Goal: Information Seeking & Learning: Learn about a topic

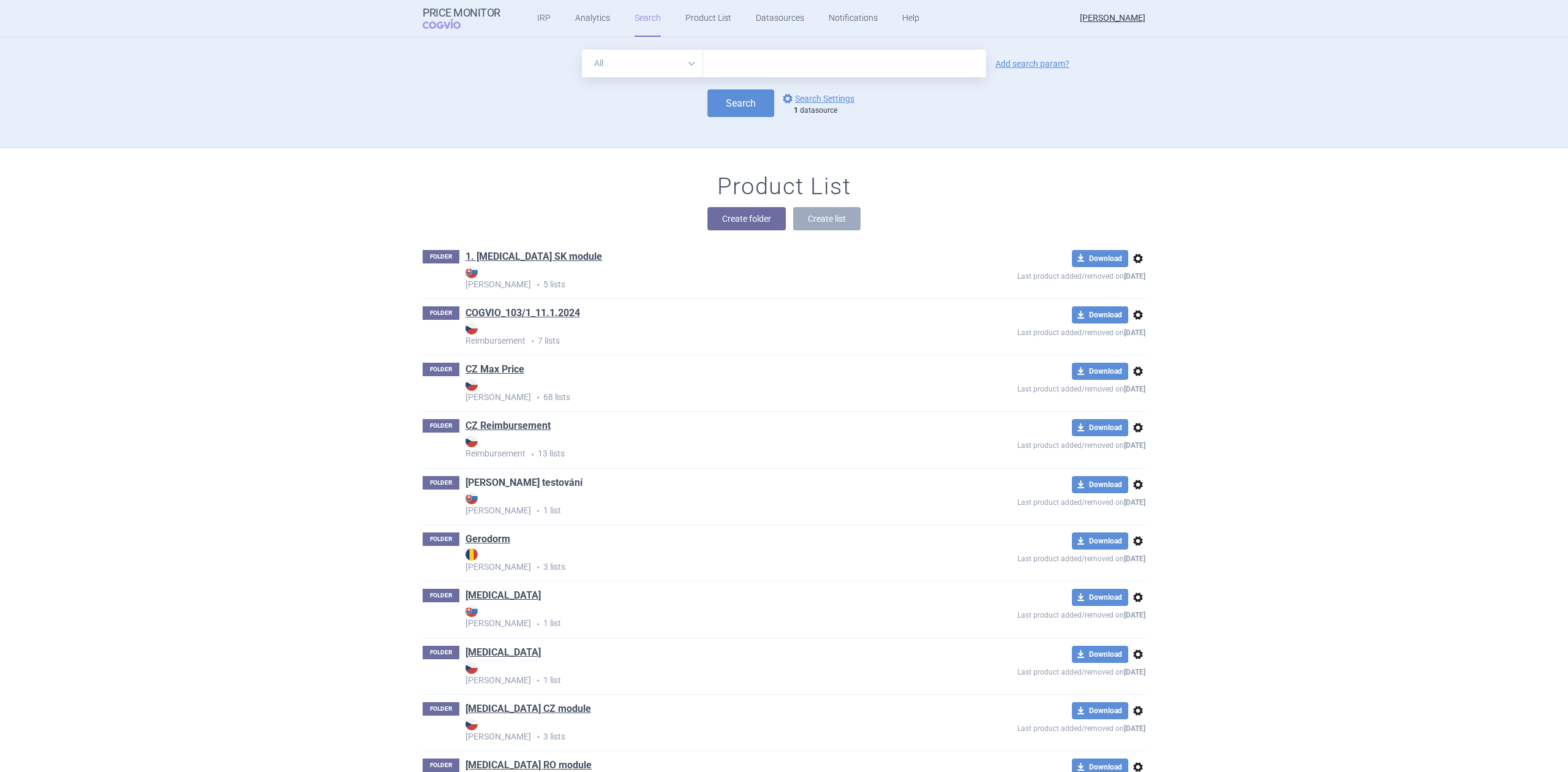
click at [498, 486] on link "Eli testování" at bounding box center [523, 483] width 117 height 14
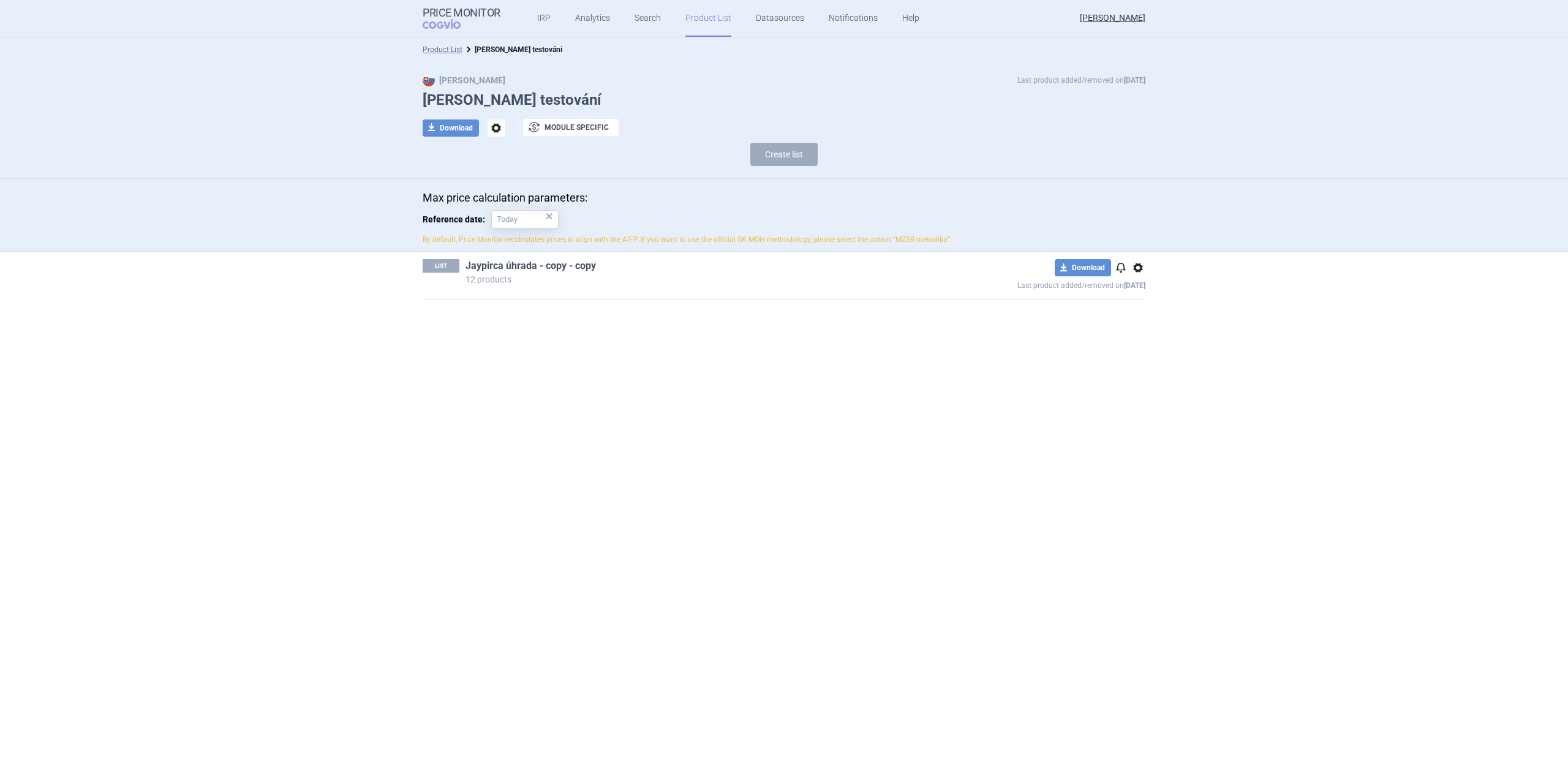
click at [528, 265] on link "Jaypirca úhrada - copy - copy" at bounding box center [530, 266] width 130 height 14
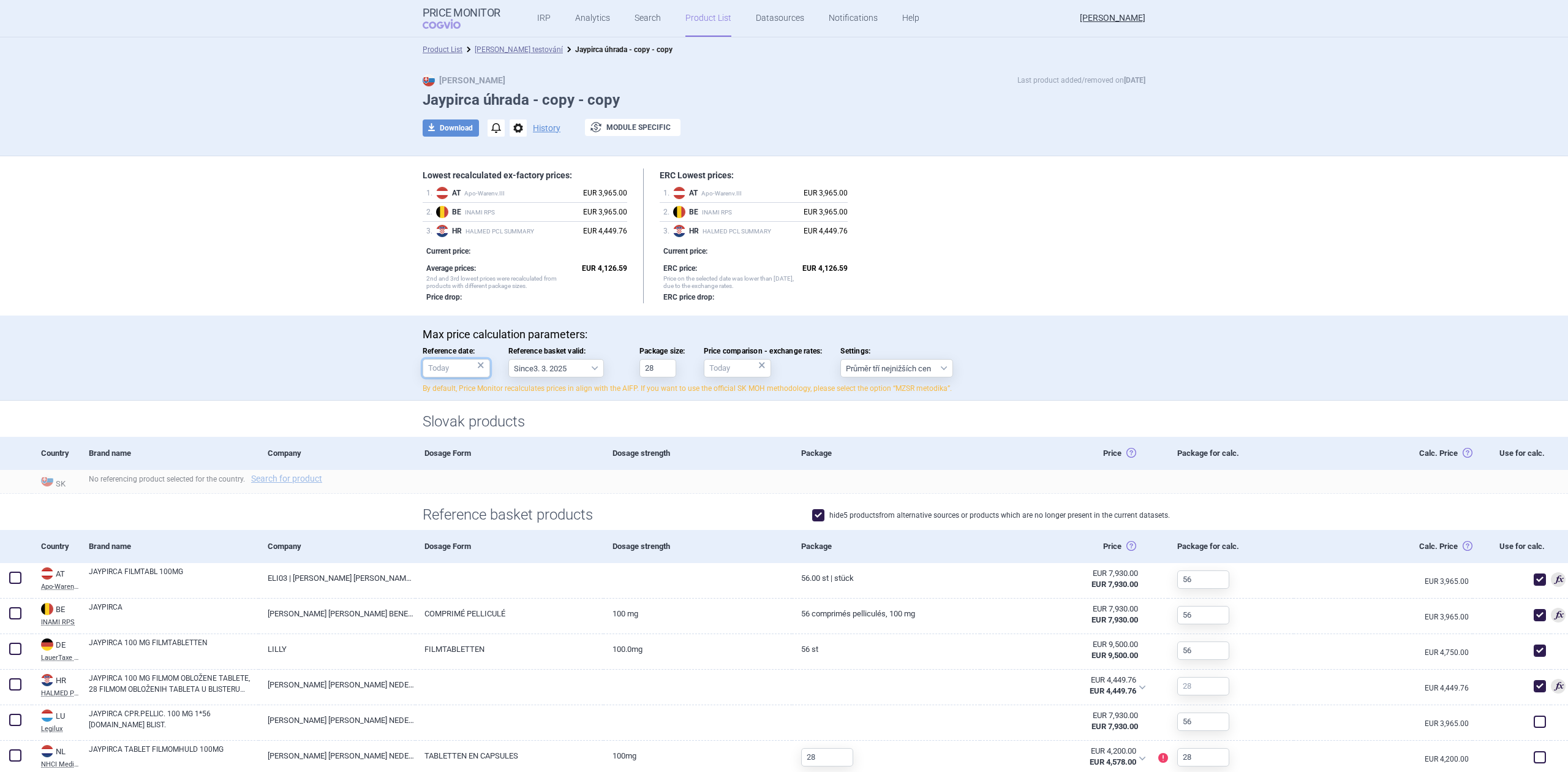
click at [444, 365] on input "Reference date: ×" at bounding box center [456, 368] width 68 height 18
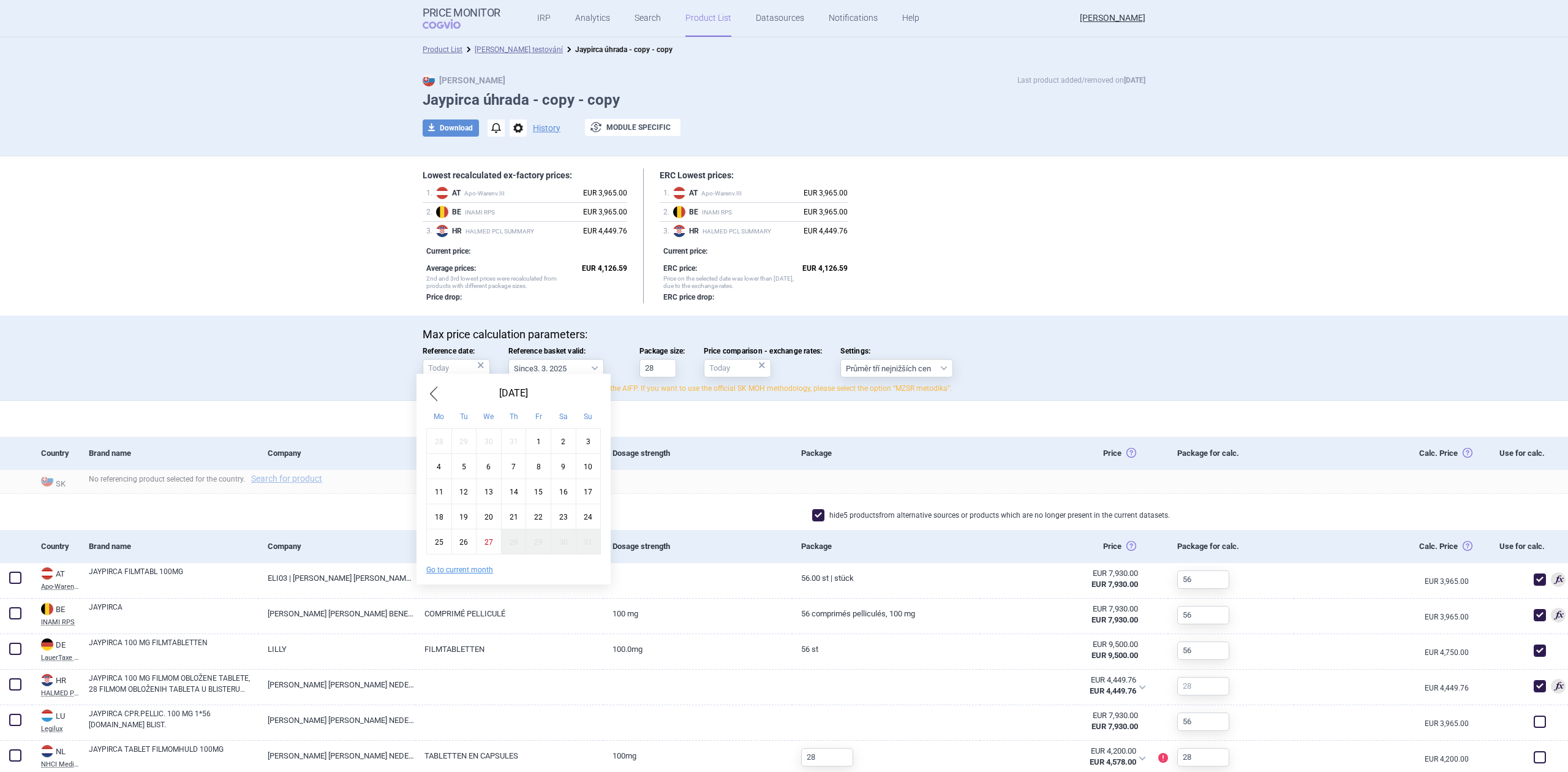
click at [435, 398] on span "Previous Month" at bounding box center [433, 393] width 15 height 20
click at [594, 398] on span "Next Month" at bounding box center [593, 393] width 15 height 20
click at [462, 445] on div "1" at bounding box center [463, 441] width 25 height 25
click at [452, 368] on input "1. 7. 2025" at bounding box center [456, 368] width 68 height 18
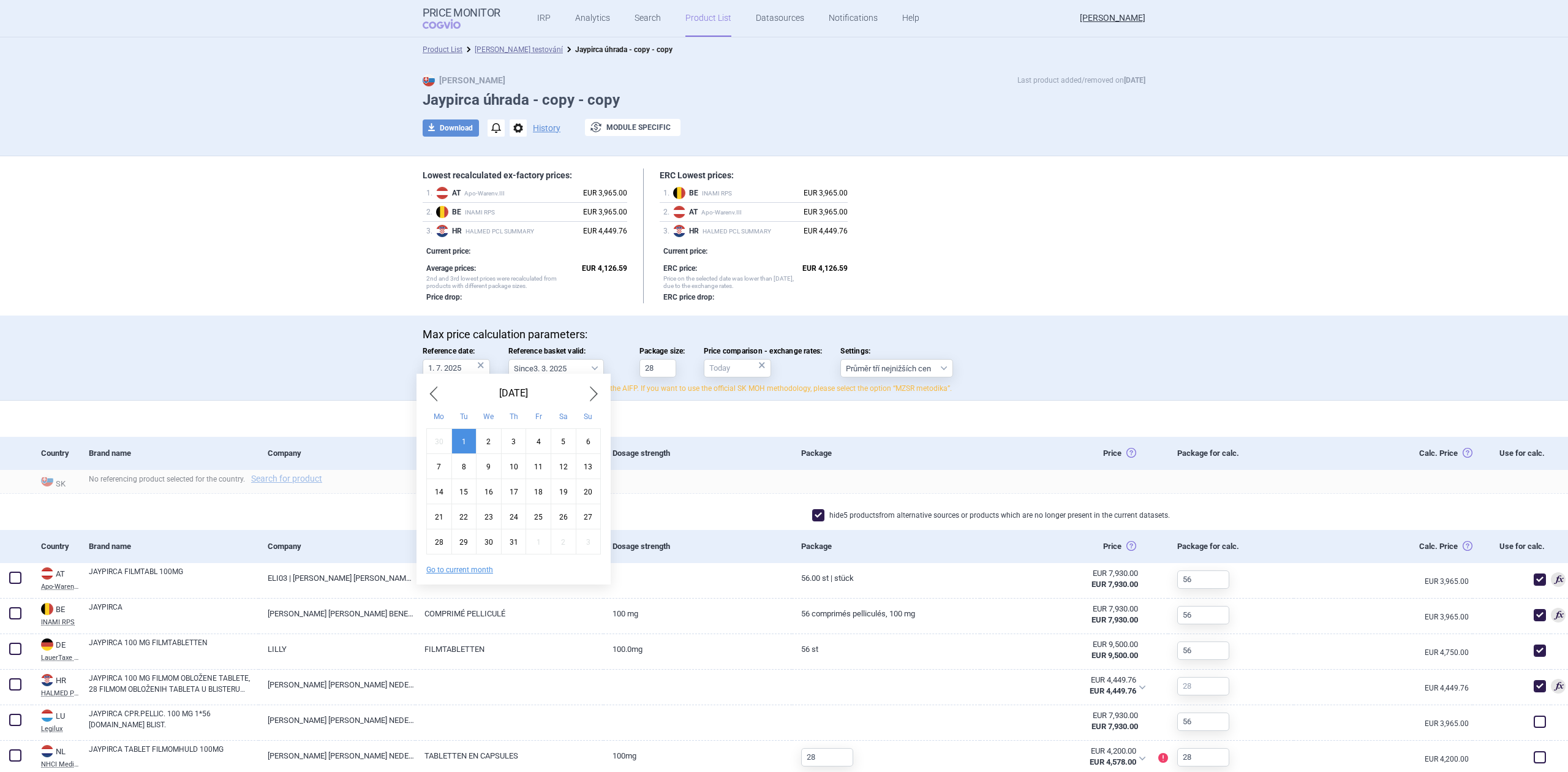
click at [439, 392] on span "Previous Month" at bounding box center [433, 393] width 15 height 20
drag, startPoint x: 560, startPoint y: 430, endPoint x: 564, endPoint y: 422, distance: 8.9
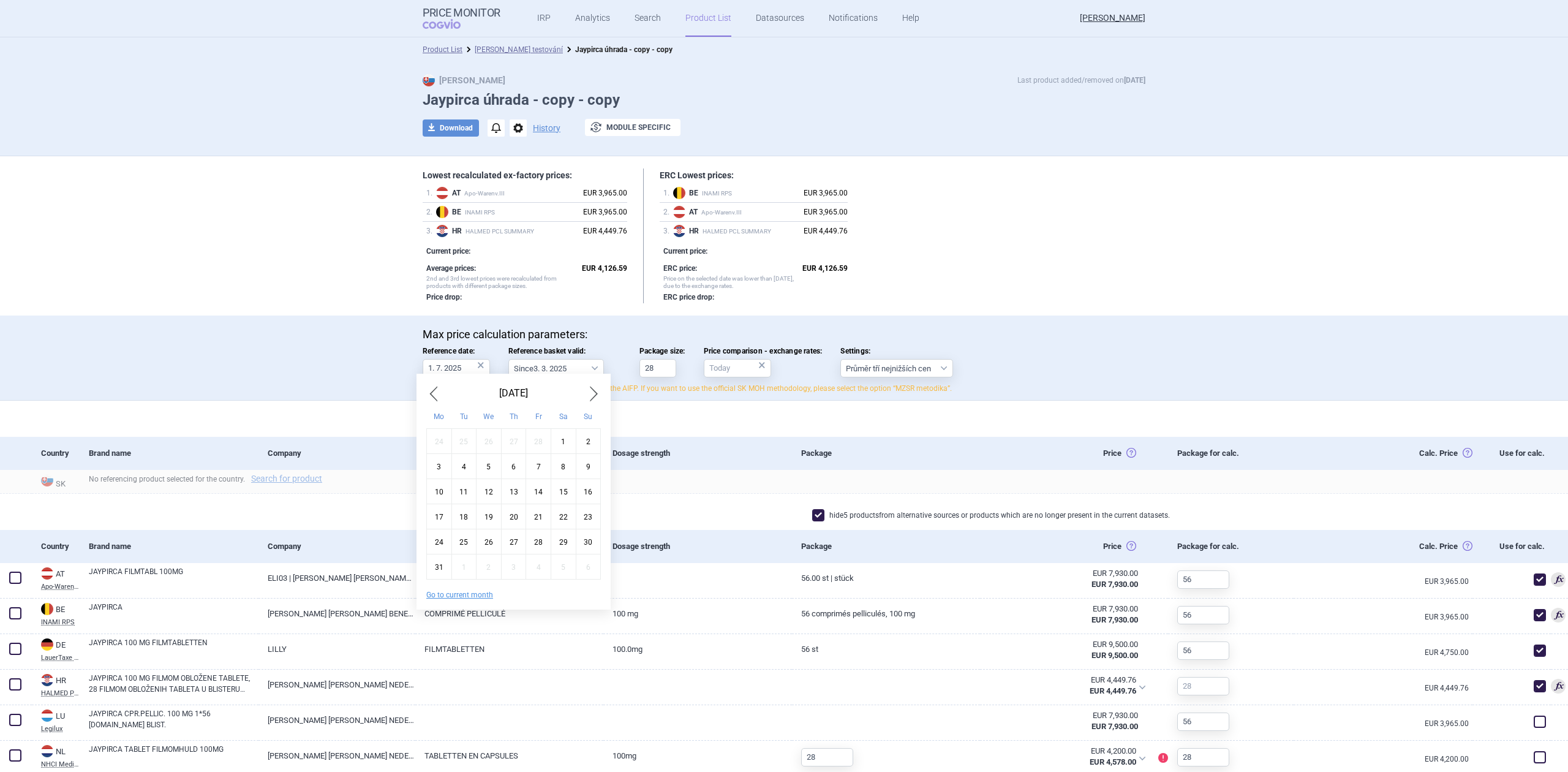
click at [561, 429] on div "1" at bounding box center [563, 441] width 25 height 25
type input "1. 3. 2025"
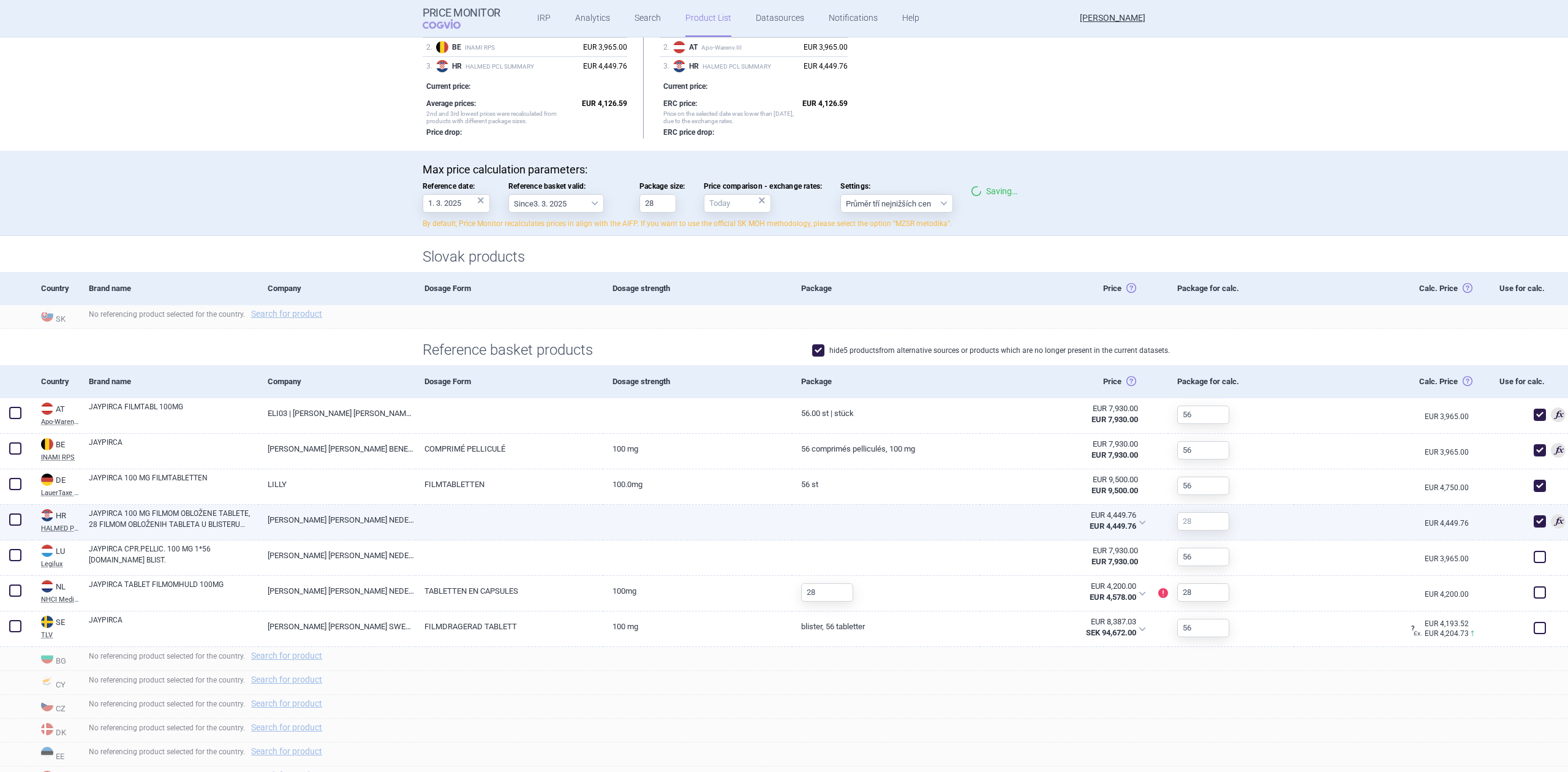
scroll to position [245, 0]
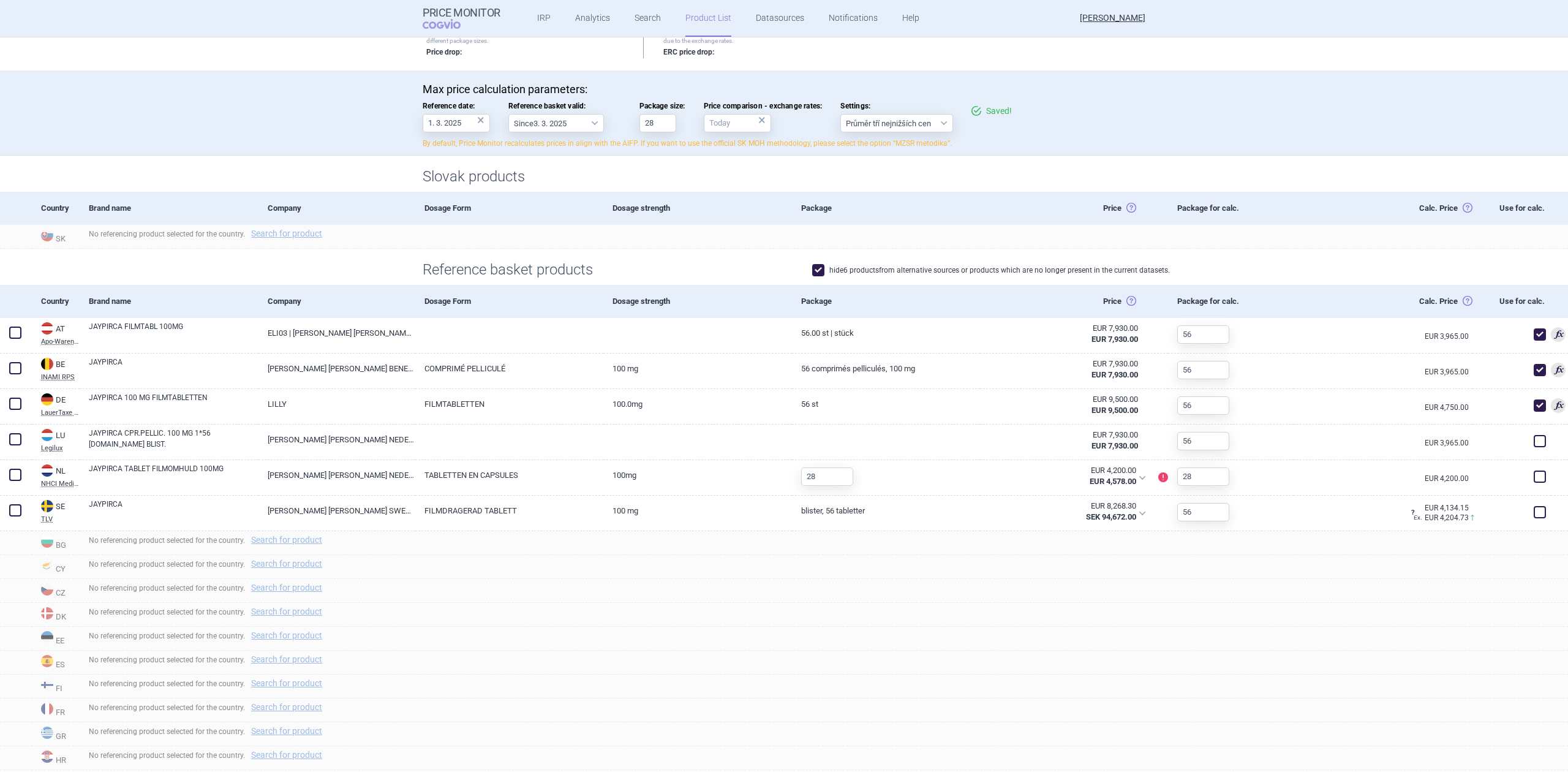
click at [819, 271] on span at bounding box center [818, 270] width 18 height 18
checkbox input "false"
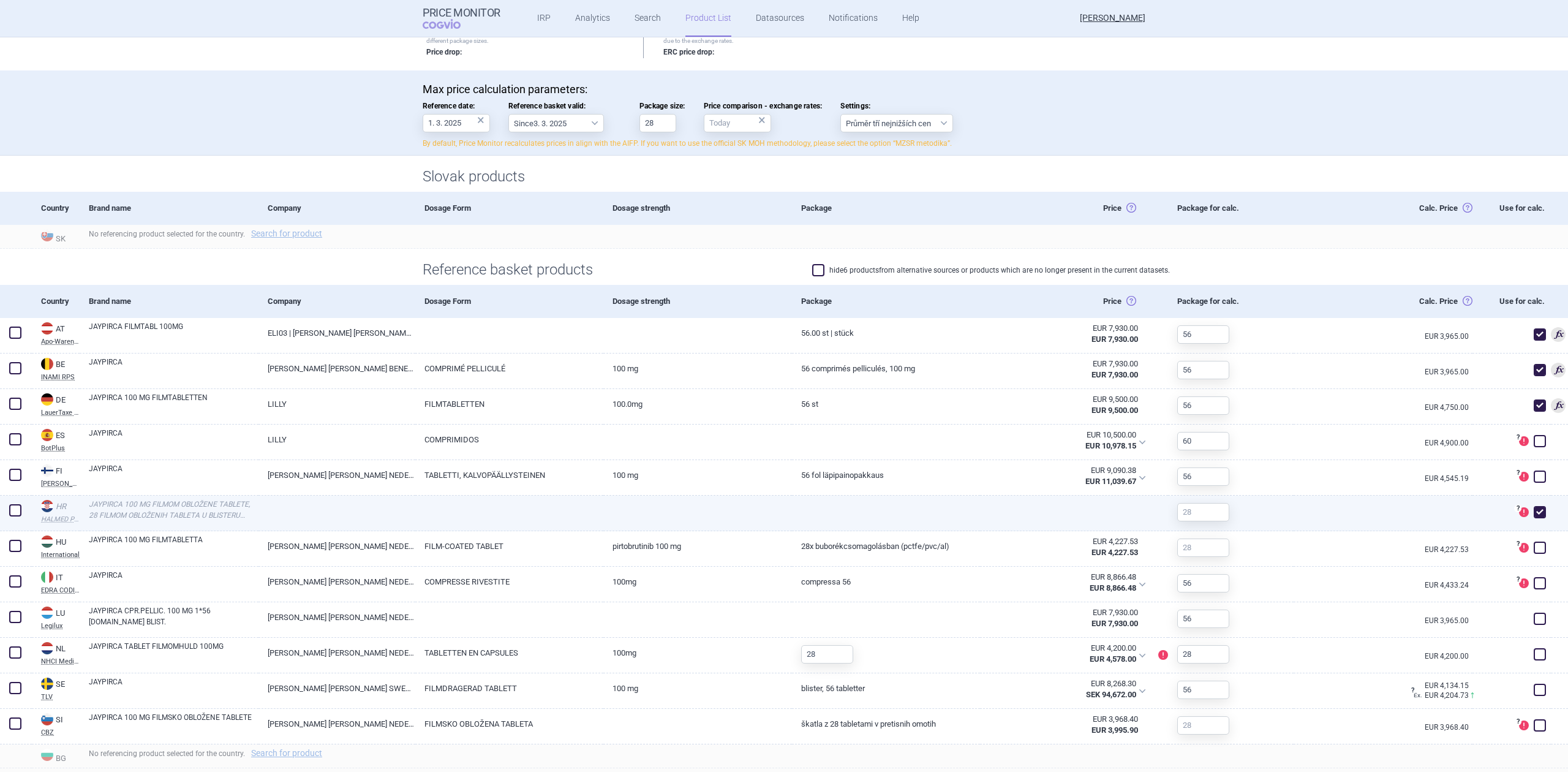
click at [529, 512] on link at bounding box center [510, 506] width 188 height 22
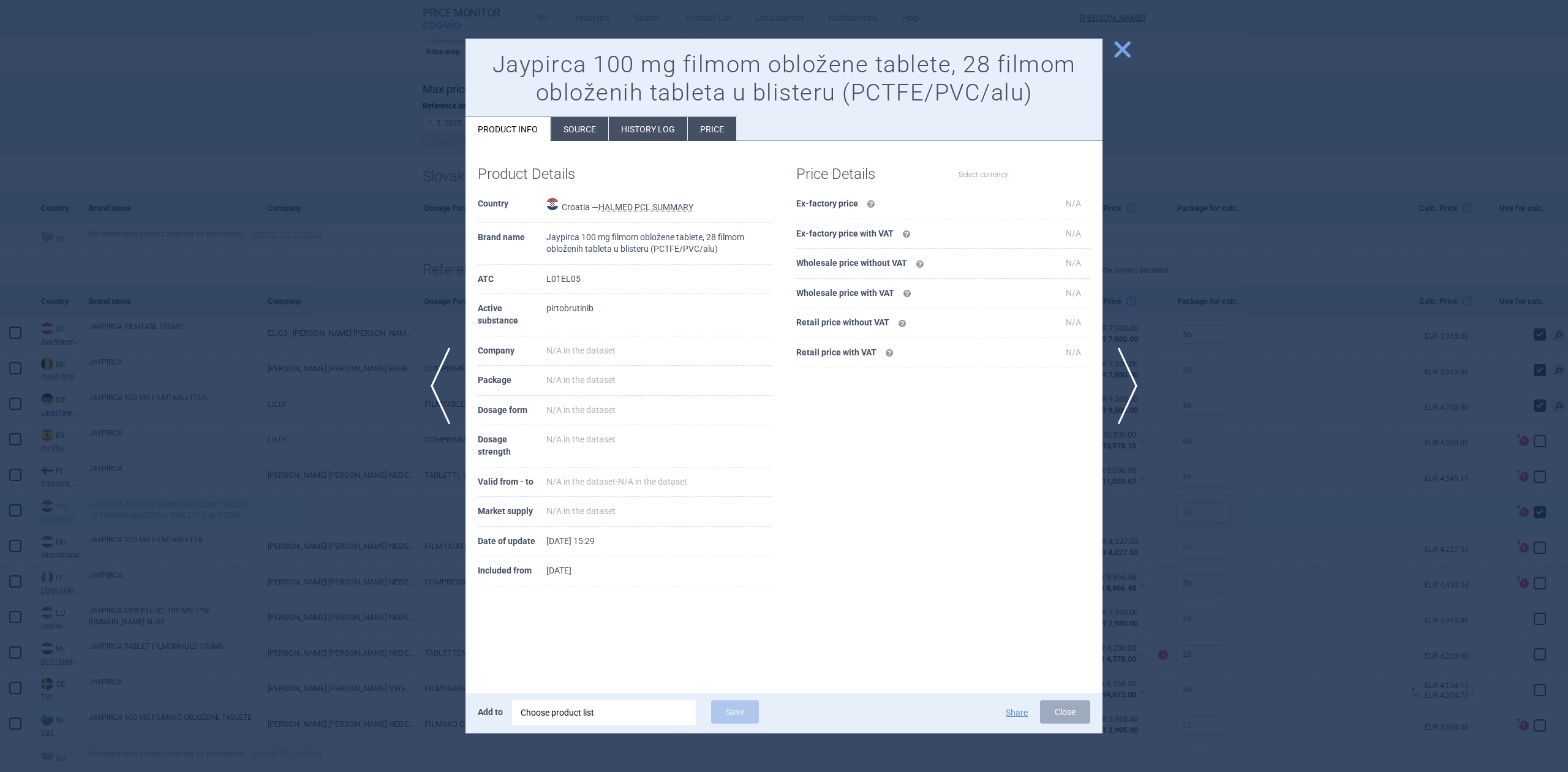
select select "EUR"
click at [633, 132] on li "History log" at bounding box center [648, 129] width 79 height 24
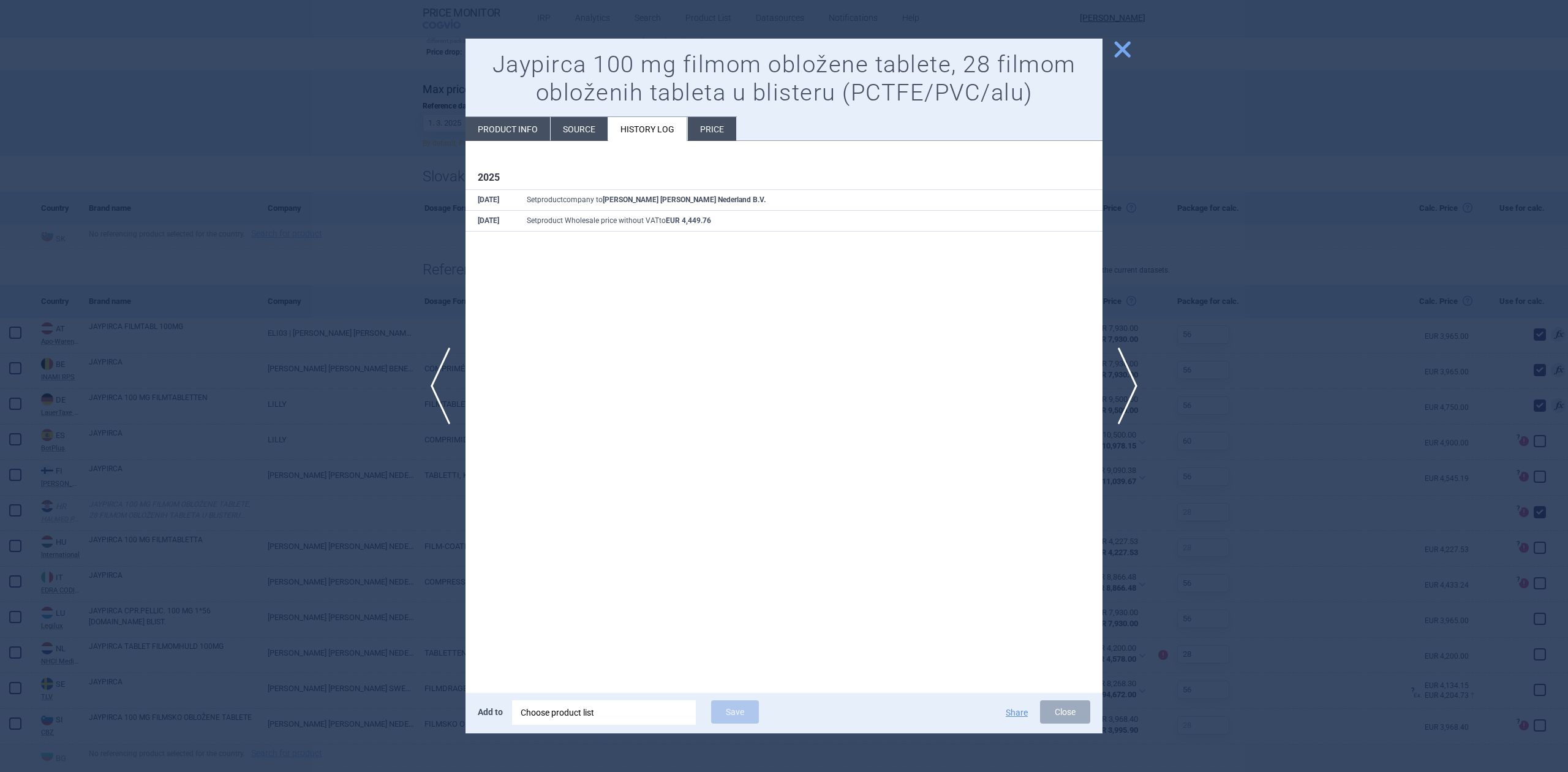
click at [402, 278] on div at bounding box center [784, 386] width 1568 height 772
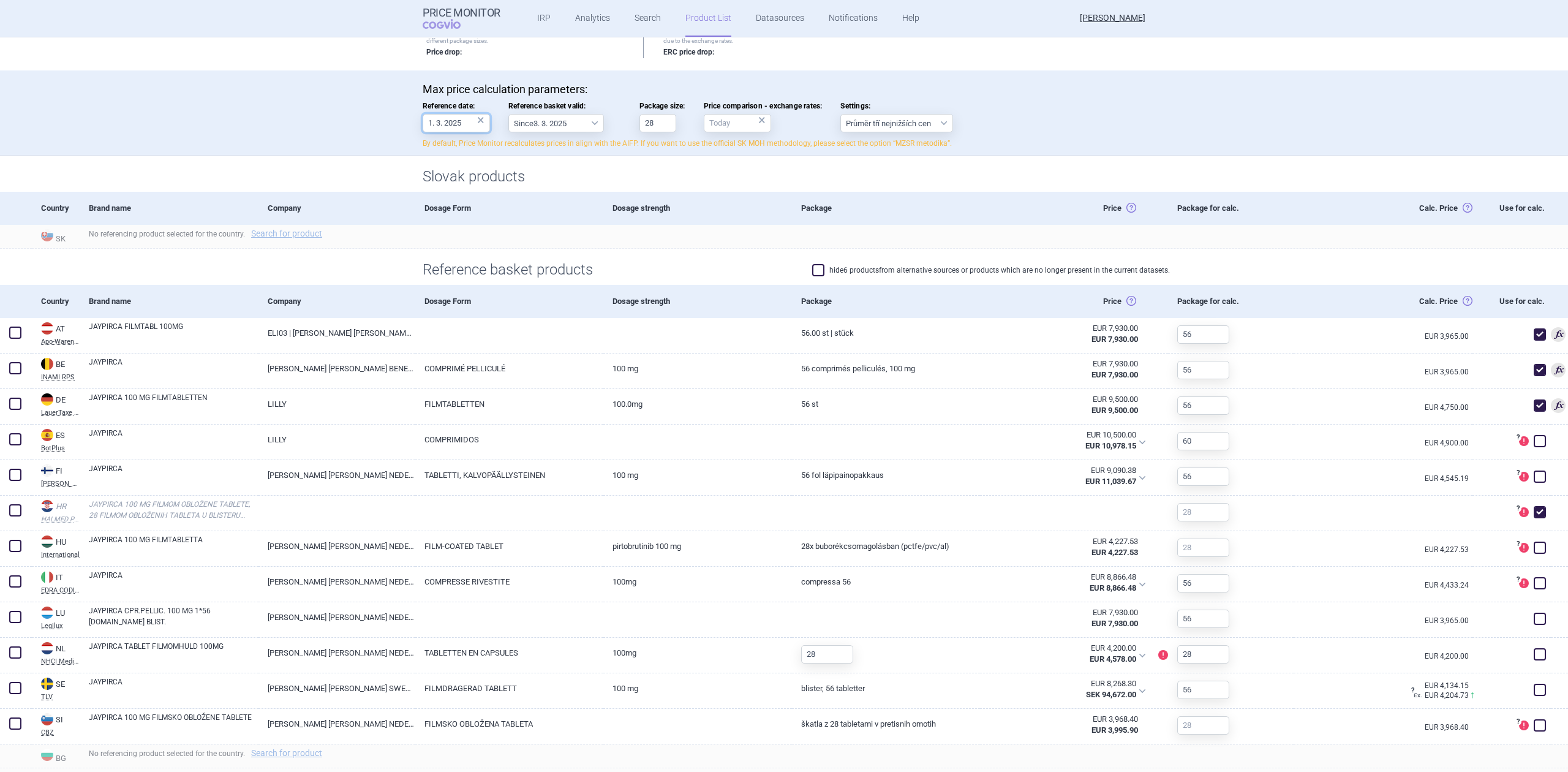
click at [434, 123] on input "1. 3. 2025" at bounding box center [456, 123] width 68 height 18
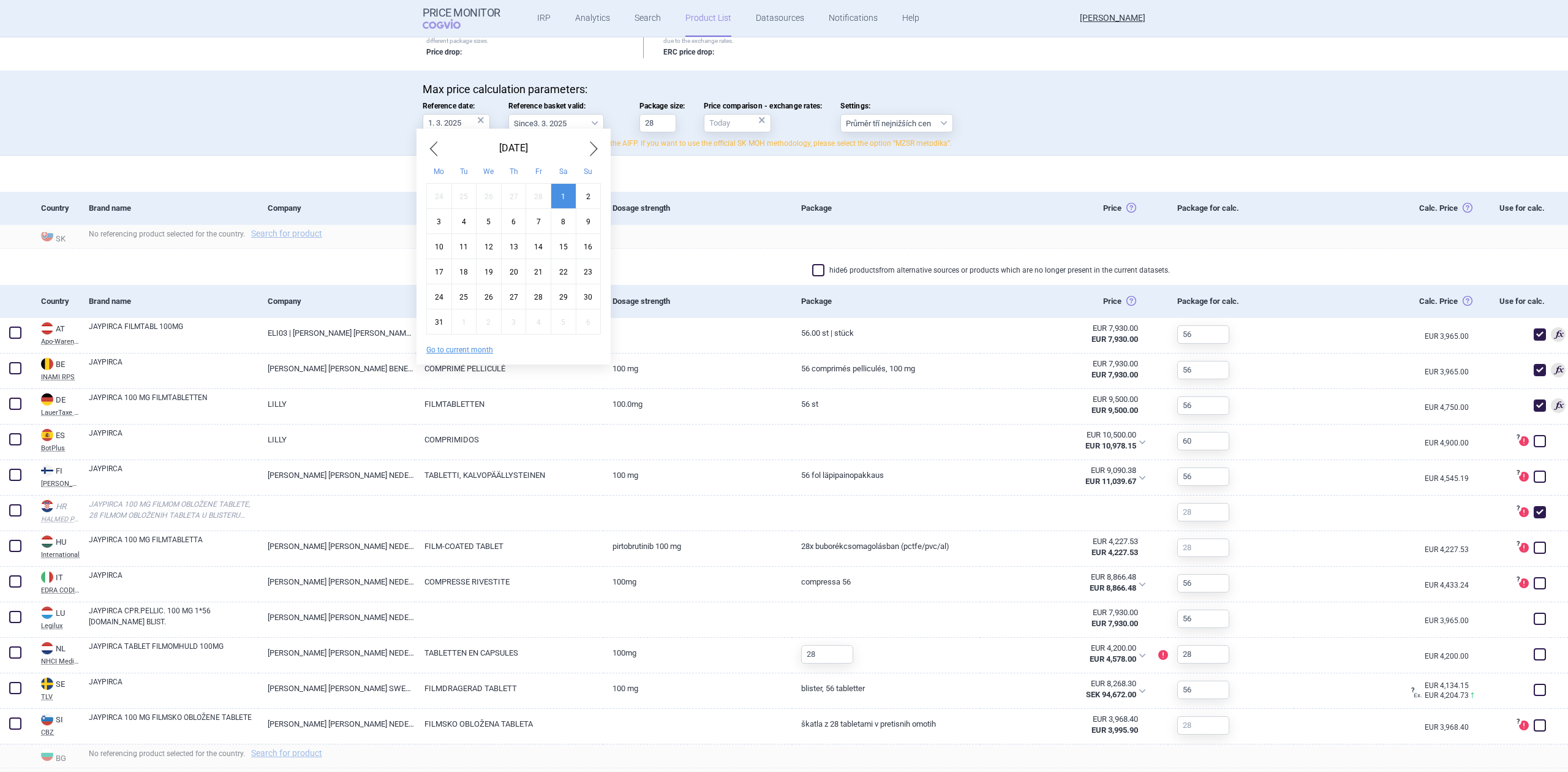
click at [589, 141] on span "Next Month" at bounding box center [593, 148] width 15 height 20
click at [549, 300] on div "30" at bounding box center [538, 296] width 25 height 25
type input "30. 5. 2025"
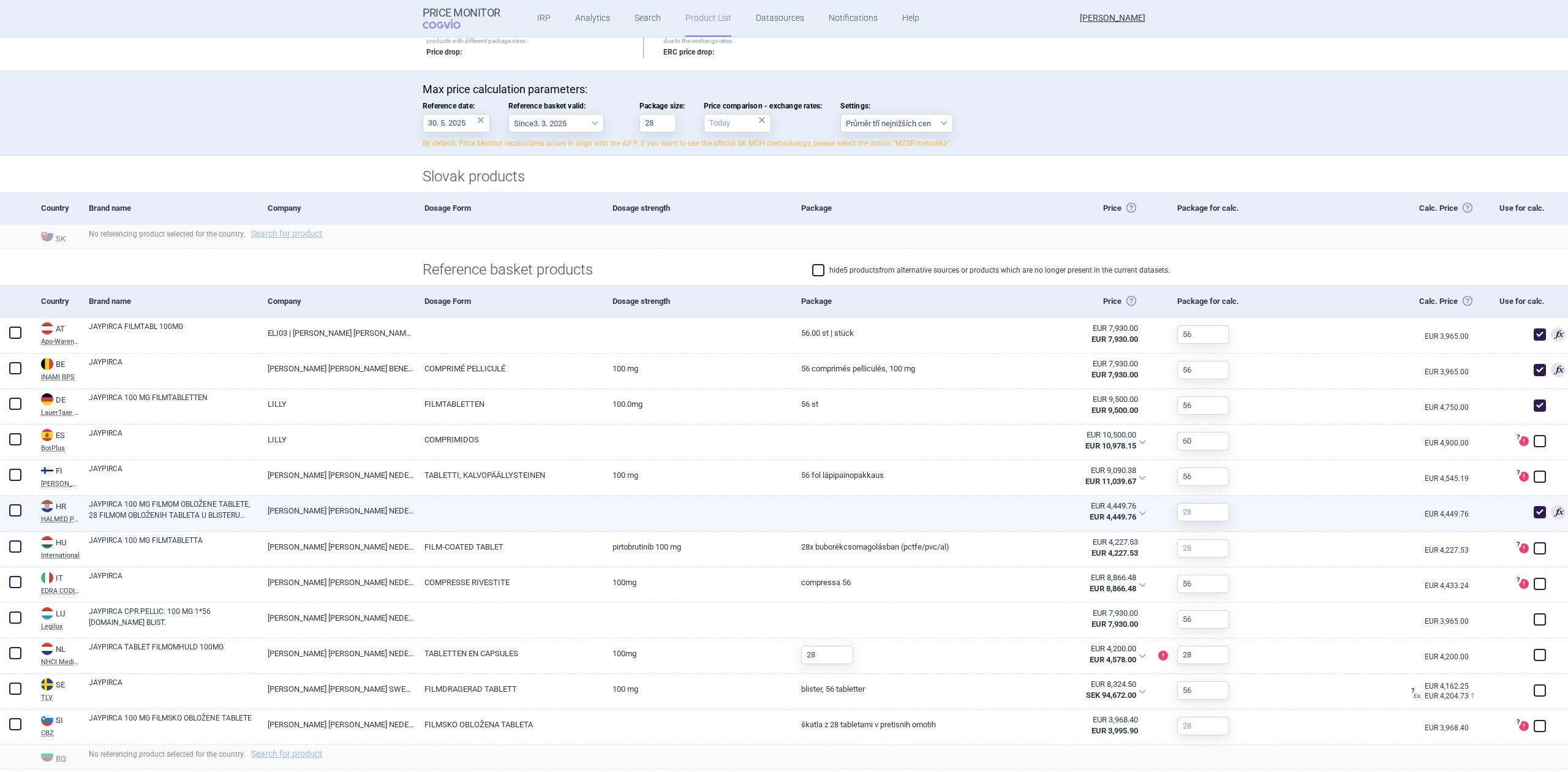
click at [408, 500] on link "ELI LILLY NEDERLAND B.V." at bounding box center [337, 510] width 157 height 30
select select "EUR"
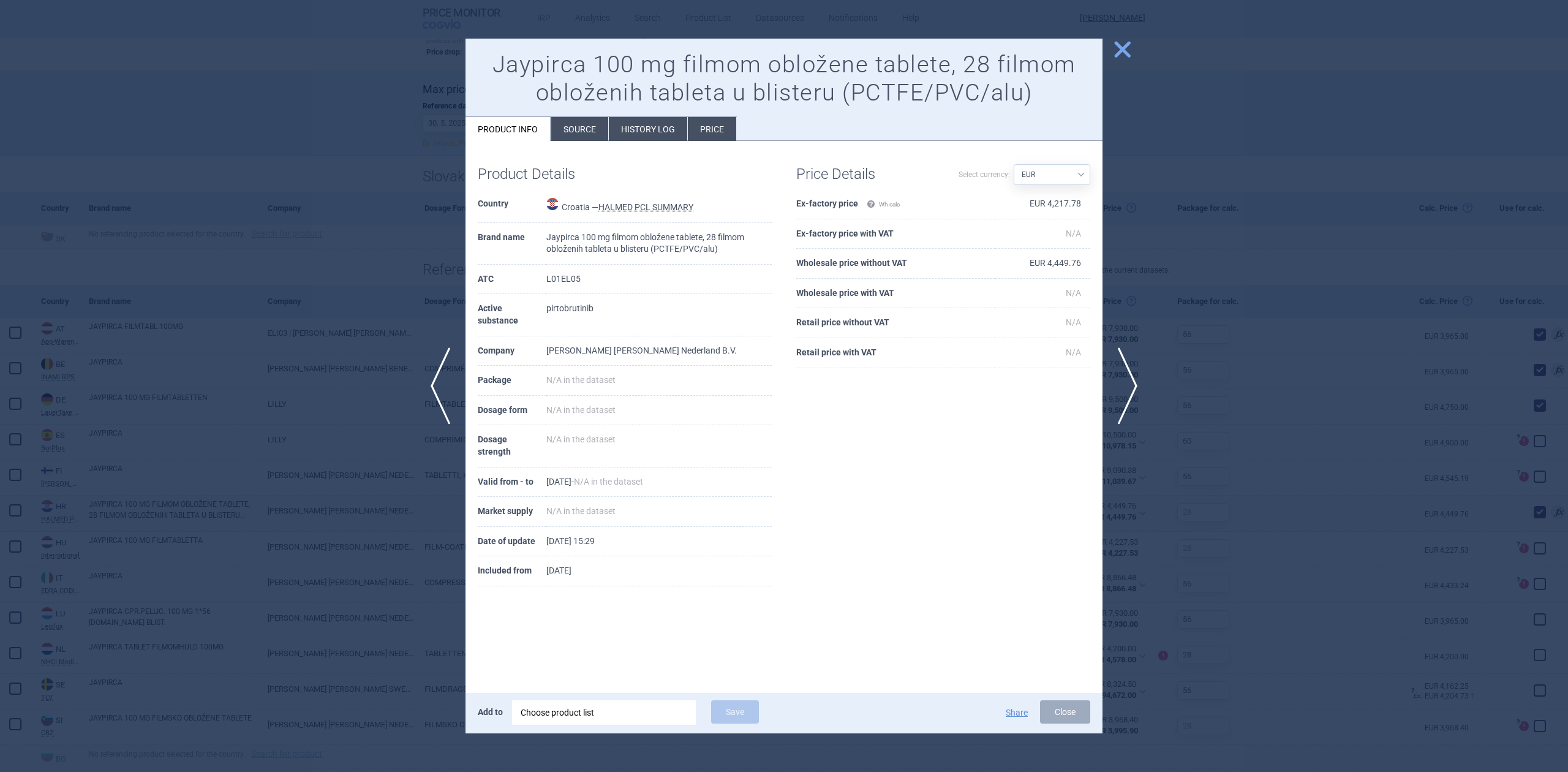
click at [641, 129] on li "History log" at bounding box center [648, 129] width 79 height 24
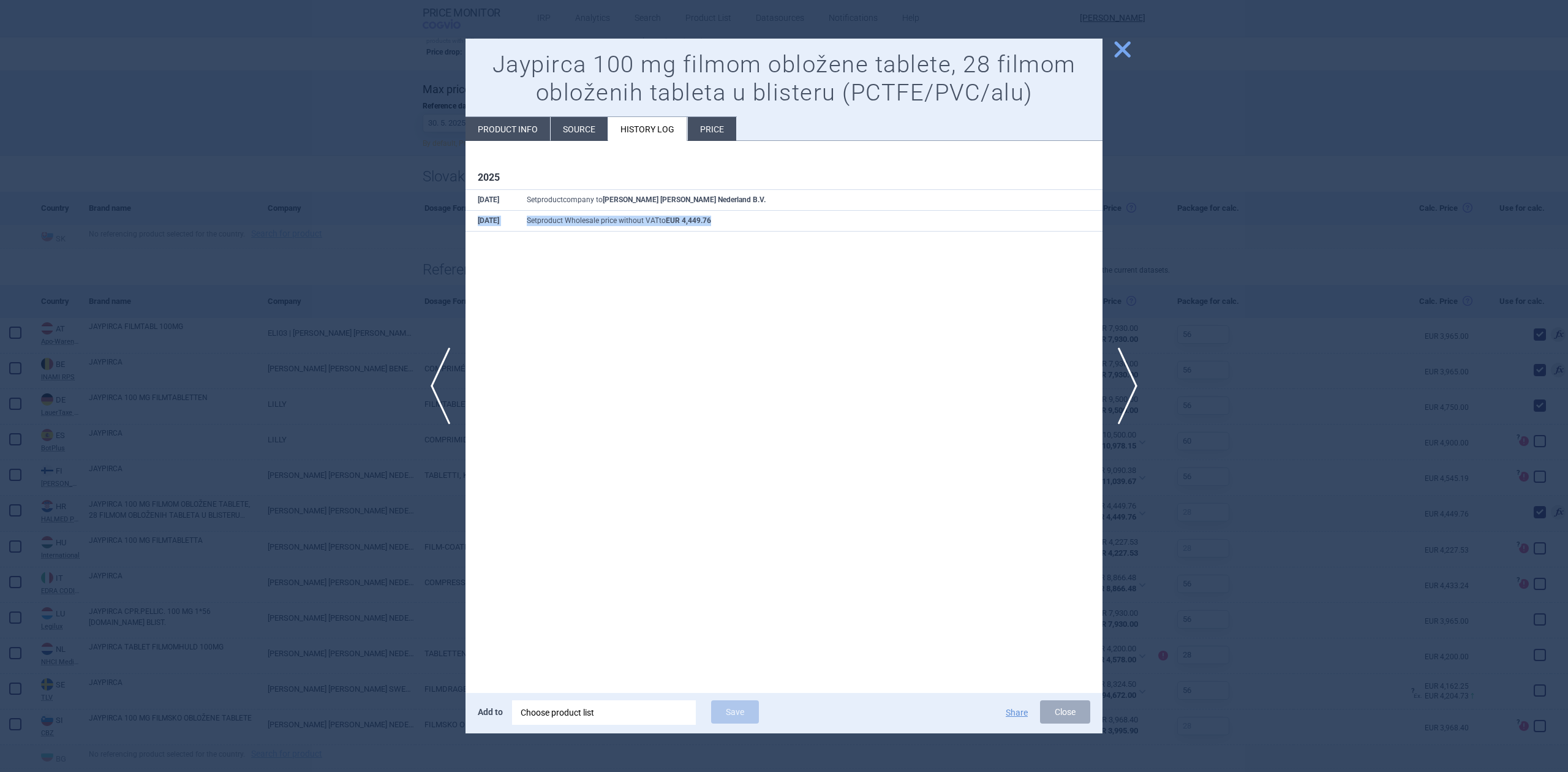
drag, startPoint x: 476, startPoint y: 230, endPoint x: 704, endPoint y: 239, distance: 228.2
click at [727, 227] on tr "22 May Set product Wholesale price without VAT to EUR 4,449.76" at bounding box center [784, 221] width 637 height 21
click at [689, 246] on div "2025 22 May Set product company to Eli Lilly Nederland B.V. 22 May Set product …" at bounding box center [784, 198] width 637 height 115
click at [405, 338] on div at bounding box center [784, 386] width 1568 height 772
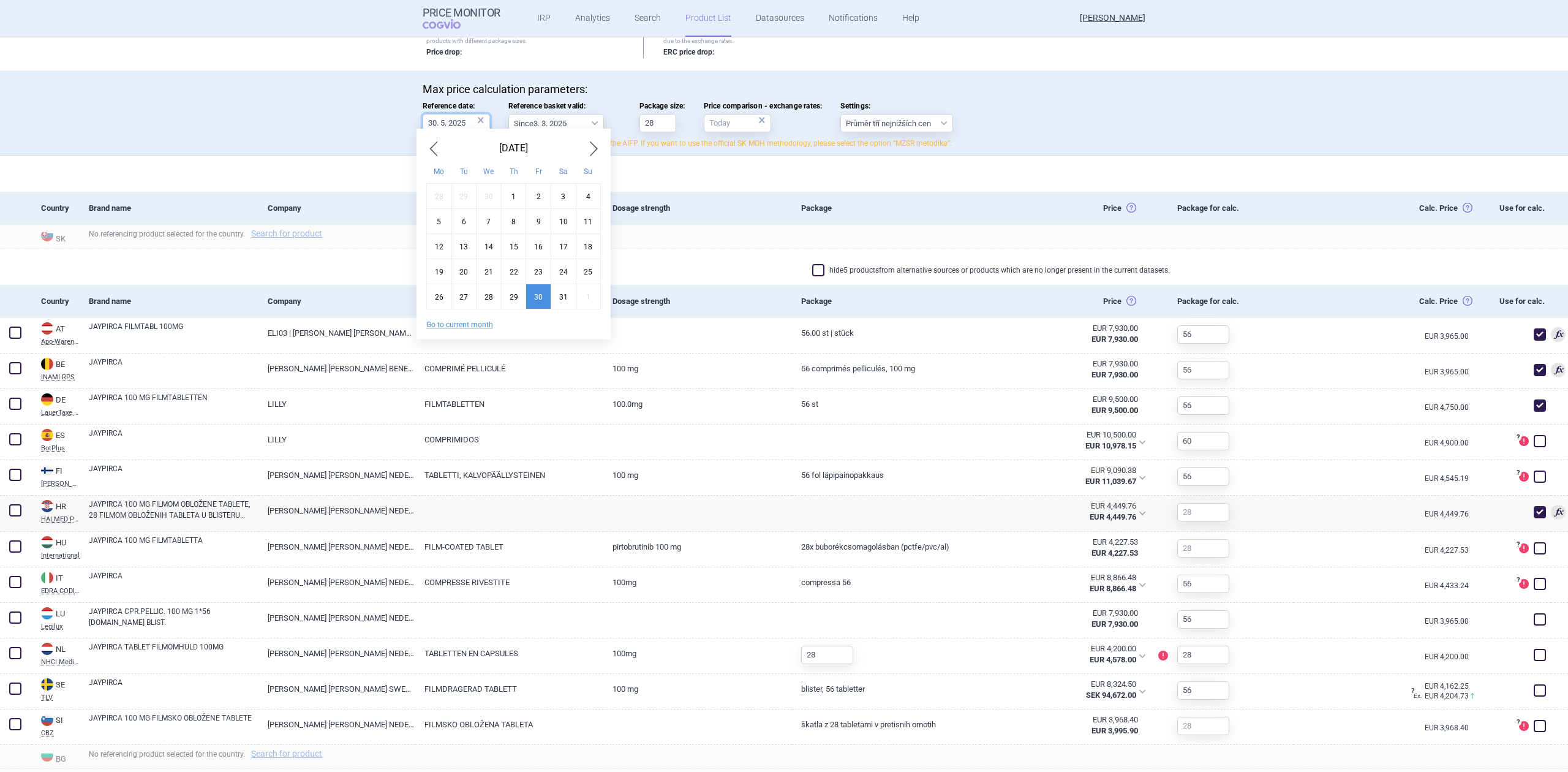
click at [442, 128] on input "30. 5. 2025" at bounding box center [456, 123] width 68 height 18
click at [515, 194] on div "1" at bounding box center [513, 196] width 25 height 25
type input "1. 5. 2025"
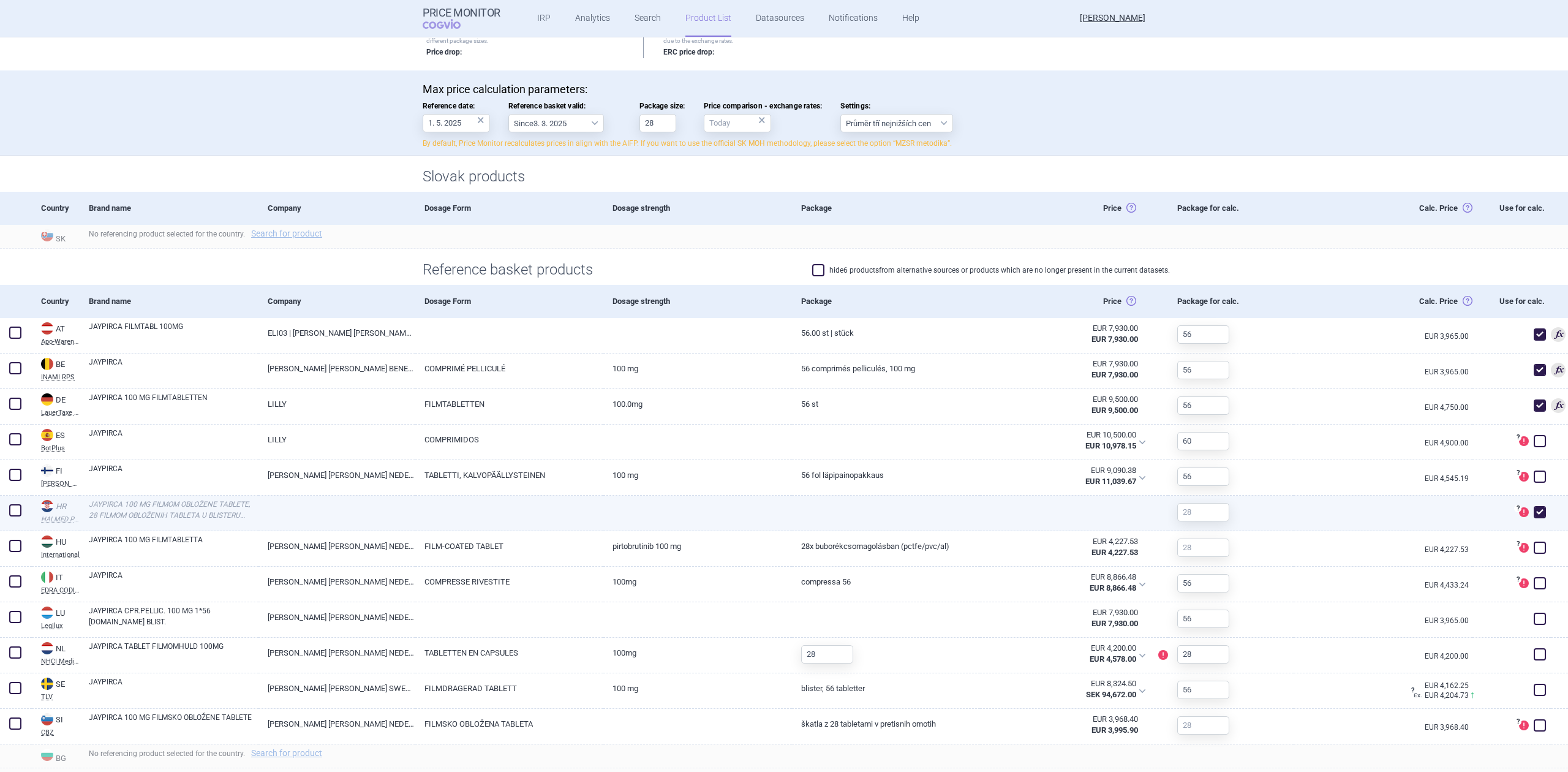
click at [695, 504] on link at bounding box center [697, 506] width 188 height 22
select select "EUR"
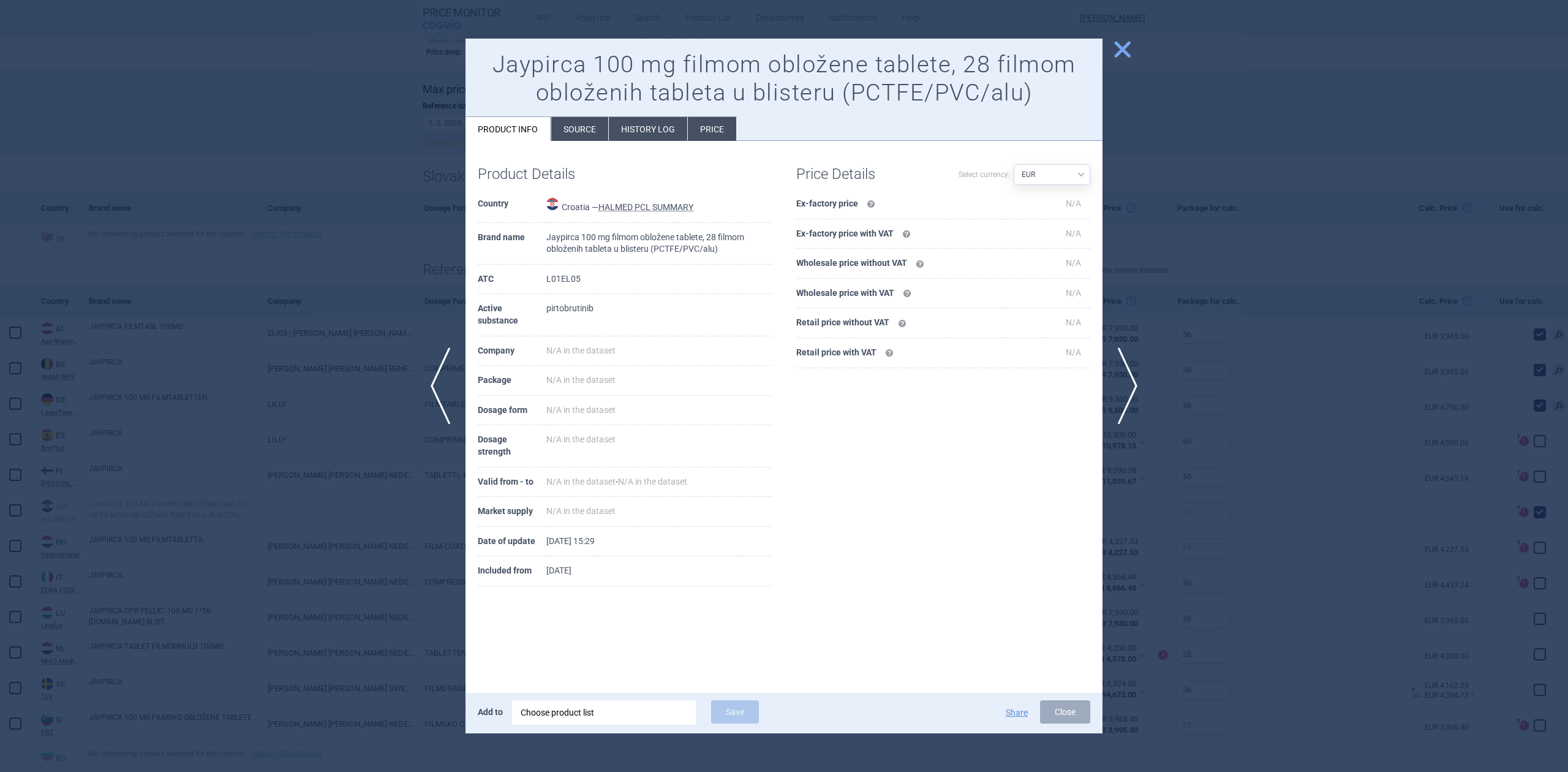
click at [629, 126] on li "History log" at bounding box center [648, 129] width 79 height 24
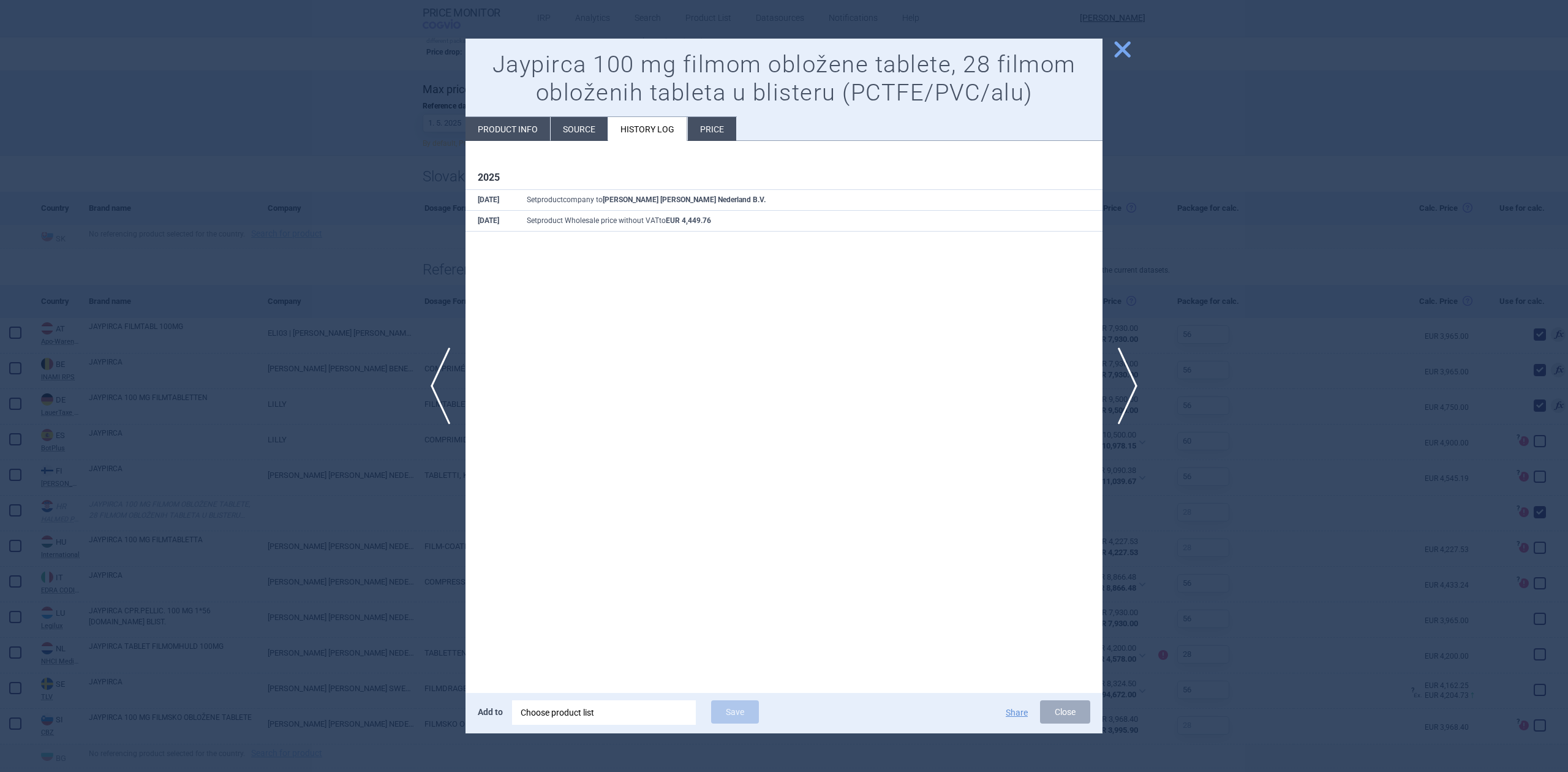
click at [530, 139] on li "Product info" at bounding box center [507, 129] width 85 height 24
select select "EUR"
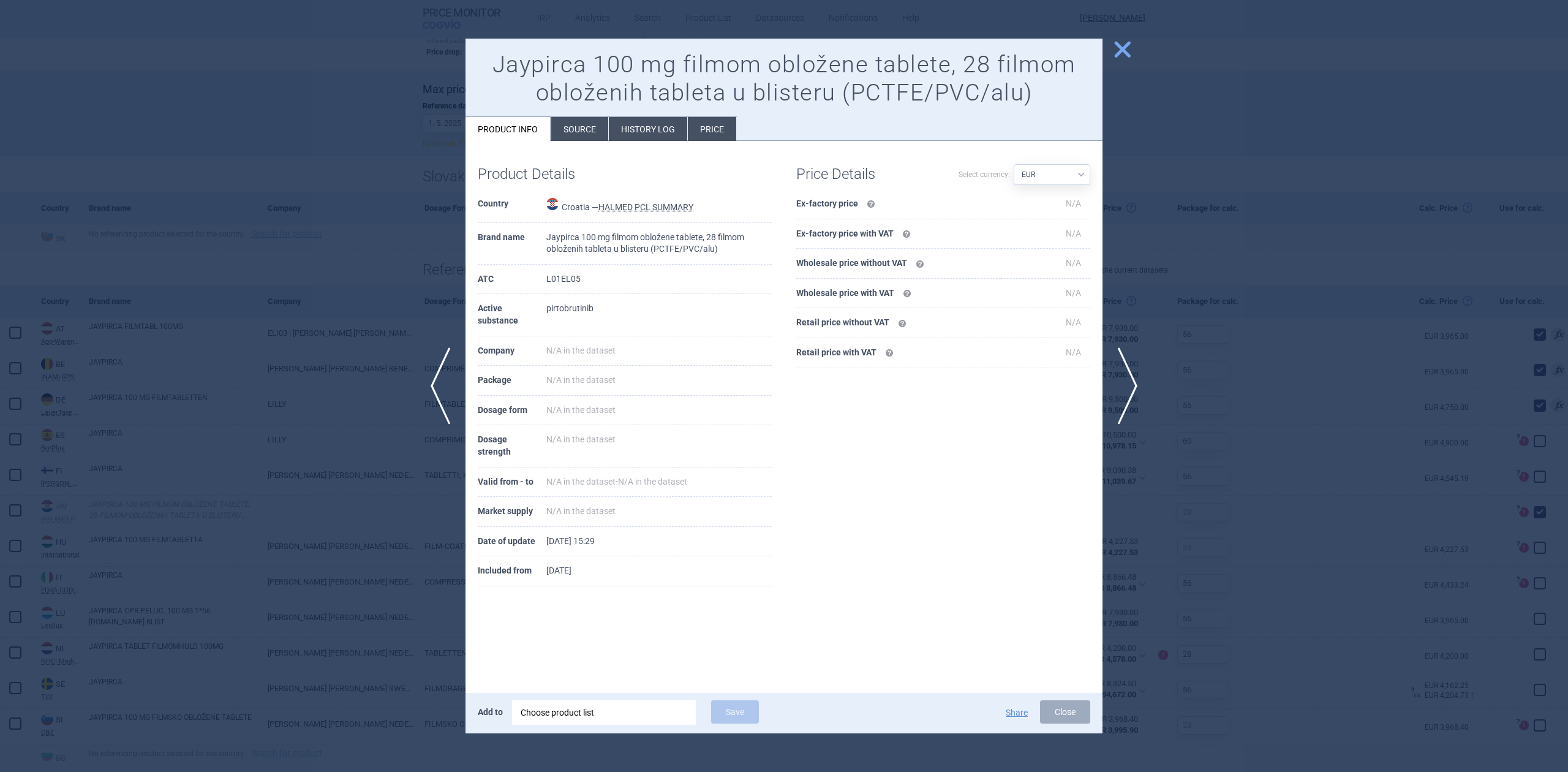
click at [402, 427] on div at bounding box center [784, 386] width 1568 height 772
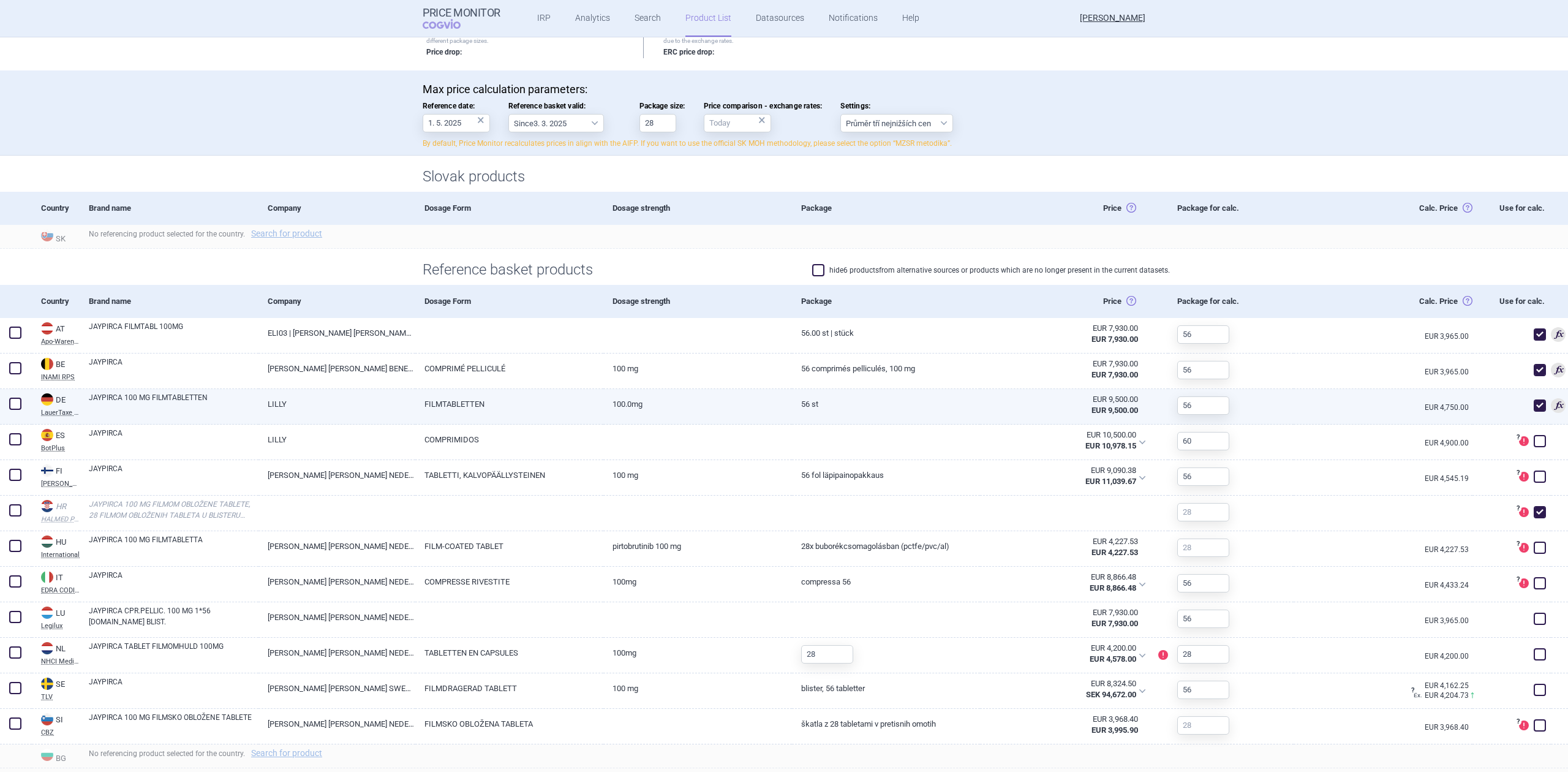
click at [528, 405] on link "FILMTABLETTEN" at bounding box center [510, 404] width 188 height 30
select select "EUR"
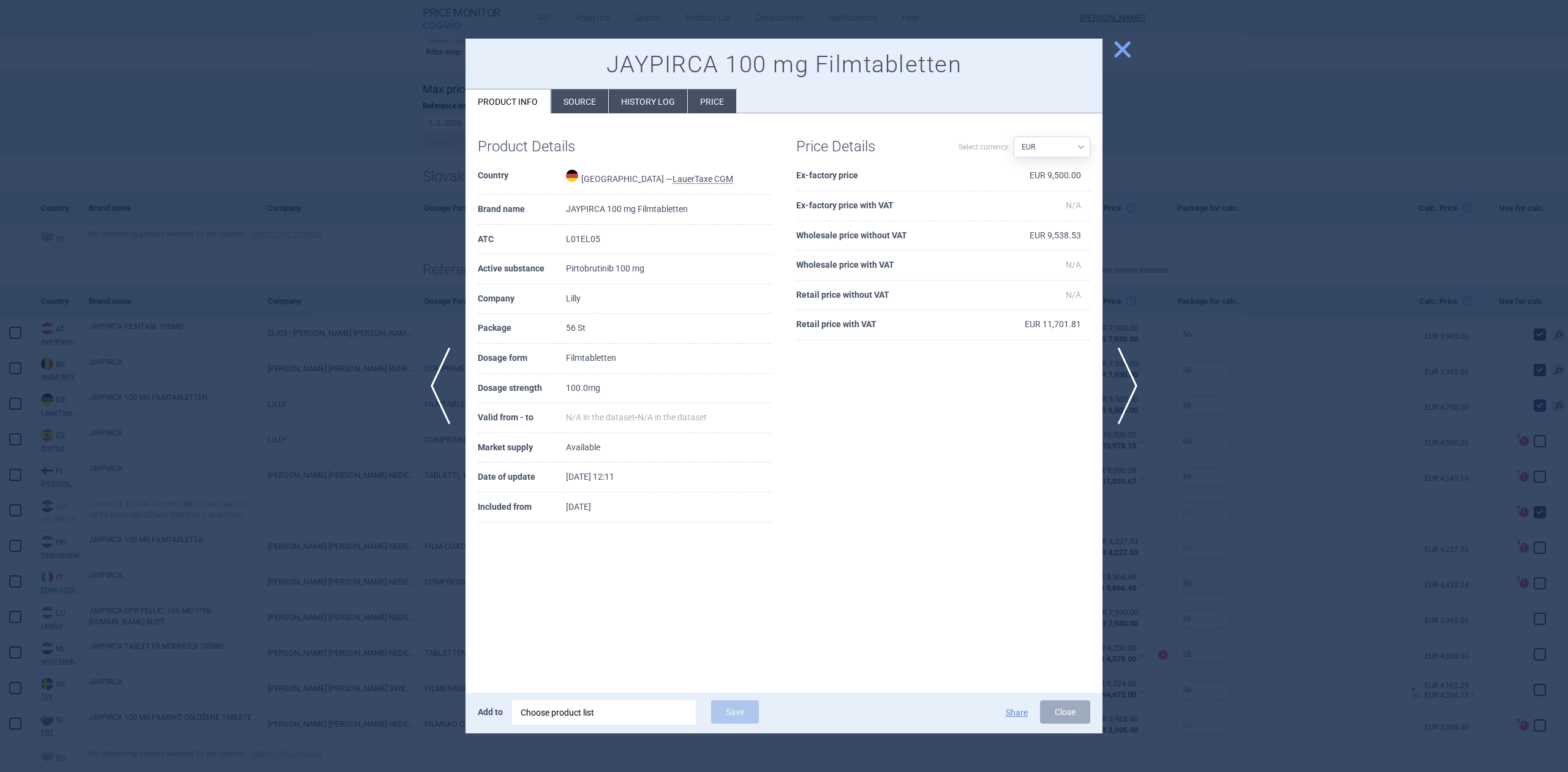
click at [666, 96] on li "History log" at bounding box center [648, 101] width 79 height 24
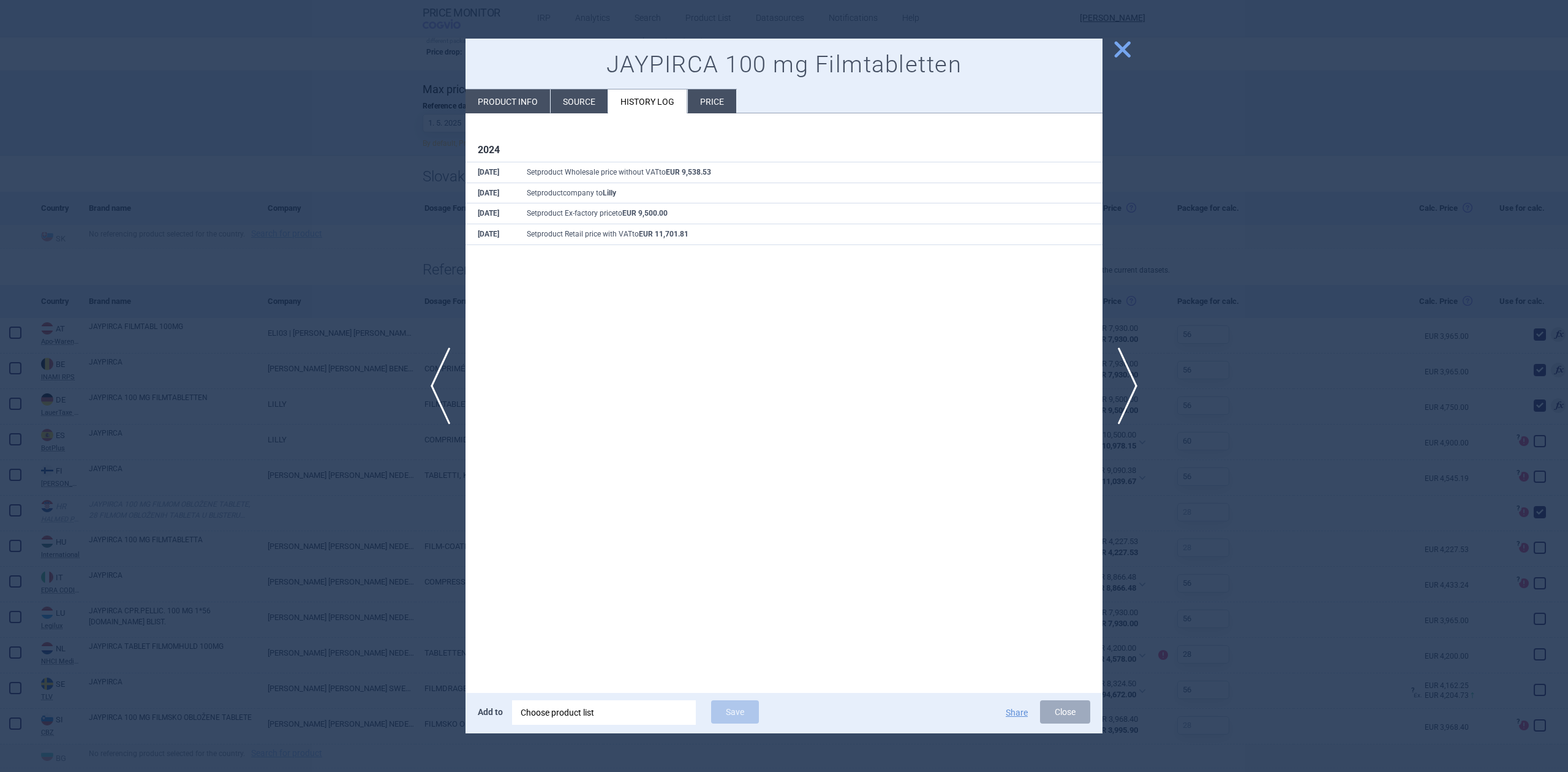
click at [396, 248] on div at bounding box center [784, 386] width 1568 height 772
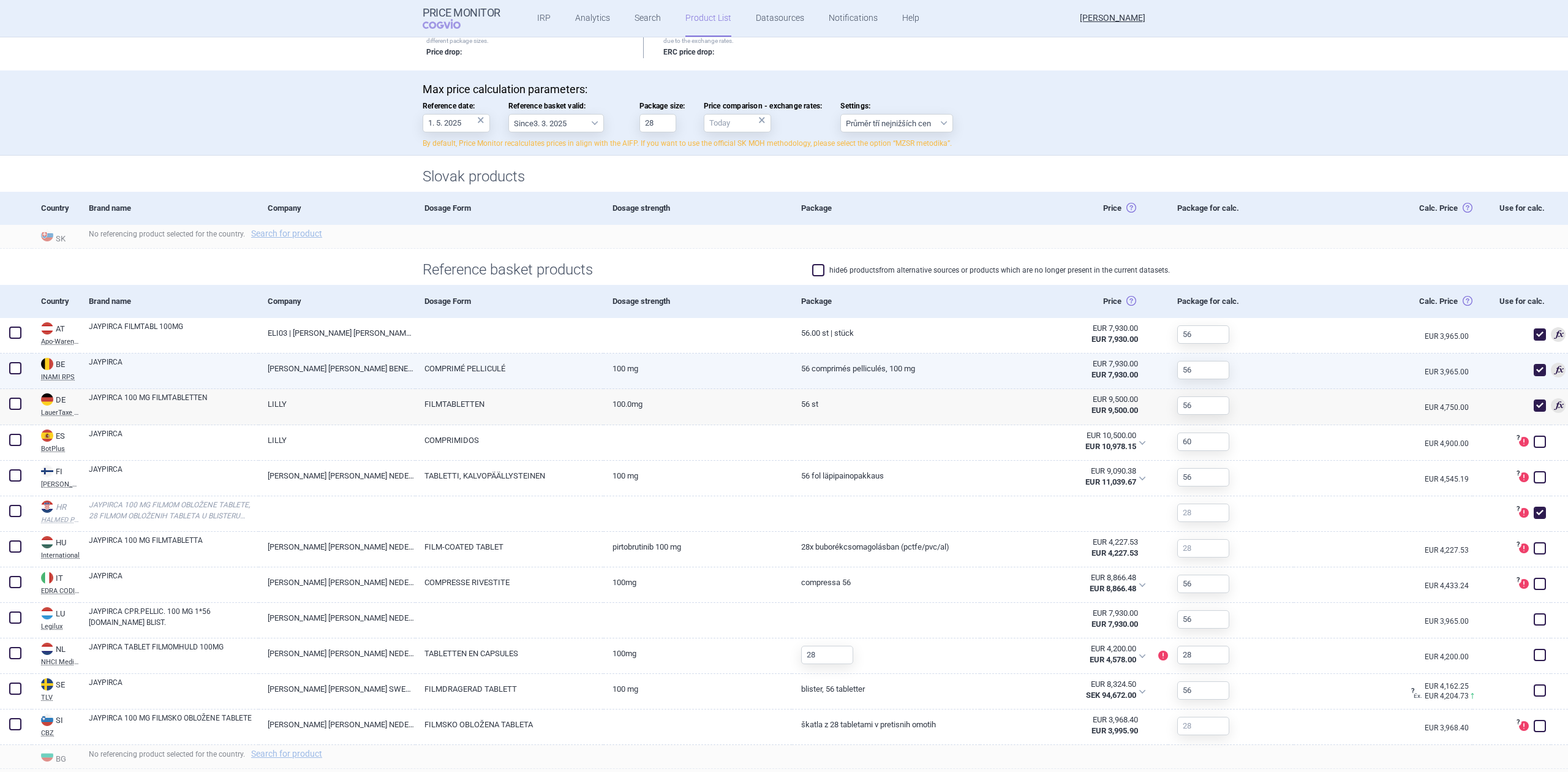
click at [512, 375] on link "COMPRIMÉ PELLICULÉ" at bounding box center [510, 368] width 188 height 30
select select "EUR"
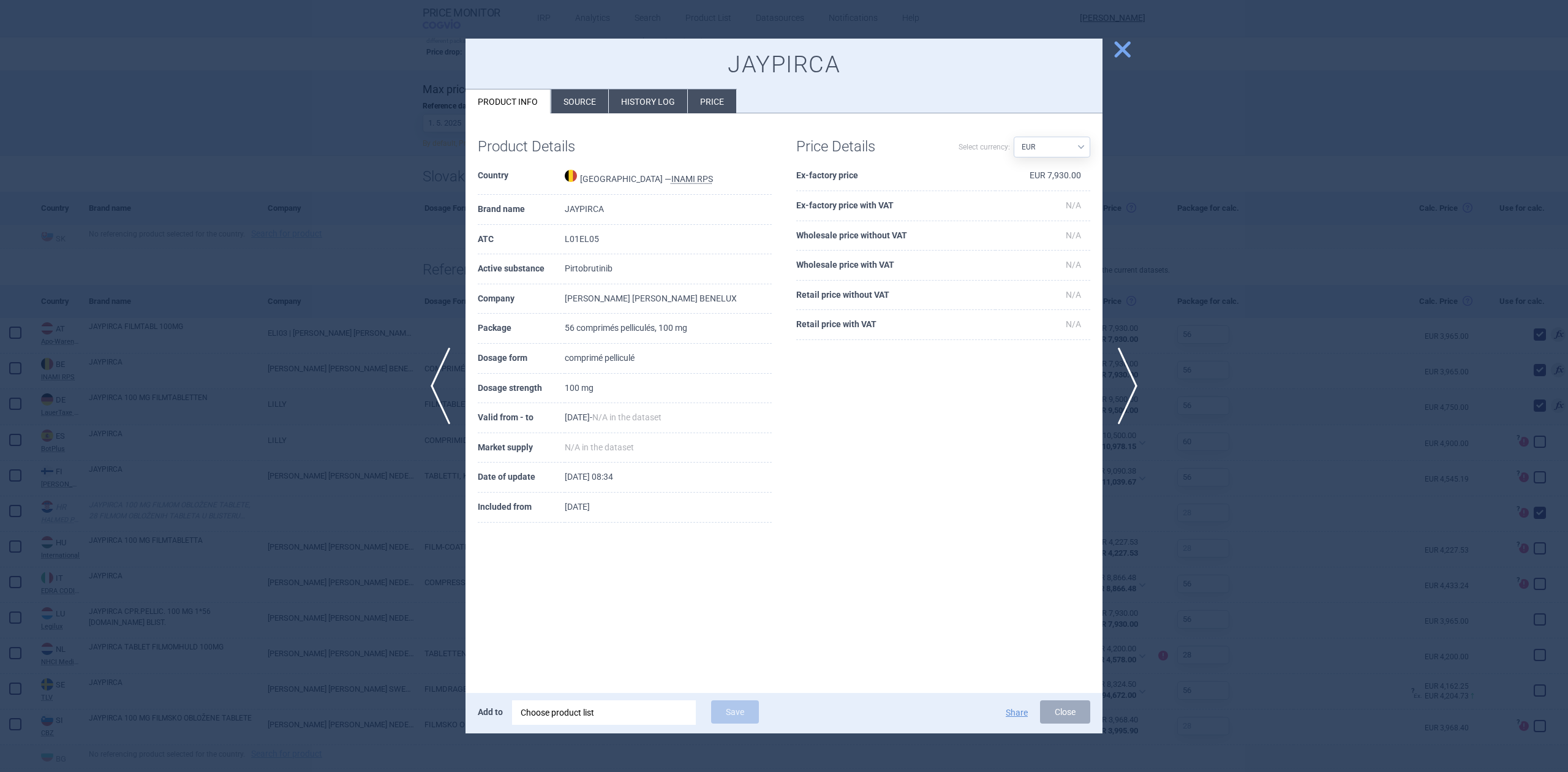
click at [621, 111] on li "History log" at bounding box center [648, 101] width 79 height 24
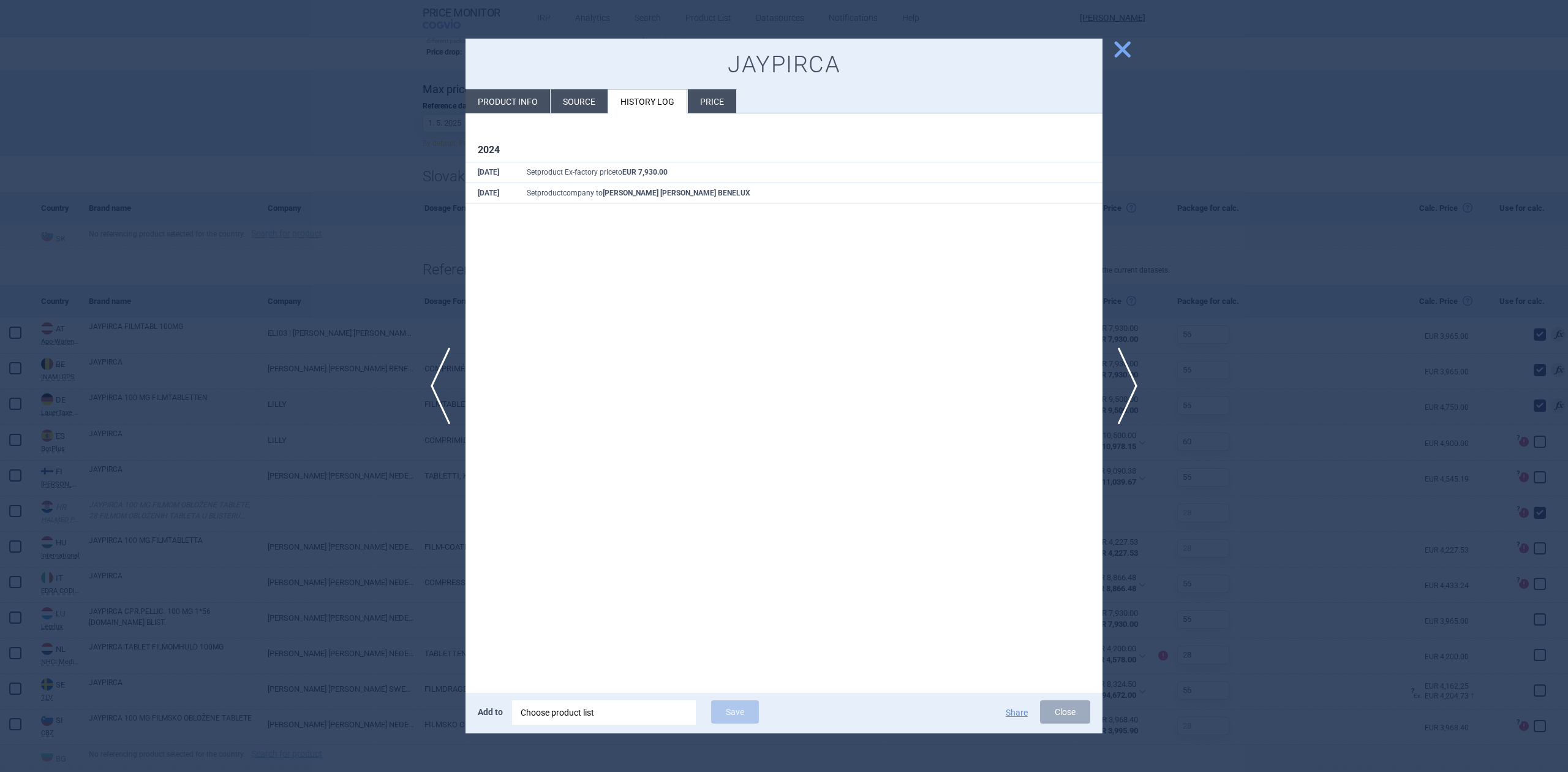
click at [373, 229] on div at bounding box center [784, 386] width 1568 height 772
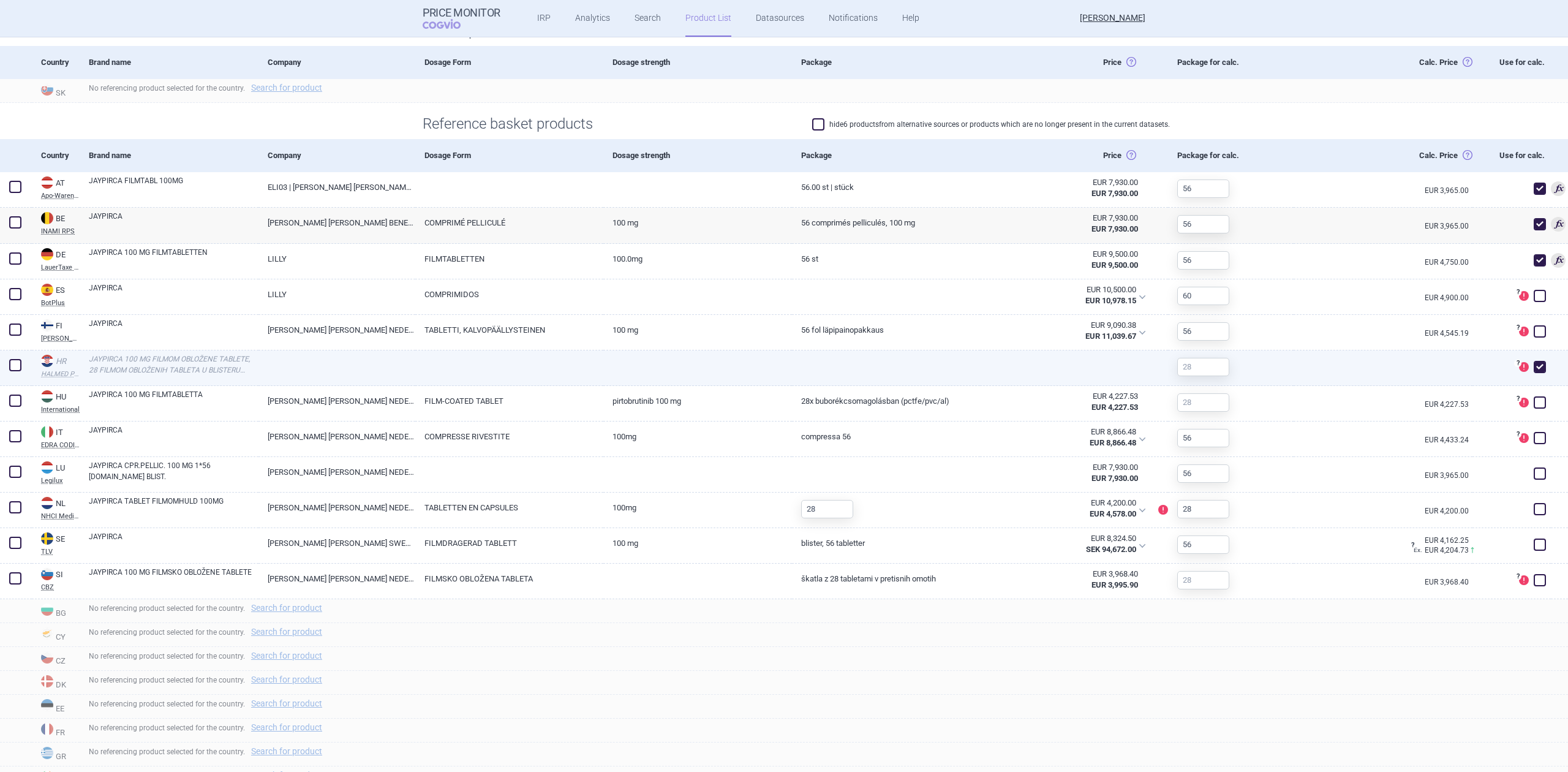
scroll to position [408, 0]
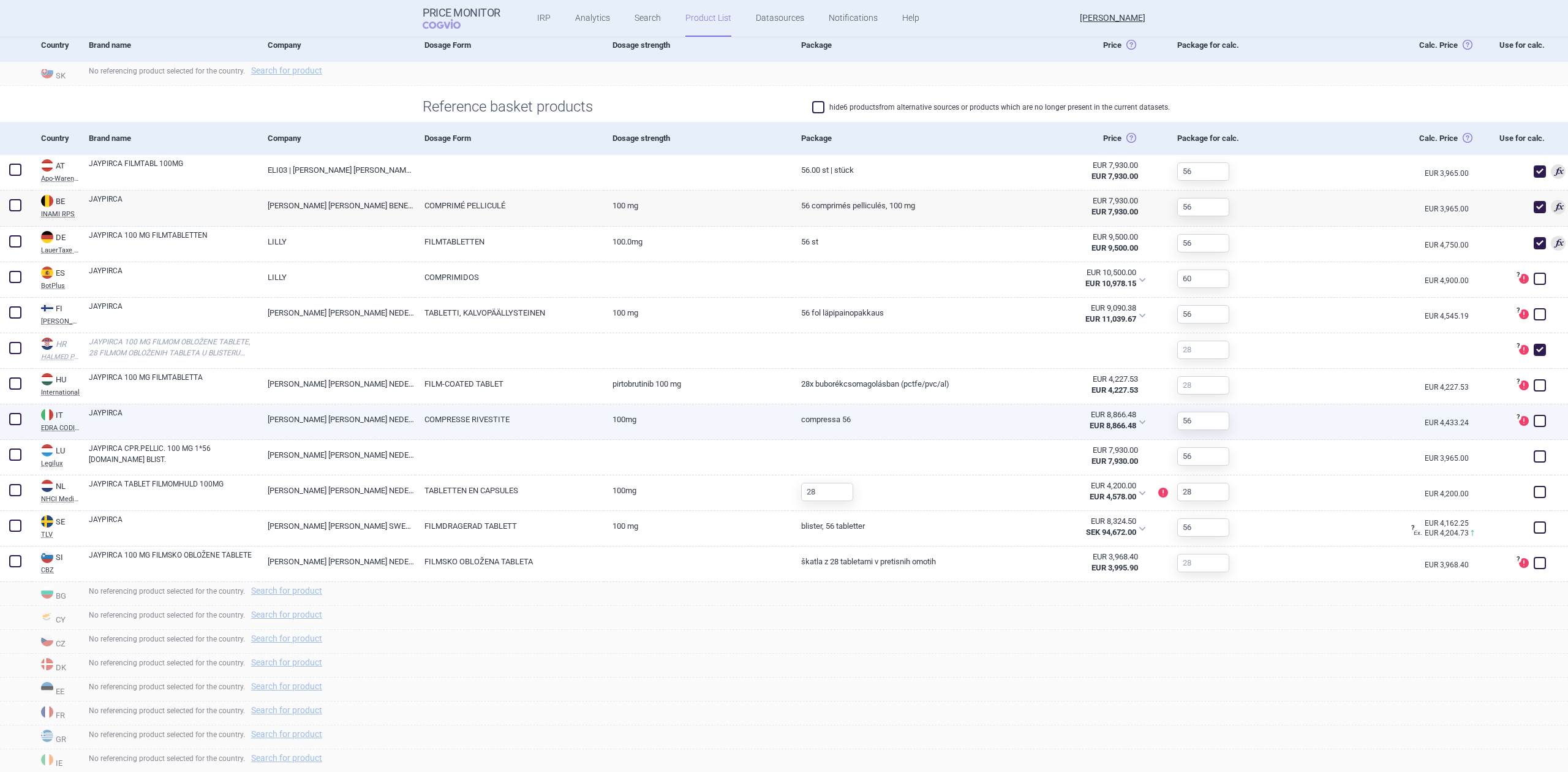
click at [505, 416] on link "COMPRESSE RIVESTITE" at bounding box center [510, 419] width 188 height 30
select select "EUR"
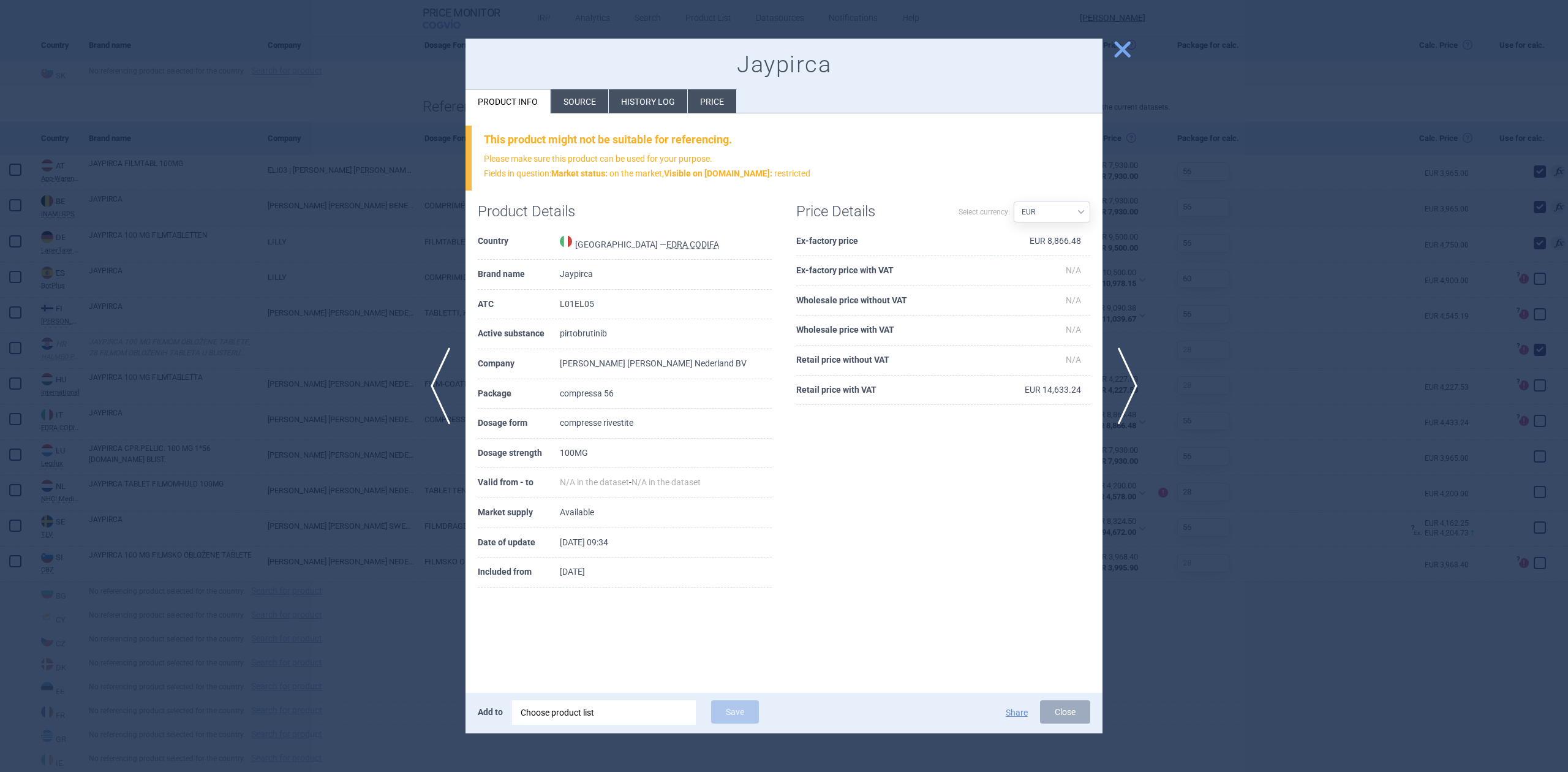
click at [635, 111] on li "History log" at bounding box center [648, 101] width 79 height 24
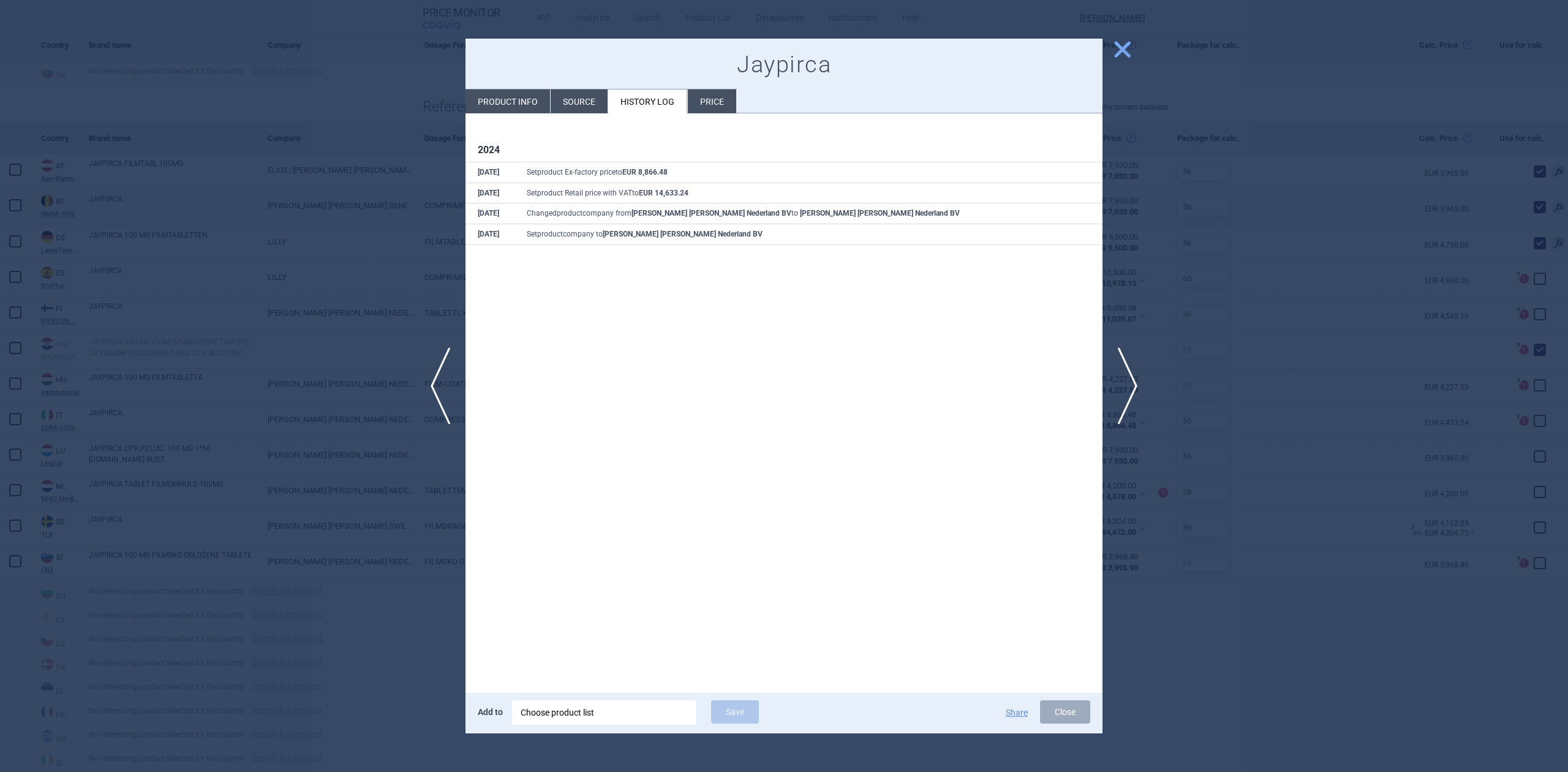
click at [425, 231] on div at bounding box center [784, 386] width 1568 height 772
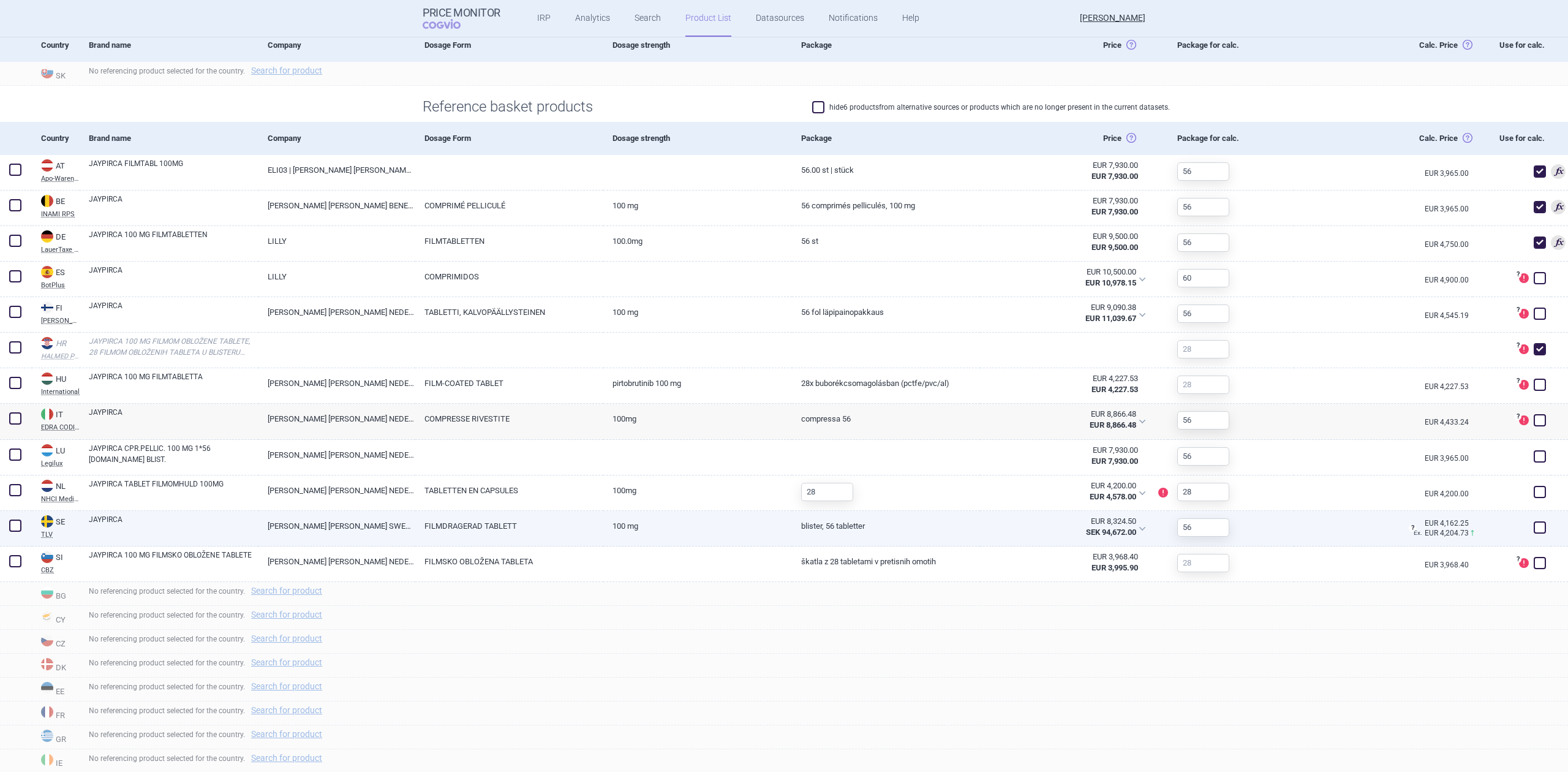
click at [570, 542] on div "FILMDRAGERAD TABLETT" at bounding box center [510, 528] width 188 height 35
click at [495, 523] on link "FILMDRAGERAD TABLETT" at bounding box center [510, 525] width 188 height 30
select select "EUR"
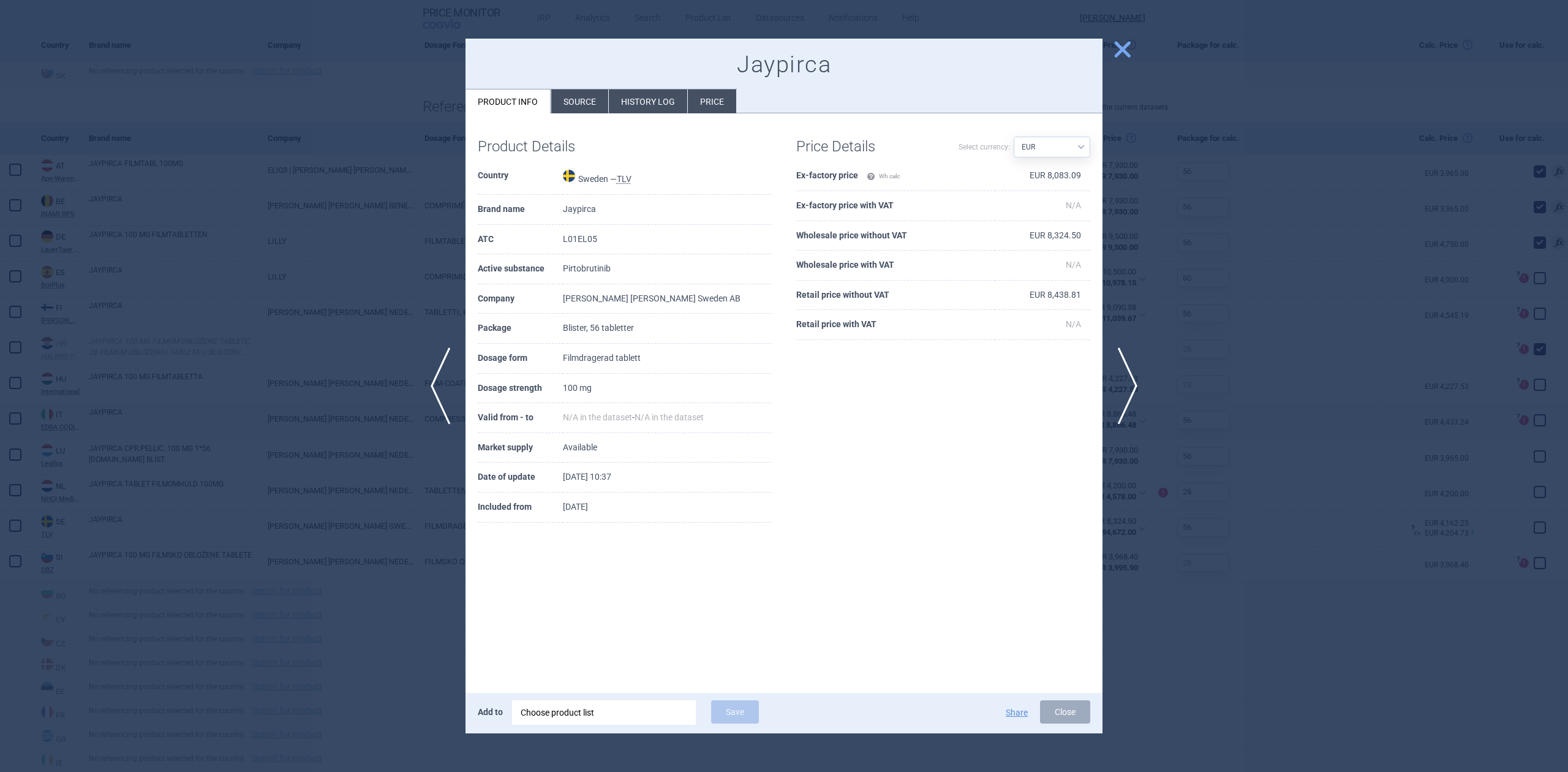
click at [658, 111] on li "History log" at bounding box center [648, 101] width 79 height 24
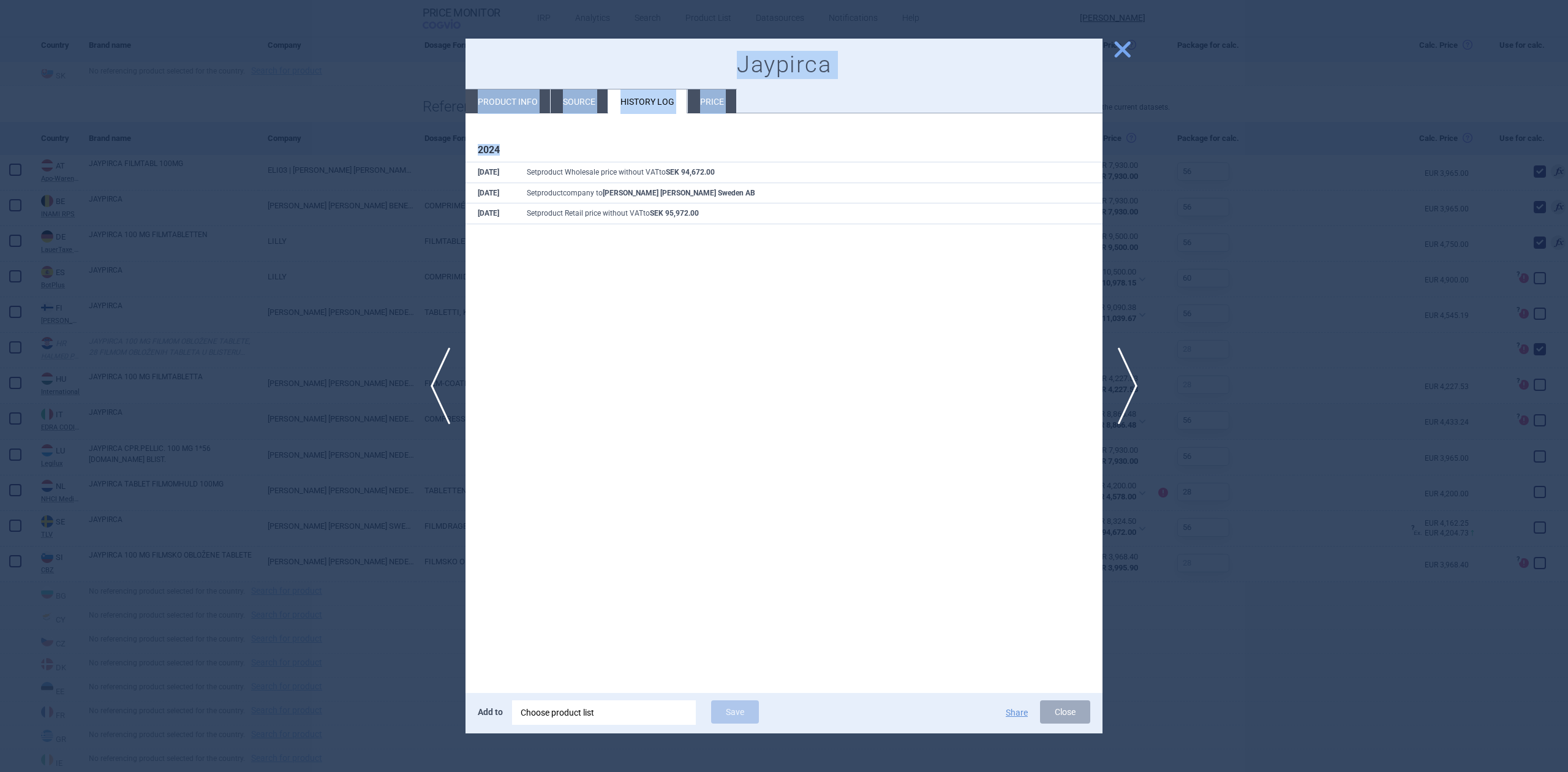
drag, startPoint x: 390, startPoint y: 224, endPoint x: 575, endPoint y: 241, distance: 185.8
click at [575, 558] on div "previous next close Jaypirca Product info Source History log Price 2024 15 Nov …" at bounding box center [784, 772] width 1568 height 0
click at [575, 241] on div "2024 15 Nov Set product Wholesale price without VAT to SEK 94,672.00 15 Nov Set…" at bounding box center [784, 181] width 637 height 136
click at [408, 337] on div at bounding box center [784, 386] width 1568 height 772
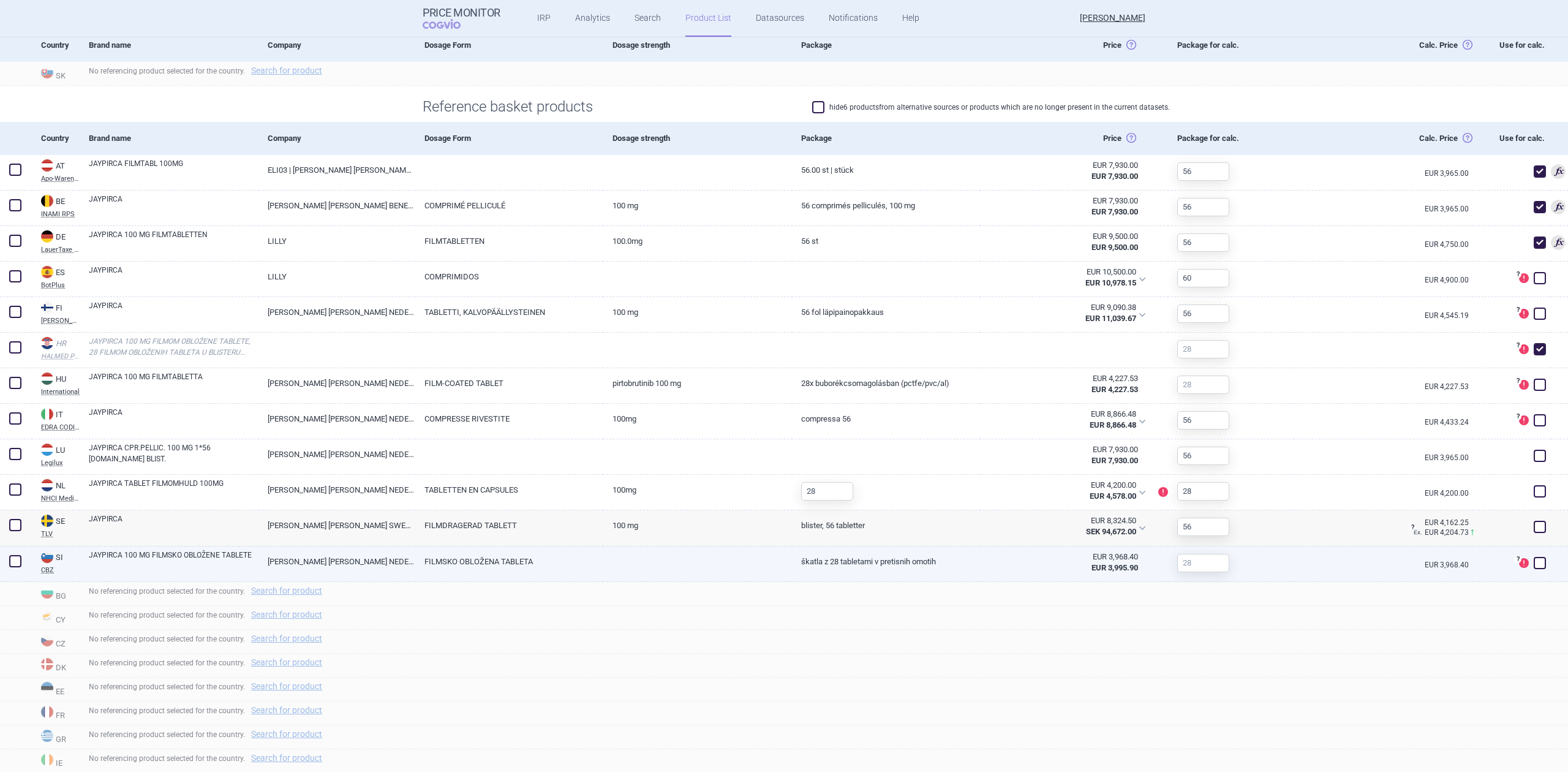
click at [498, 558] on link "FILMSKO OBLOŽENA TABLETA" at bounding box center [510, 561] width 188 height 30
select select "EUR"
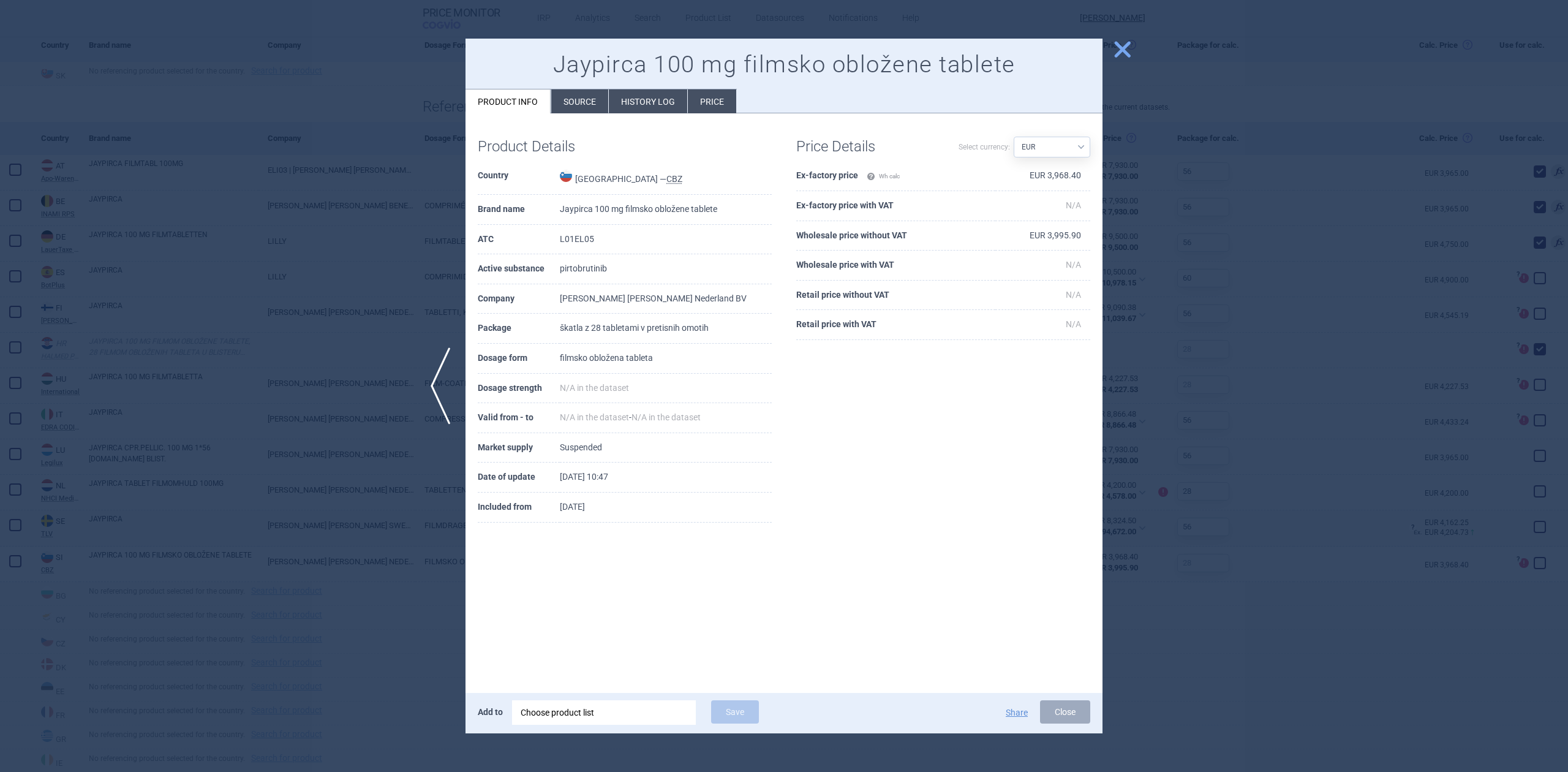
click at [670, 104] on li "History log" at bounding box center [648, 101] width 79 height 24
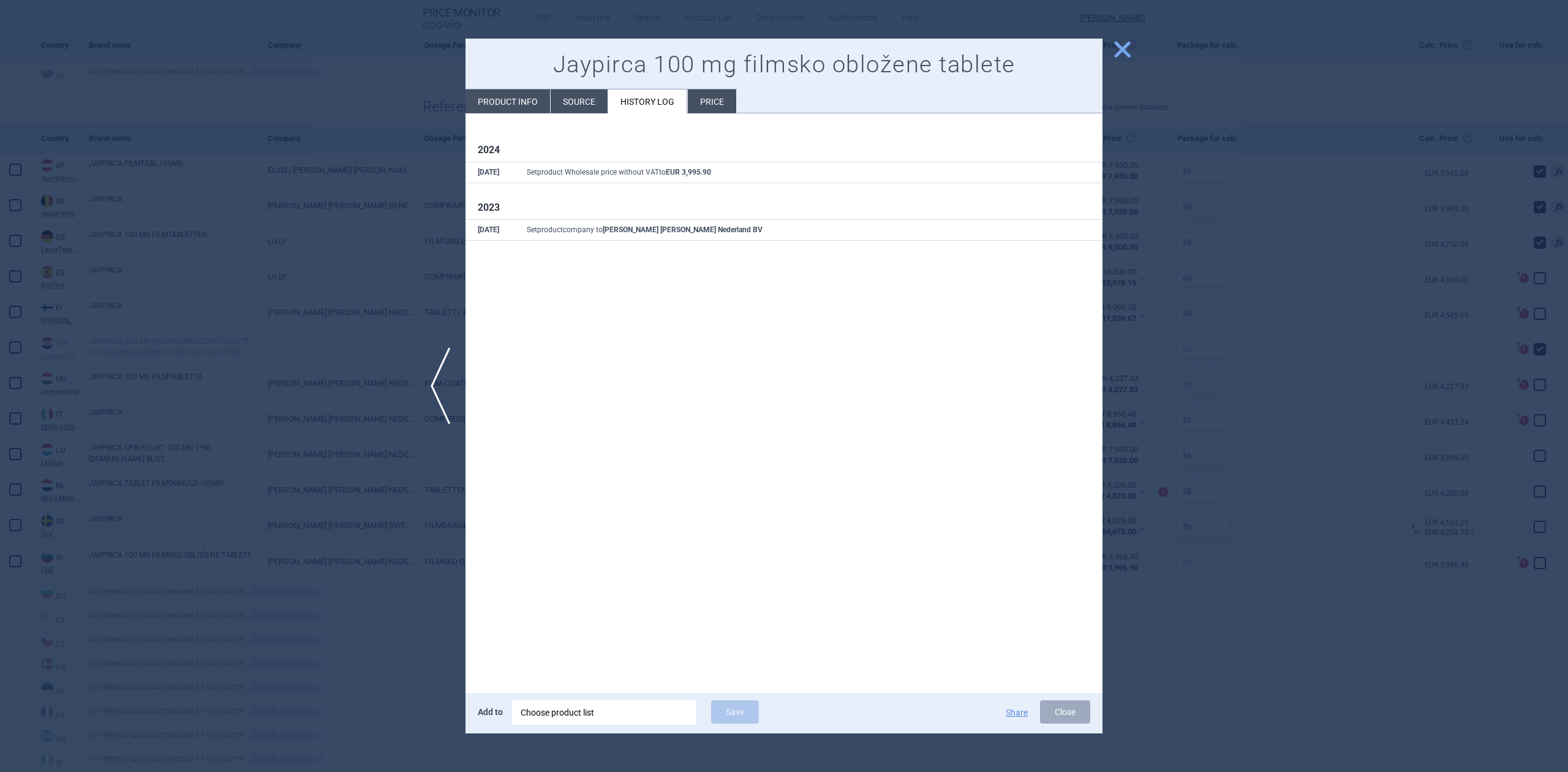
click at [402, 156] on div at bounding box center [784, 386] width 1568 height 772
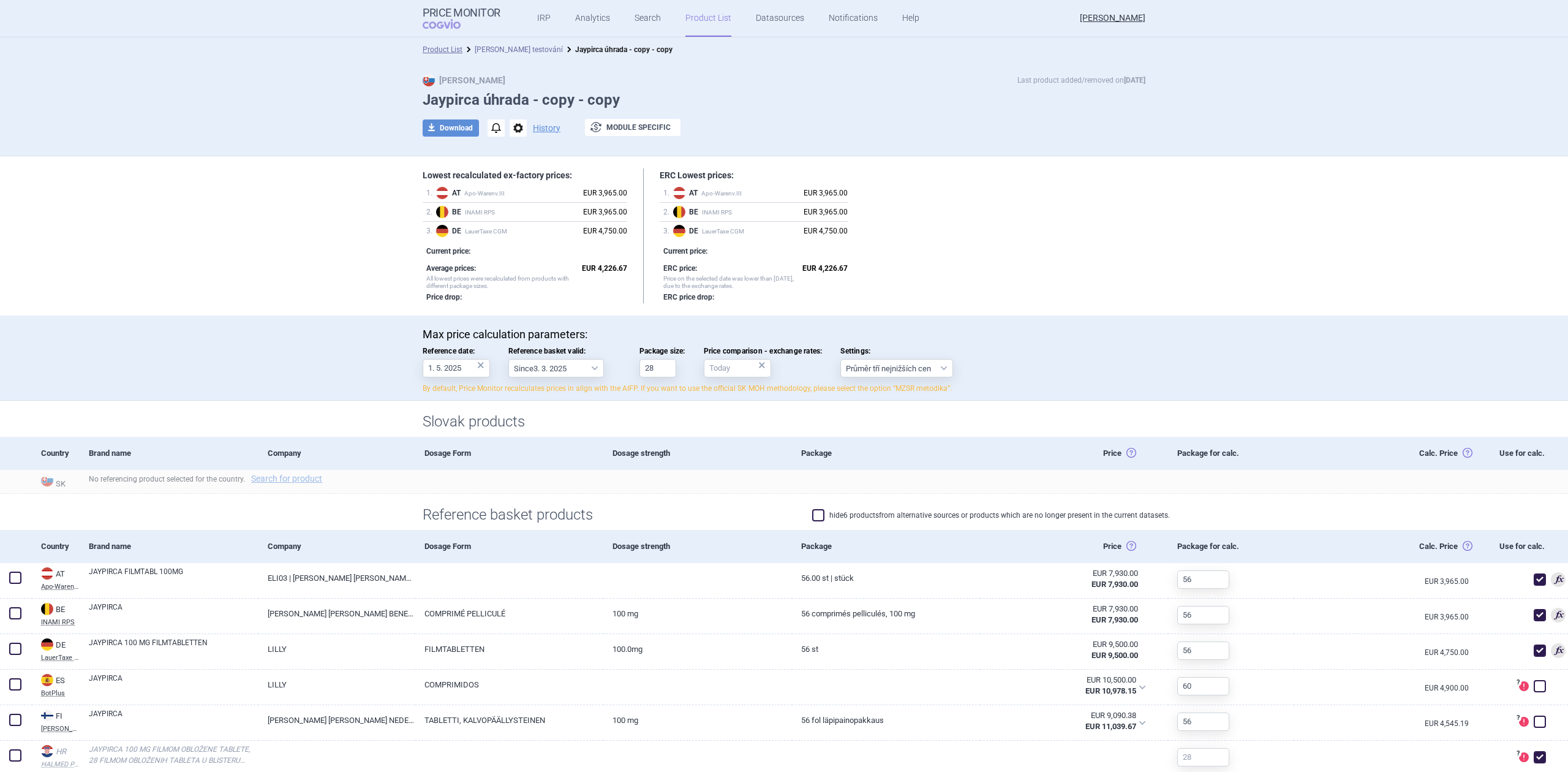
click at [474, 47] on link "Eli testování" at bounding box center [518, 50] width 88 height 9
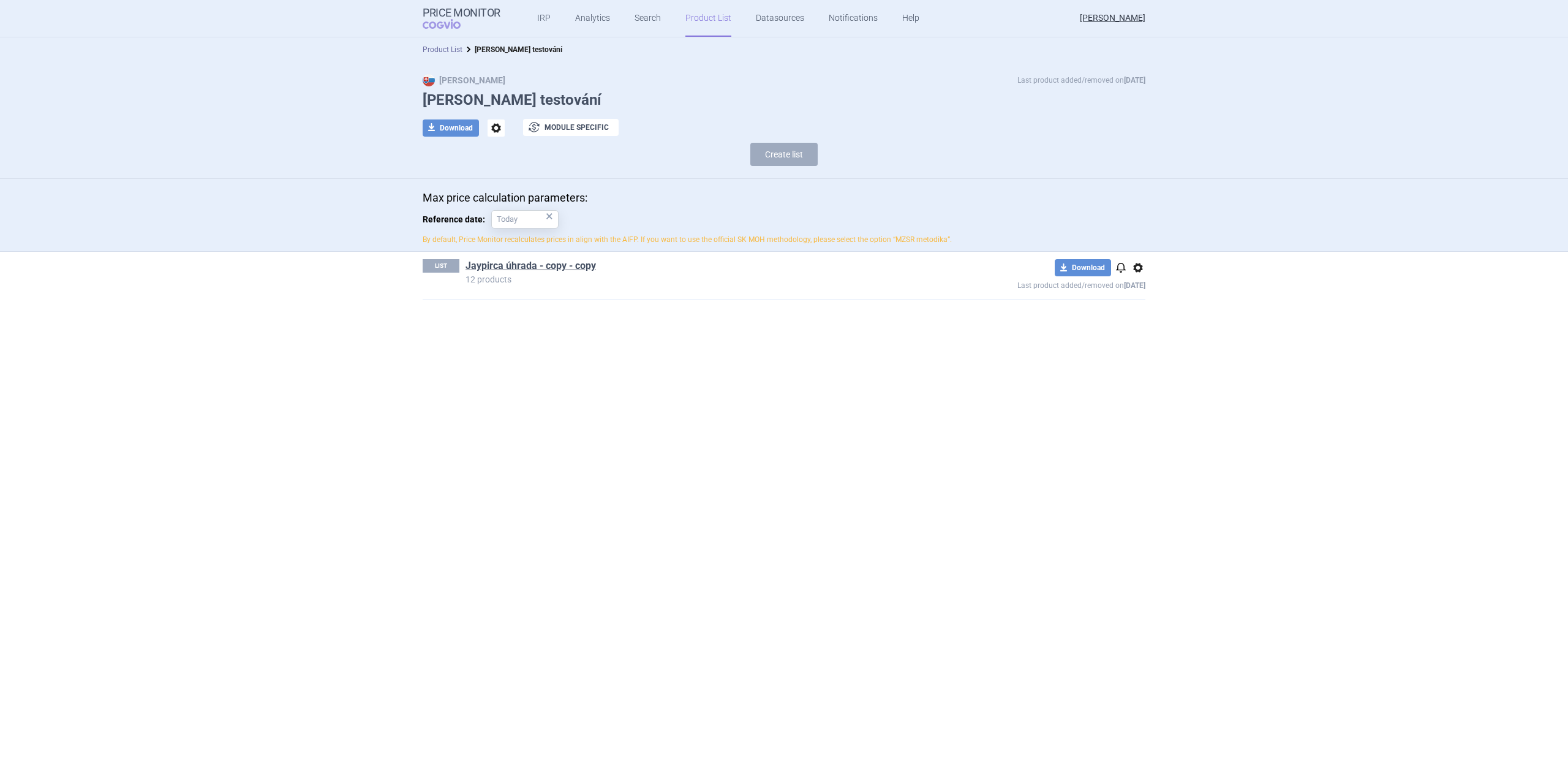
click at [451, 48] on link "Product List" at bounding box center [442, 50] width 39 height 9
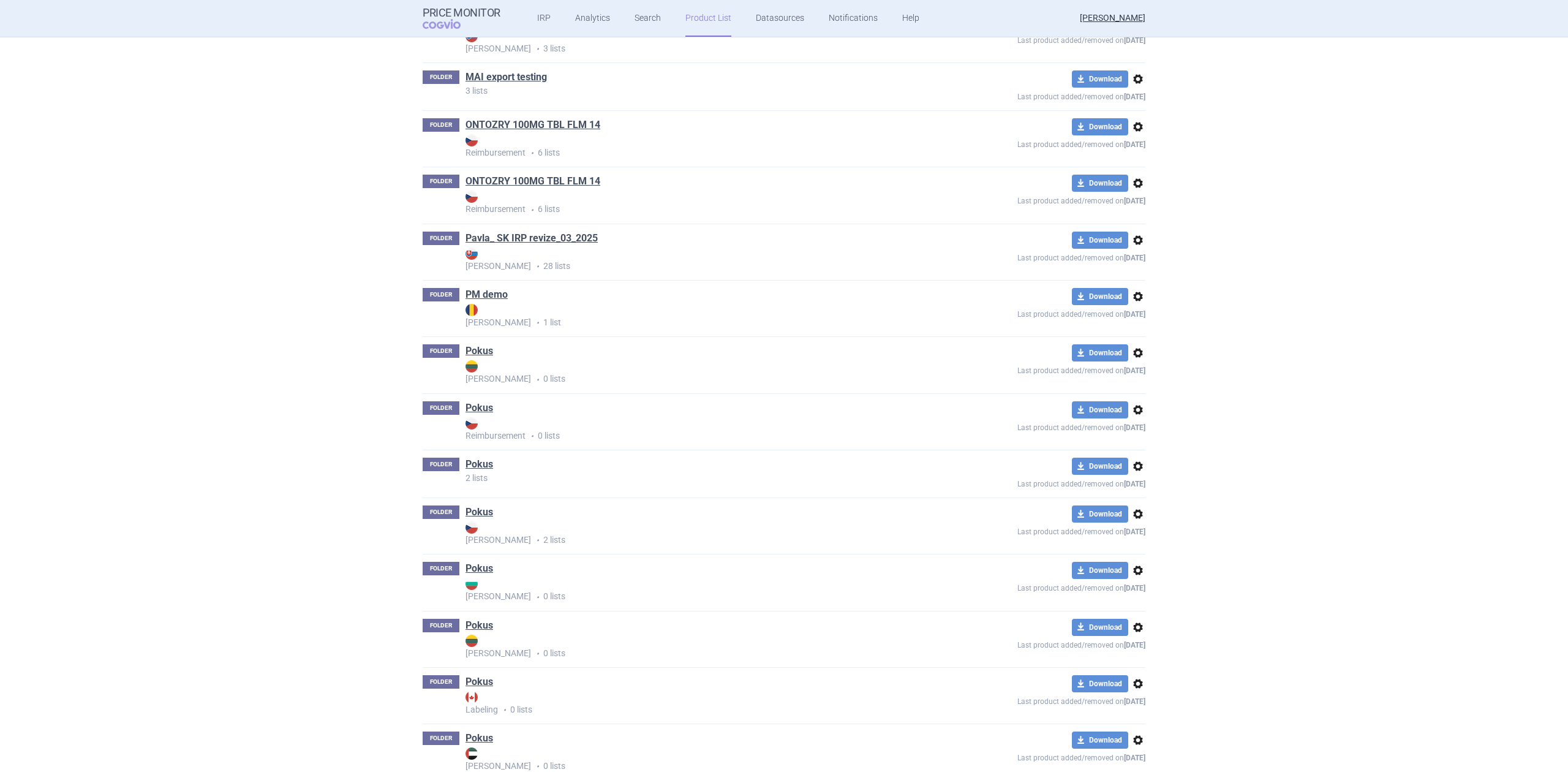
scroll to position [519, 0]
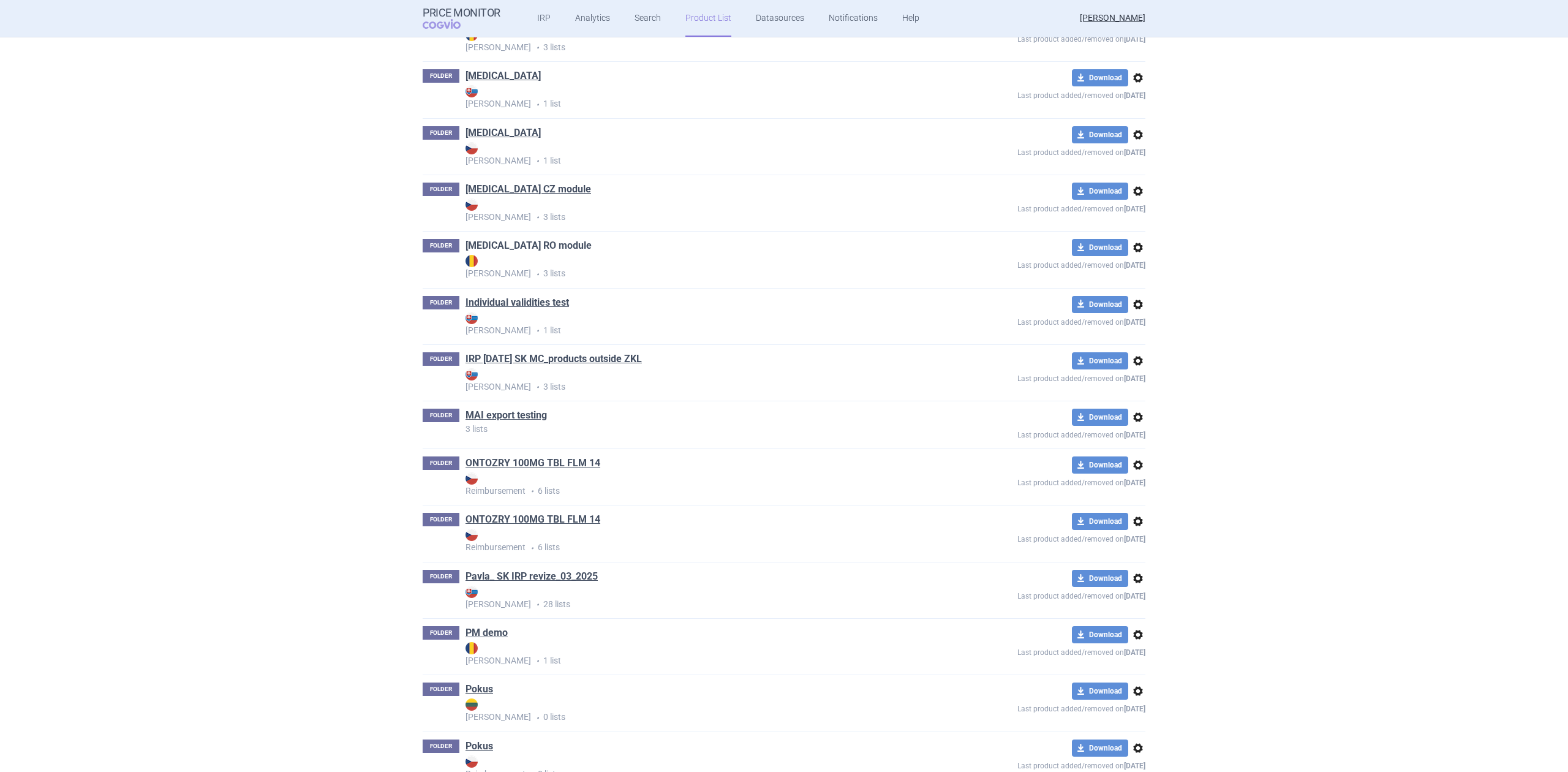
click at [501, 244] on link "Humira RO module" at bounding box center [528, 246] width 126 height 14
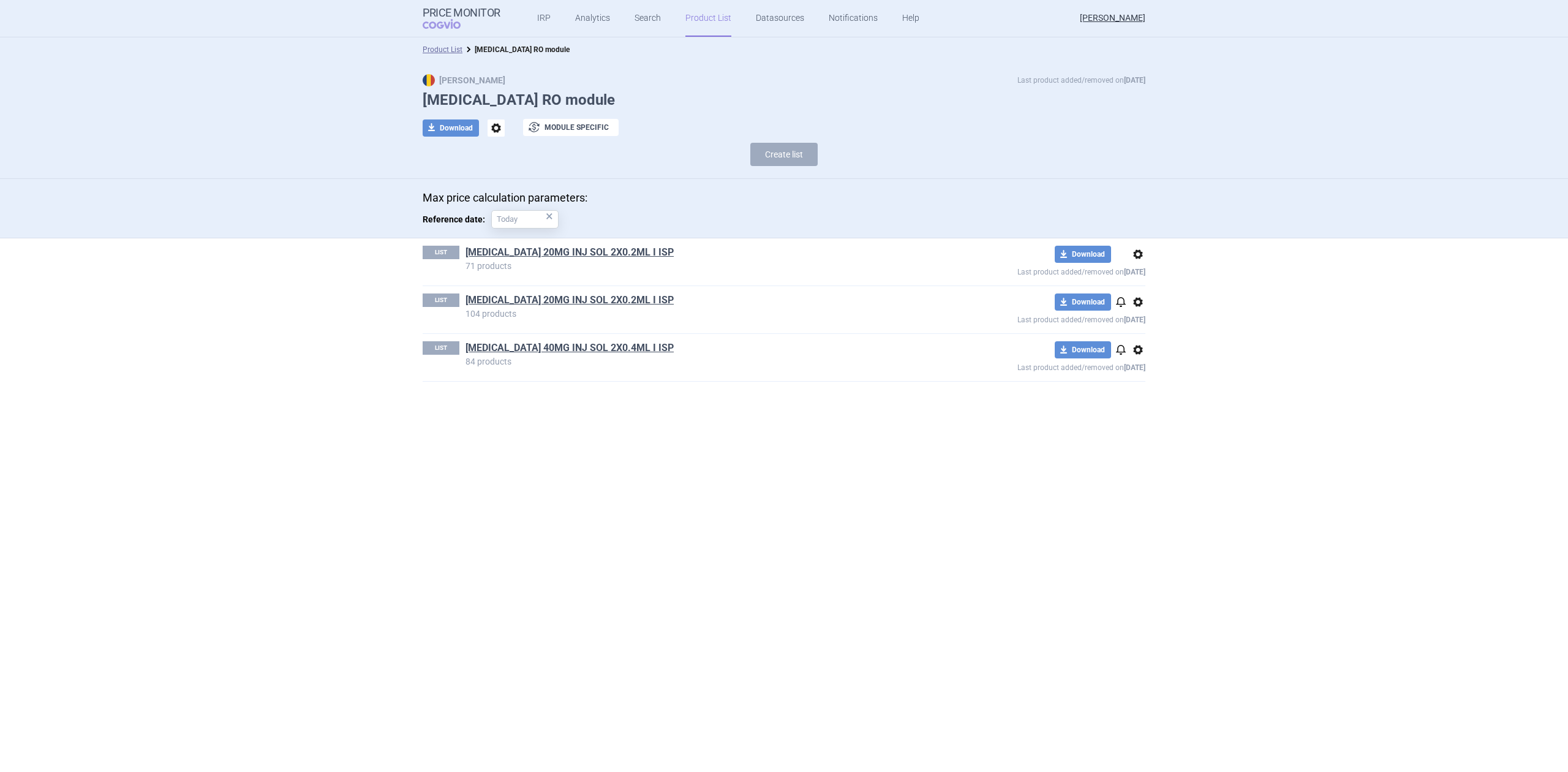
click at [549, 314] on p "104 products" at bounding box center [696, 314] width 463 height 9
click at [554, 310] on p "104 products" at bounding box center [696, 314] width 463 height 9
click at [559, 307] on link "[MEDICAL_DATA] 20MG INJ SOL 2X0.2ML I ISP" at bounding box center [569, 301] width 208 height 14
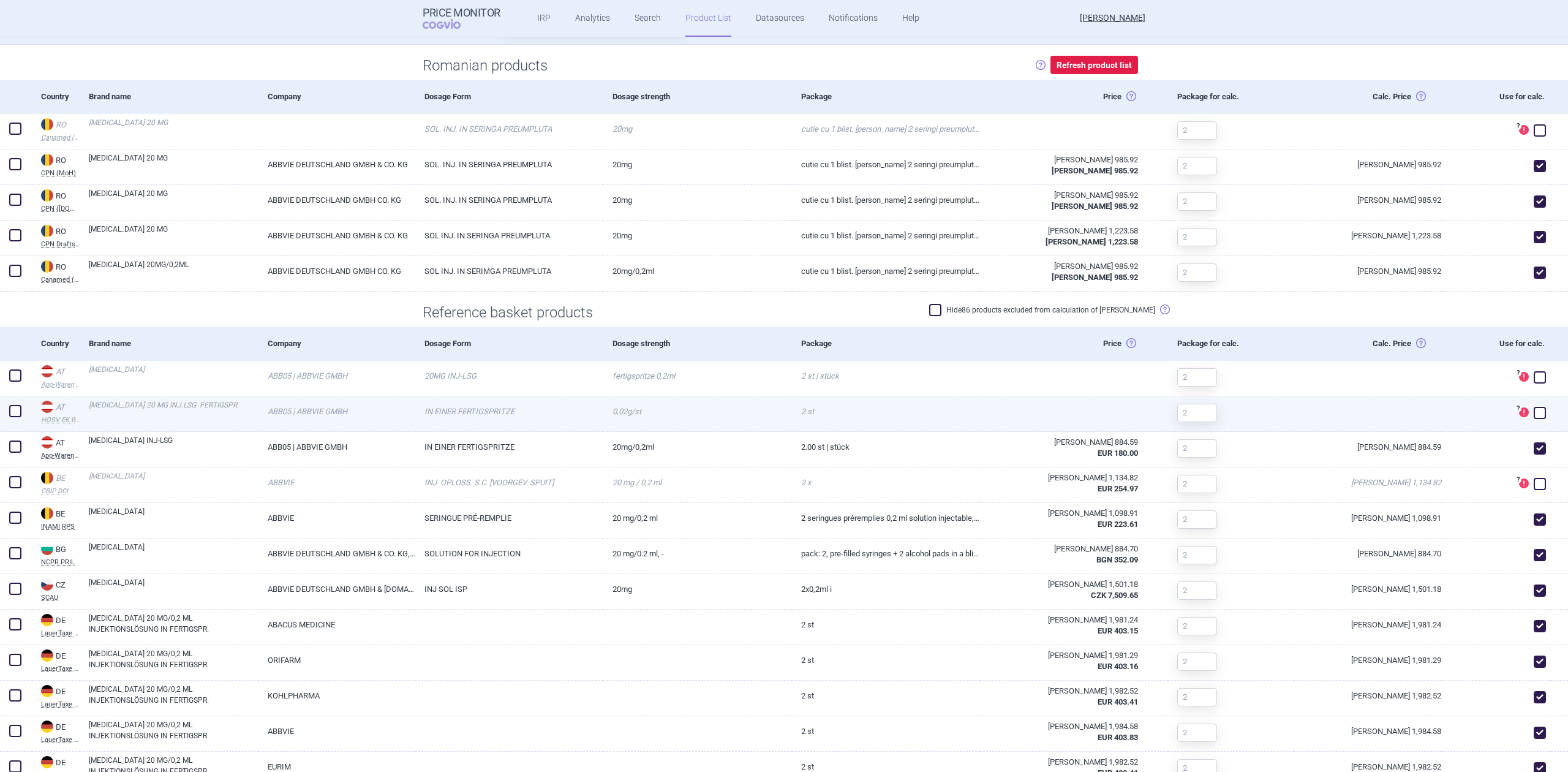
scroll to position [490, 0]
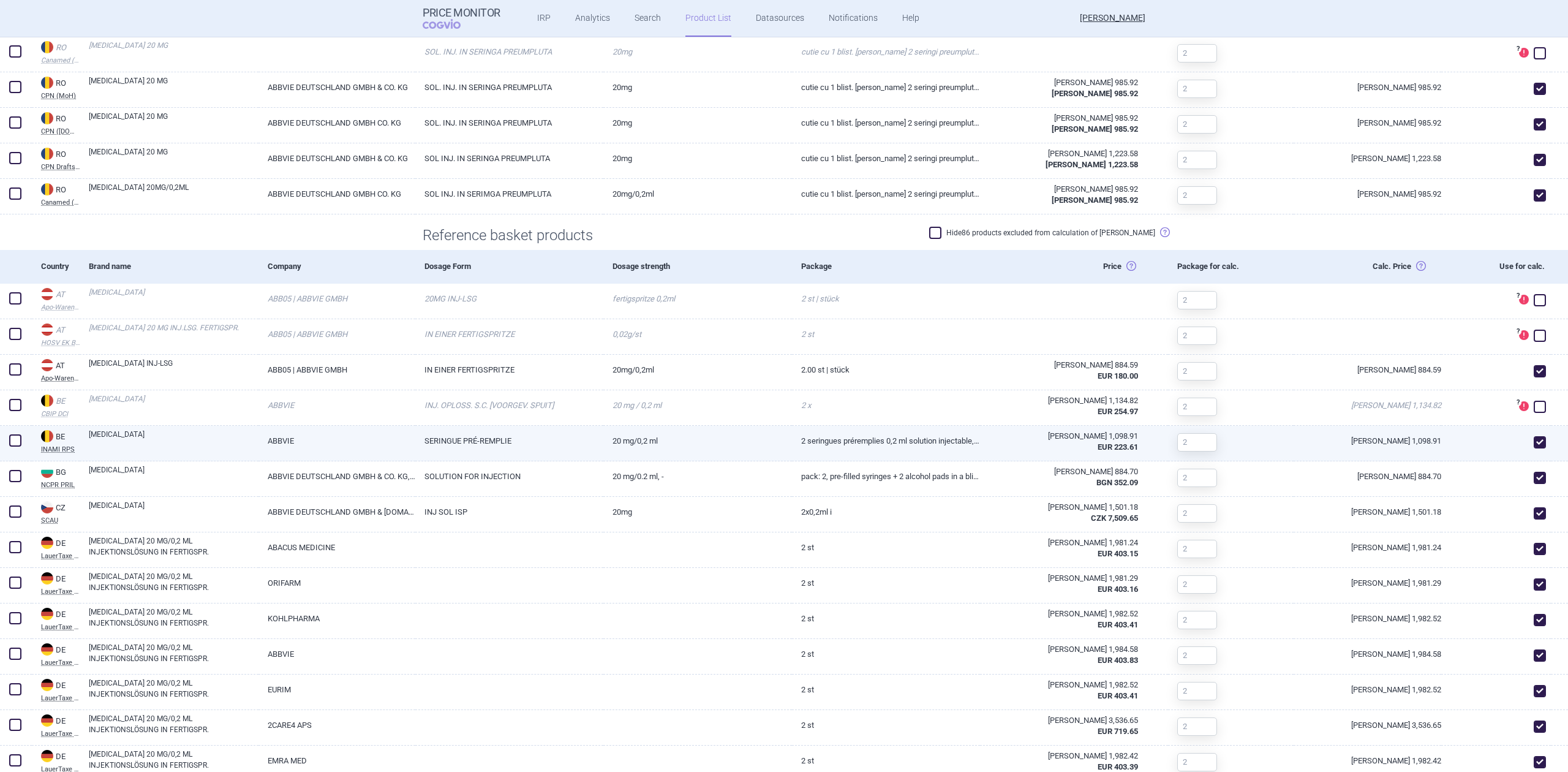
click at [677, 451] on link "20 mg/0,2 mL" at bounding box center [697, 440] width 188 height 30
select select "EUR"
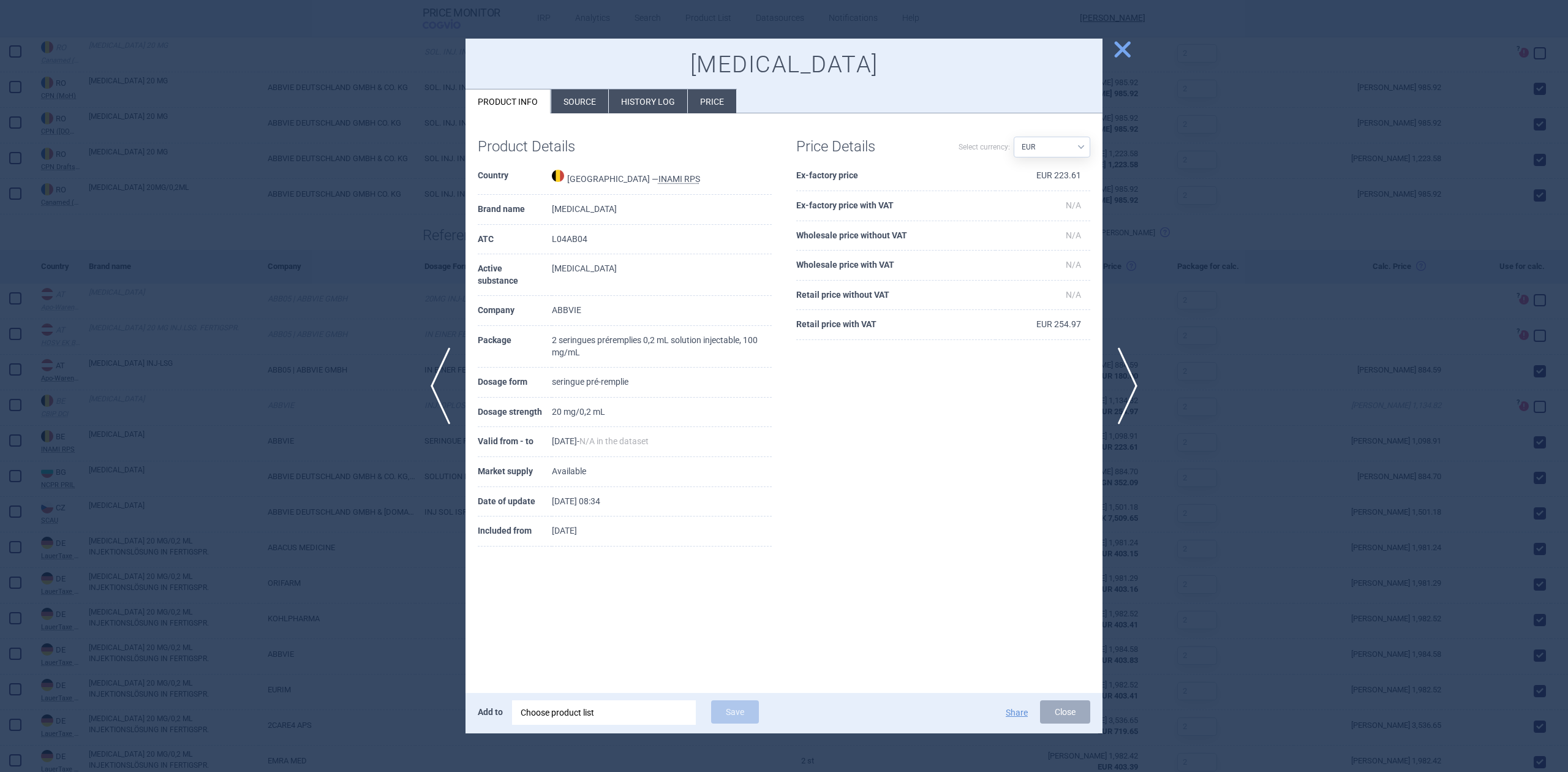
click at [633, 109] on li "History log" at bounding box center [648, 101] width 79 height 24
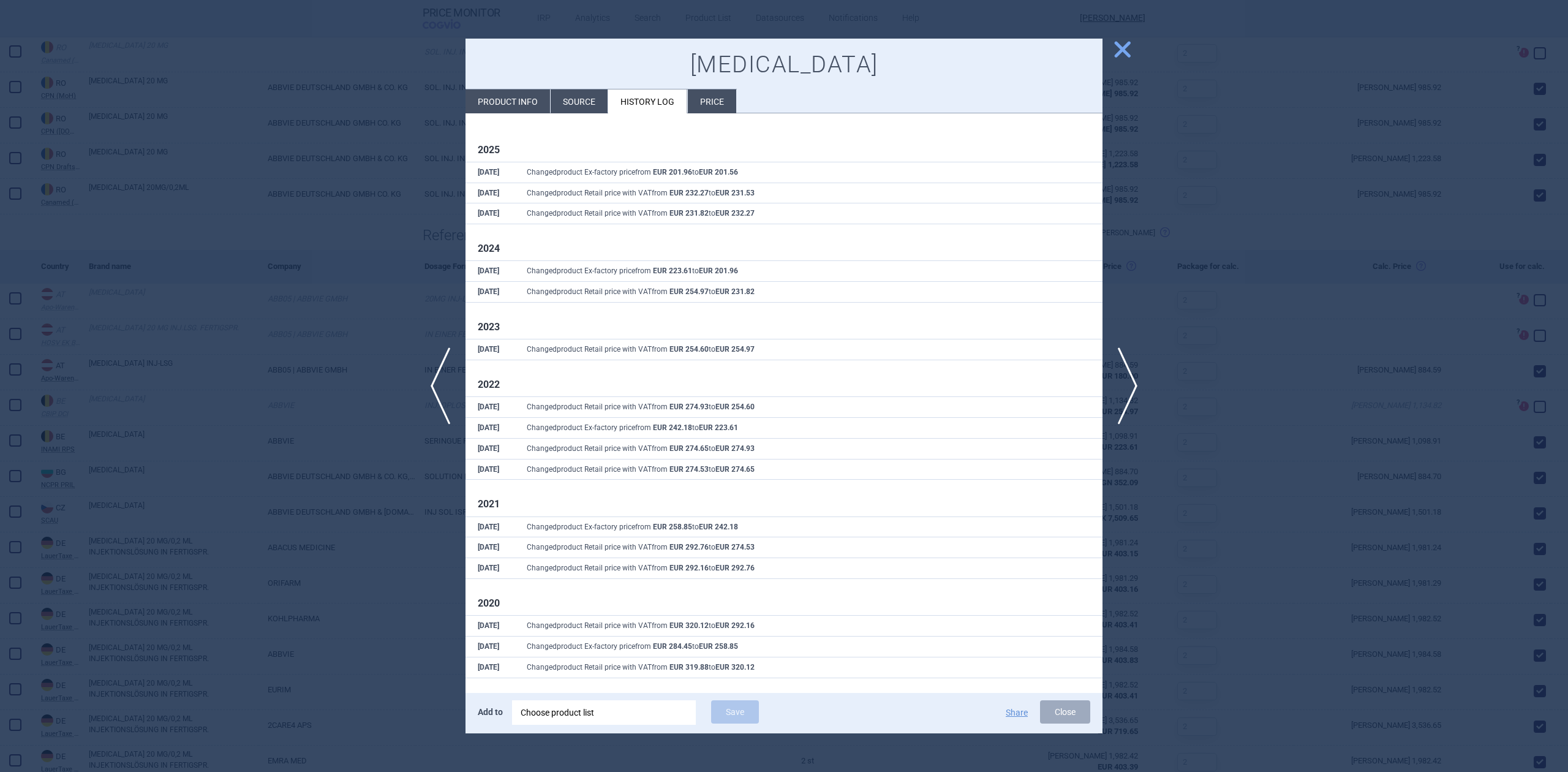
click at [430, 170] on div at bounding box center [784, 386] width 1568 height 772
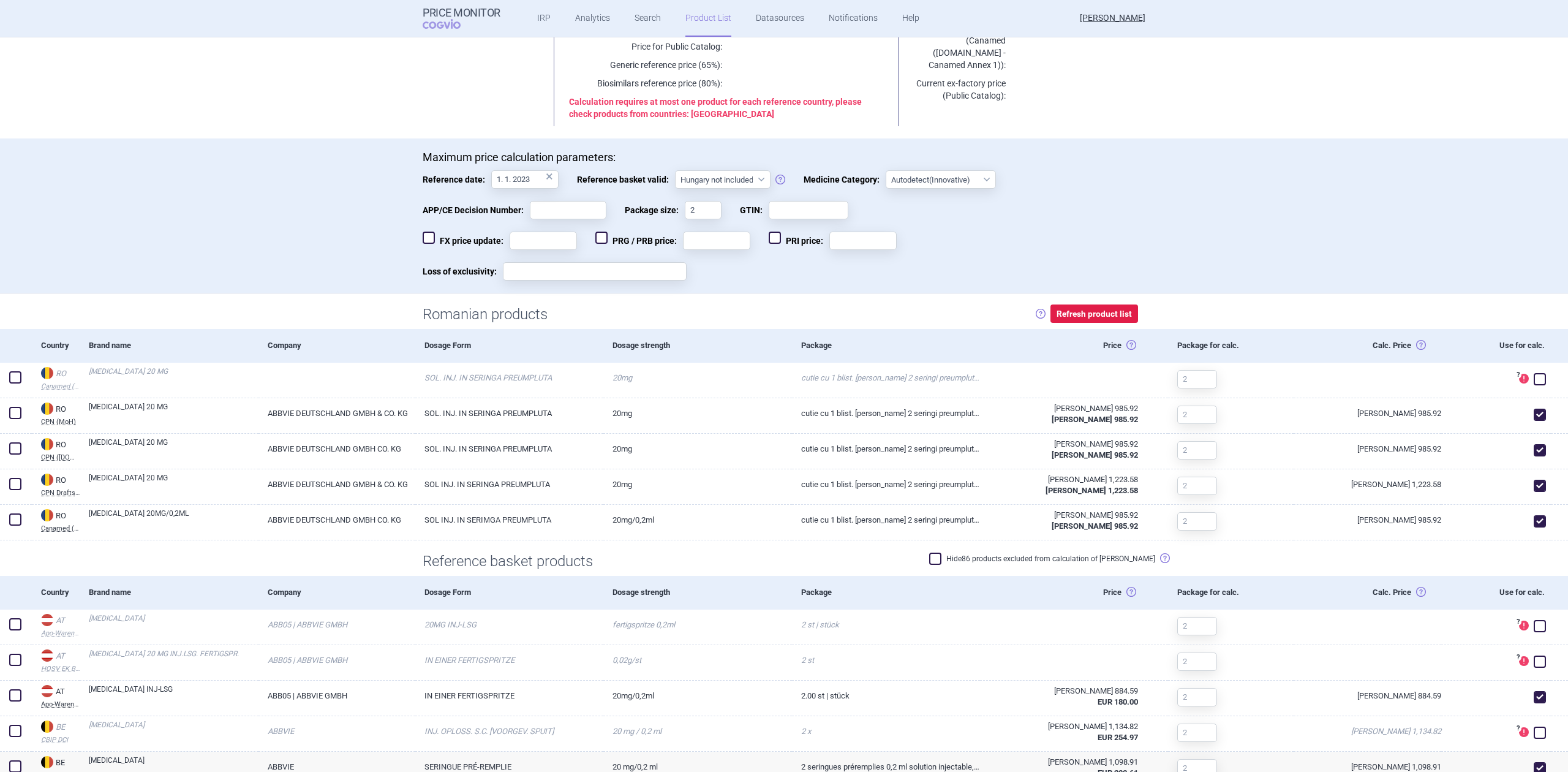
scroll to position [163, 0]
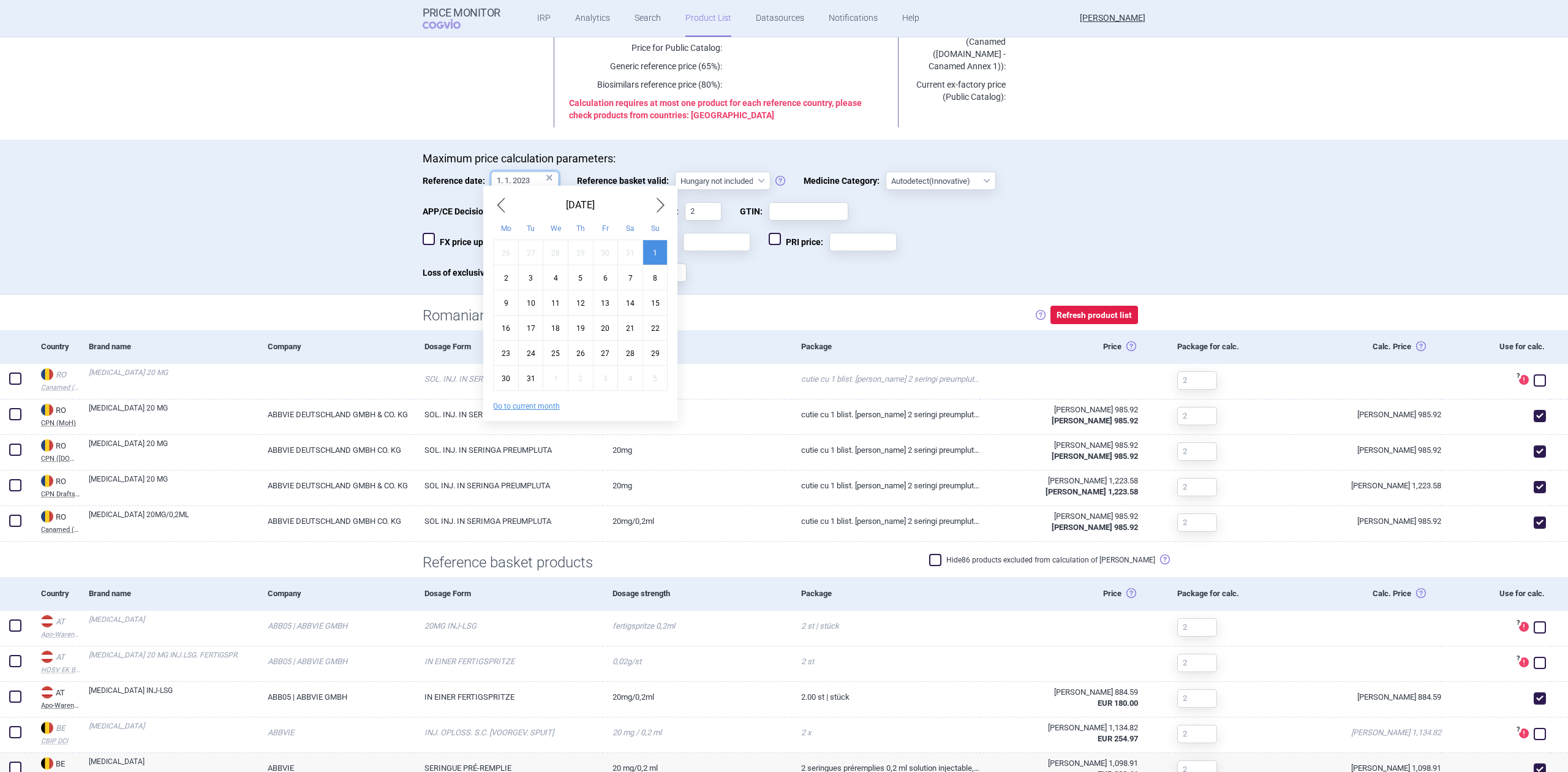
click at [518, 183] on input "1. 1. 2023" at bounding box center [524, 180] width 68 height 18
click at [517, 410] on button "Go to current month" at bounding box center [527, 405] width 67 height 9
click at [528, 383] on button "Go to current month" at bounding box center [527, 380] width 67 height 9
click at [553, 354] on div "27" at bounding box center [555, 353] width 25 height 25
type input "27. 8. 2025"
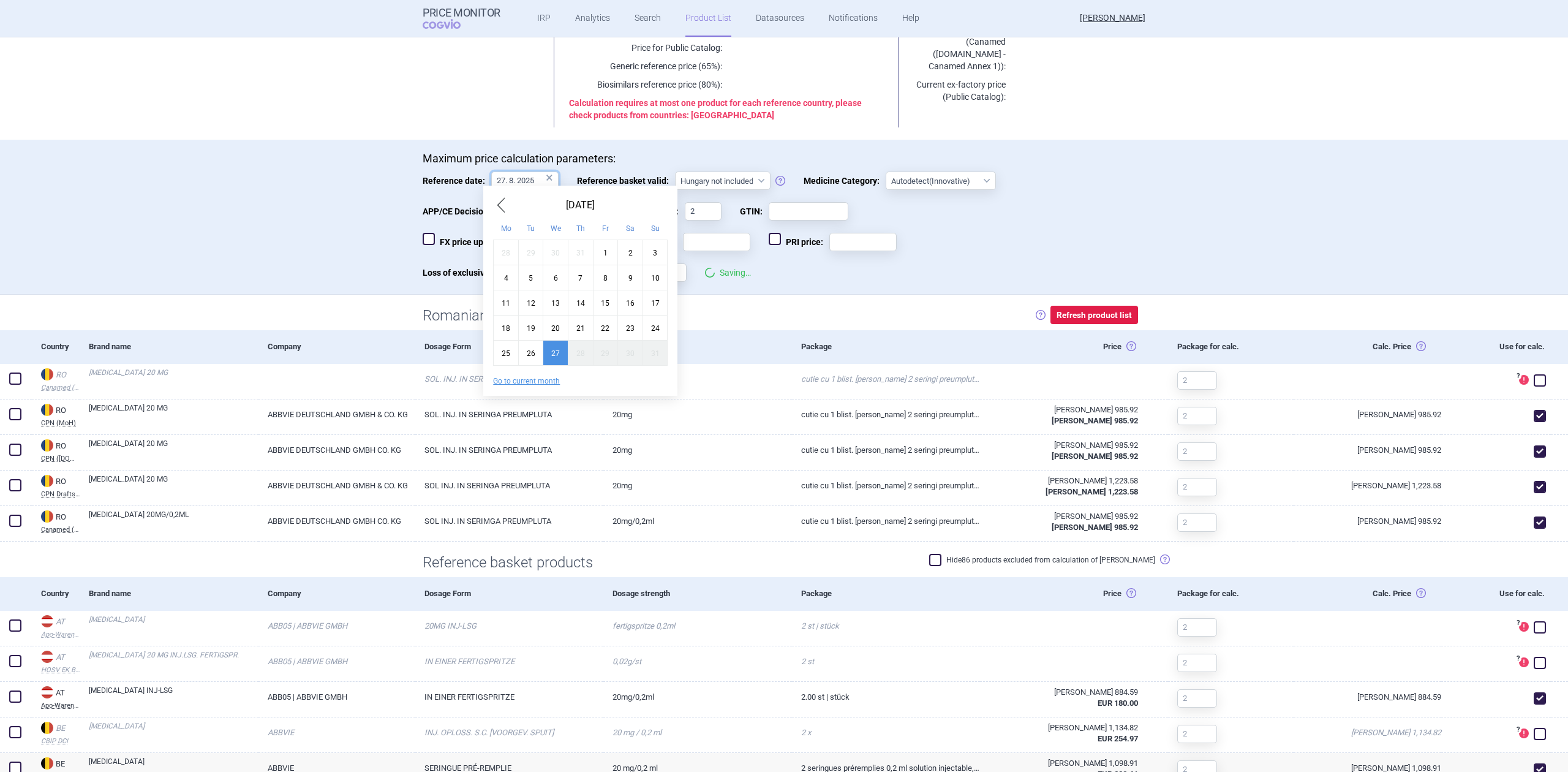
click at [522, 186] on body "Price Monitor COGVIO IRP Analytics Search Product List Datasources Notification…" at bounding box center [784, 386] width 1568 height 772
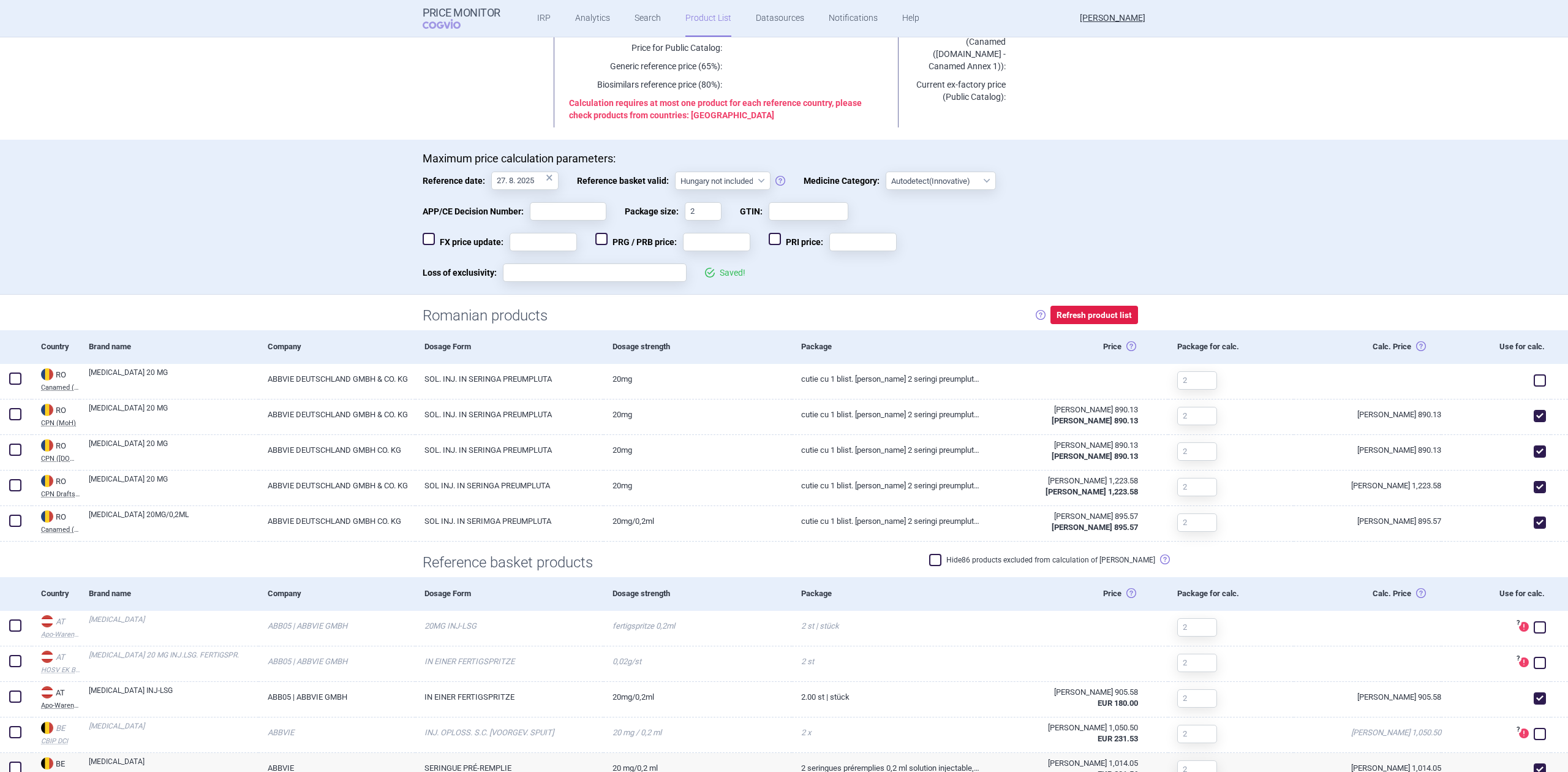
click at [441, 320] on h1 "Romanian products" at bounding box center [485, 315] width 125 height 18
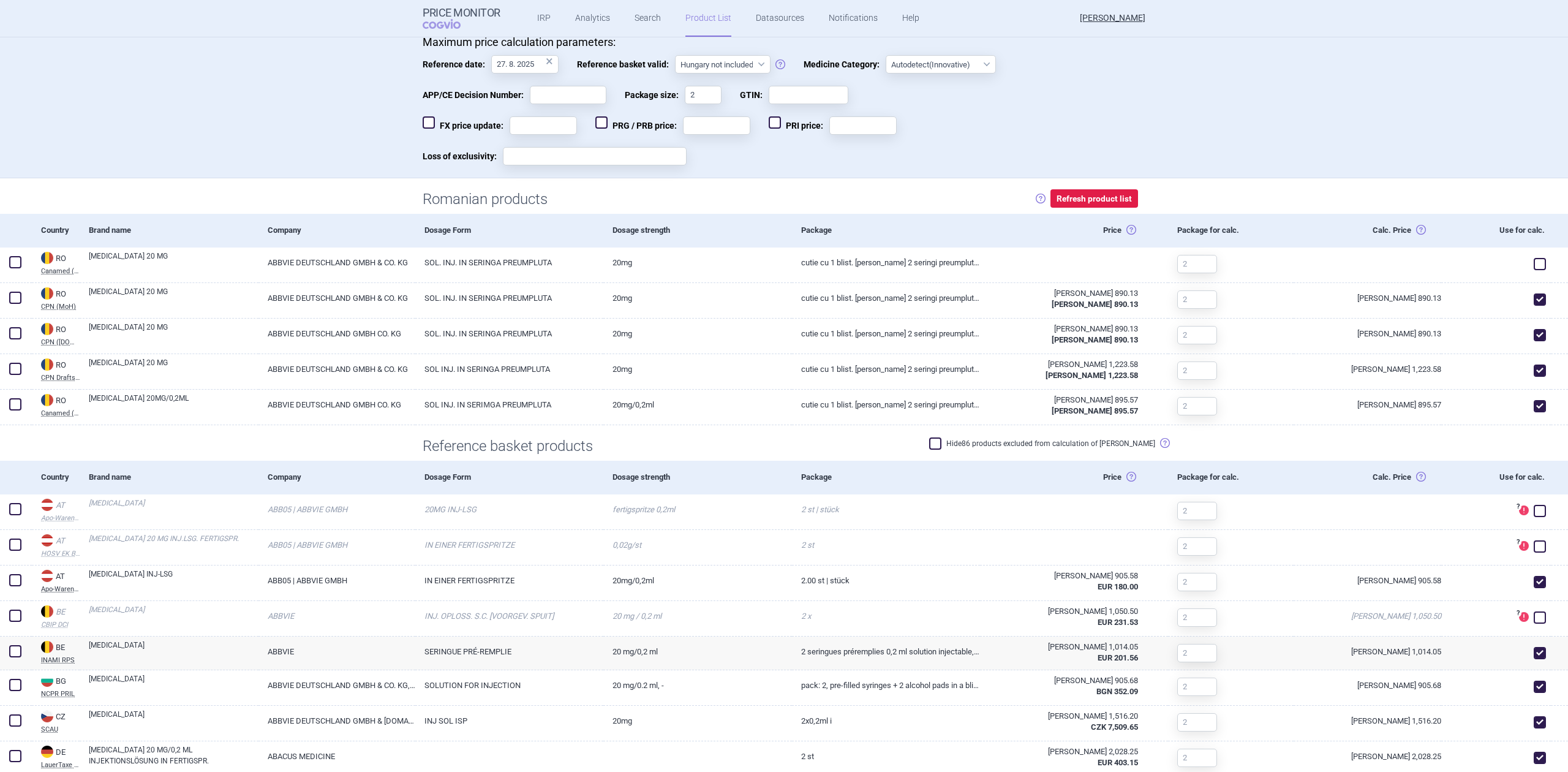
scroll to position [326, 0]
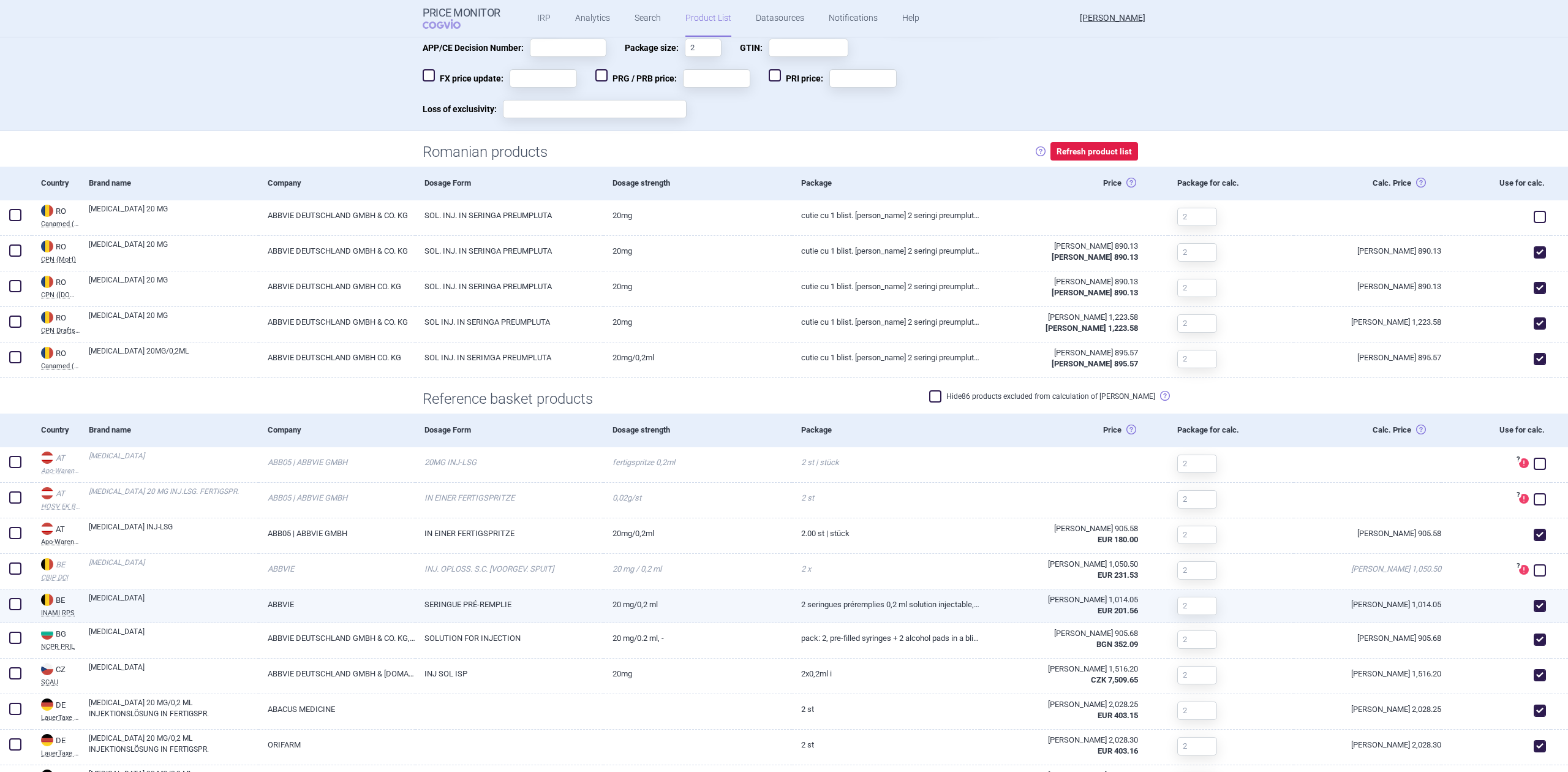
click at [485, 558] on link "SERINGUE PRÉ-REMPLIE" at bounding box center [510, 604] width 188 height 30
select select "EUR"
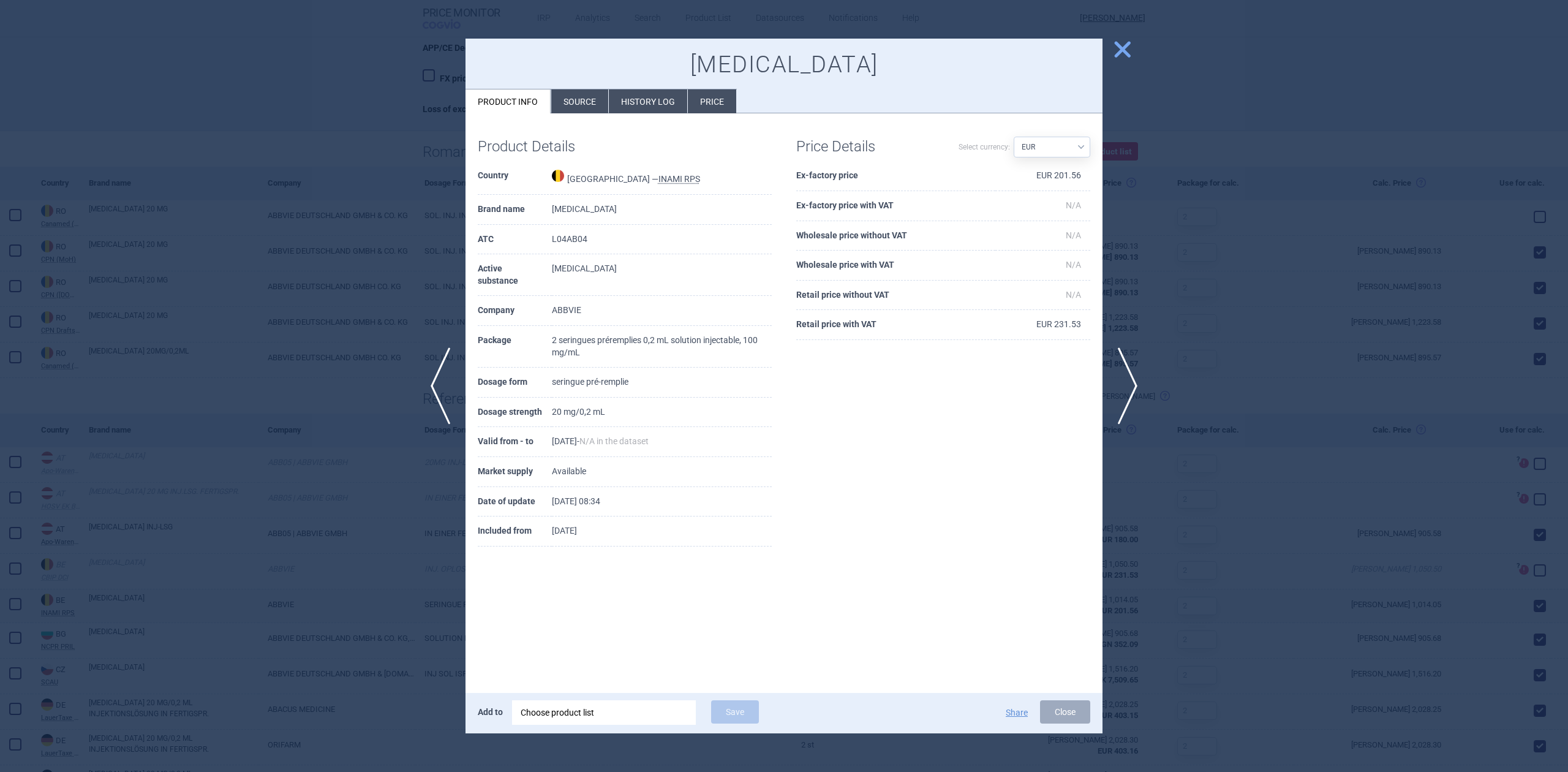
click at [646, 98] on li "History log" at bounding box center [648, 101] width 79 height 24
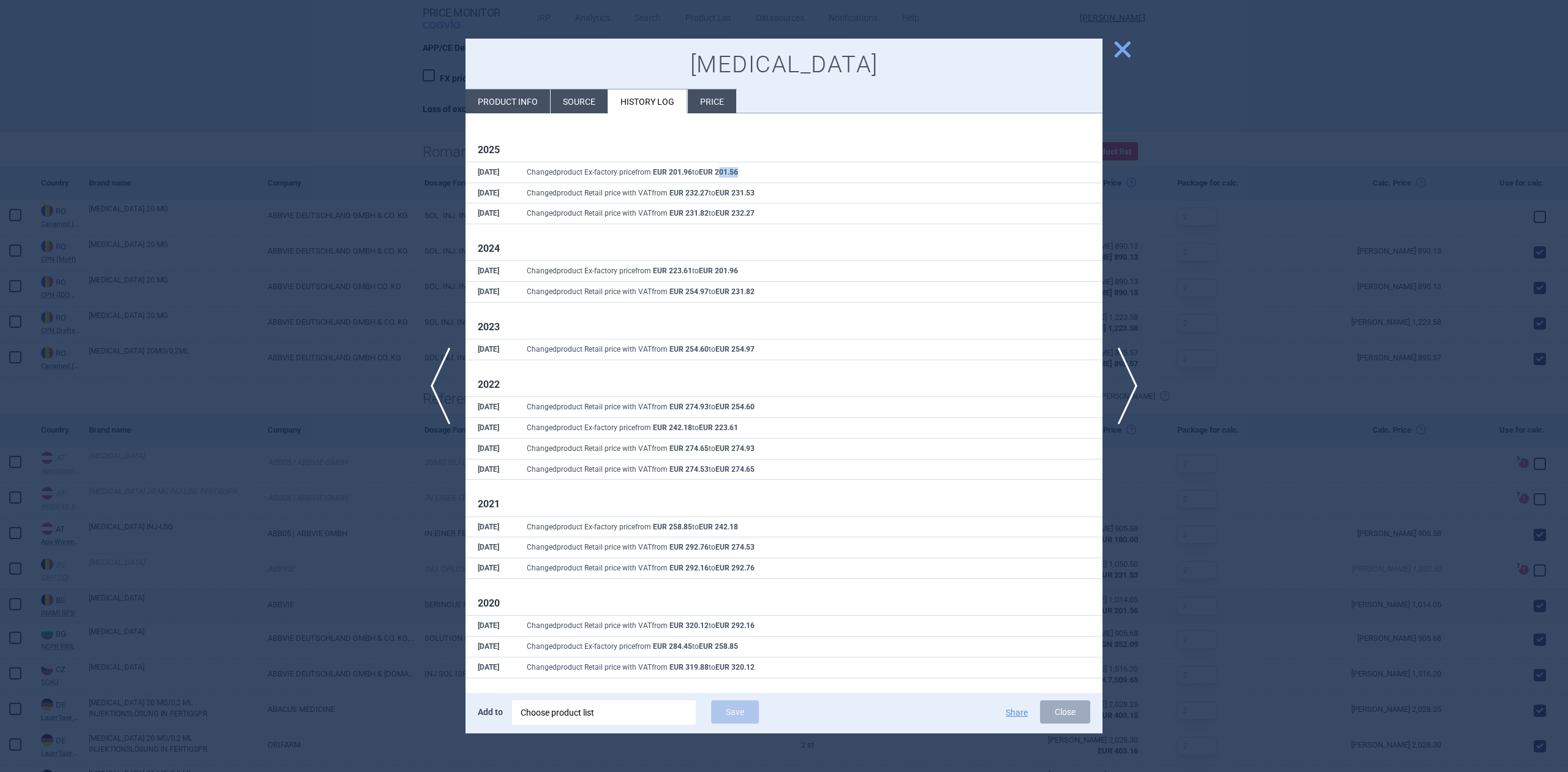
drag, startPoint x: 745, startPoint y: 173, endPoint x: 723, endPoint y: 172, distance: 22.0
click at [723, 172] on td "Changed product Ex-factory price from EUR 201.96 to EUR 201.56" at bounding box center [808, 172] width 587 height 21
click at [666, 174] on strong "EUR 201.96" at bounding box center [672, 172] width 39 height 9
drag, startPoint x: 747, startPoint y: 172, endPoint x: 726, endPoint y: 165, distance: 22.1
click at [721, 168] on td "Changed product Ex-factory price from EUR 201.96 to EUR 201.56" at bounding box center [808, 172] width 587 height 21
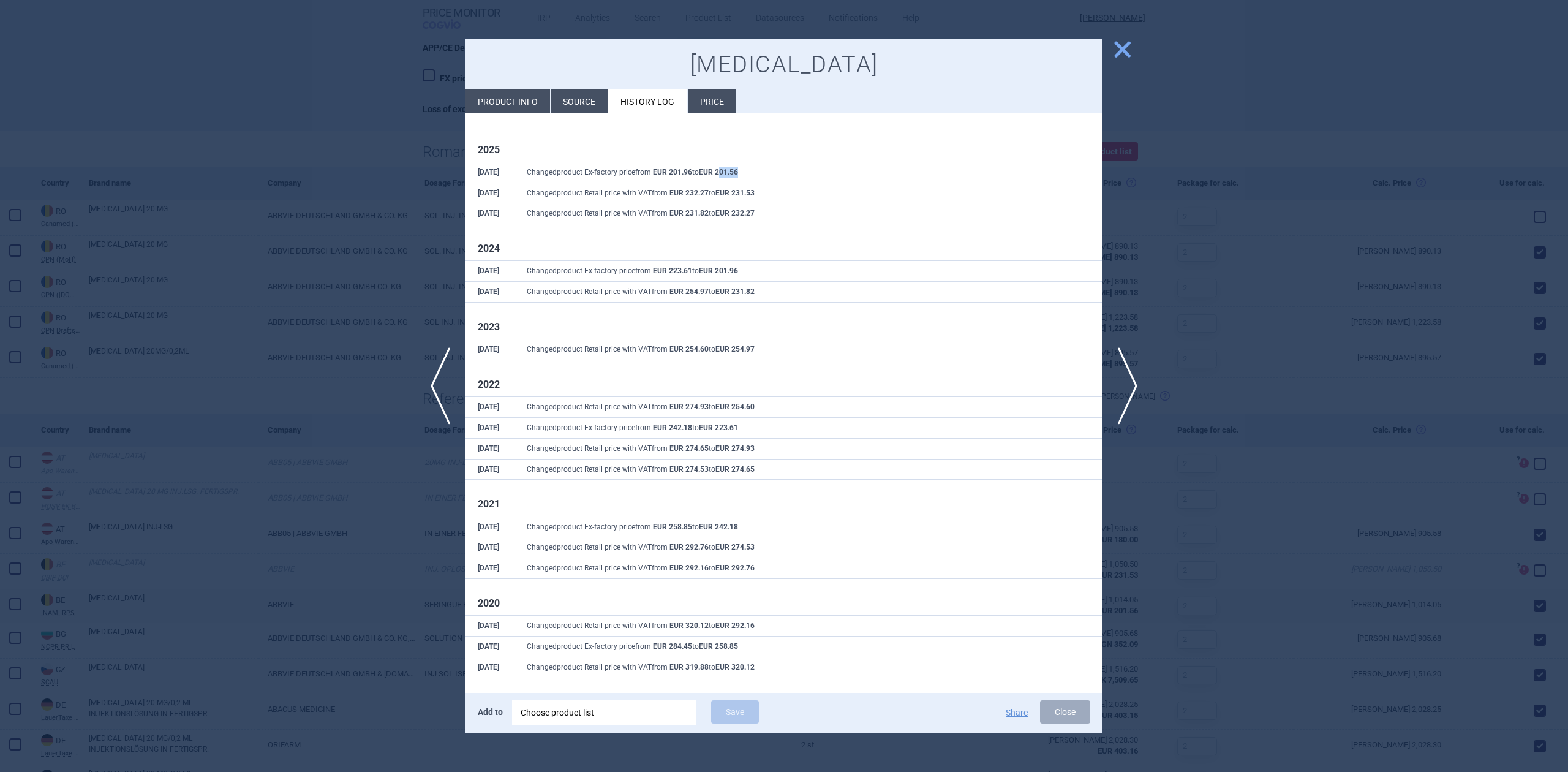
click at [723, 173] on strong "EUR 201.56" at bounding box center [718, 172] width 39 height 9
click at [1130, 44] on span "close" at bounding box center [1122, 49] width 21 height 21
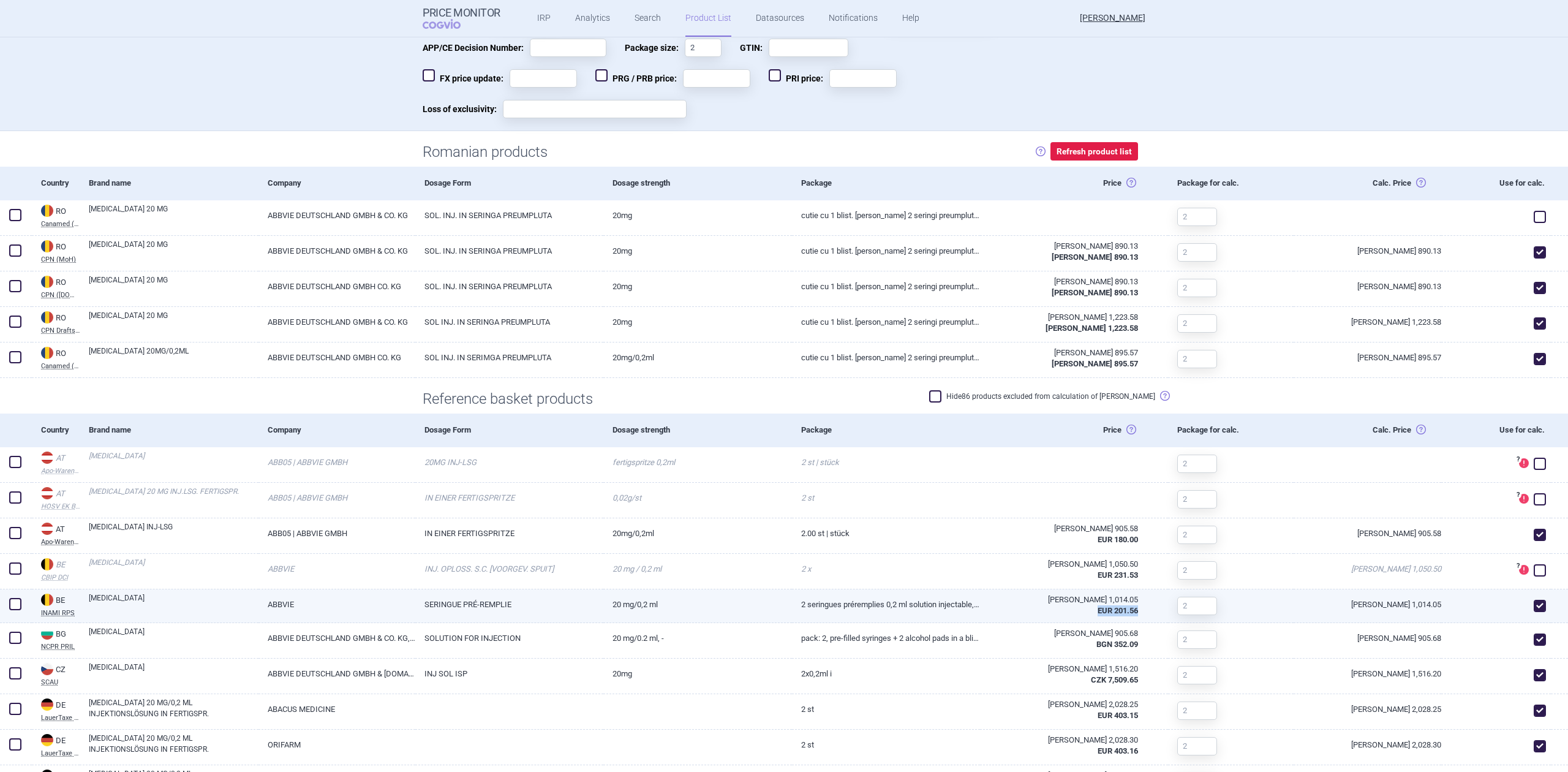
drag, startPoint x: 1140, startPoint y: 612, endPoint x: 1083, endPoint y: 612, distance: 57.0
click at [1083, 558] on div "RON 1,014.05 EUR 201.56" at bounding box center [1066, 605] width 173 height 32
click at [1003, 558] on div "EUR 201.56" at bounding box center [1064, 610] width 149 height 11
click at [951, 558] on link "2 seringues préremplies 0,2 mL solution injectable, 100 mg/mL" at bounding box center [886, 604] width 188 height 30
select select "EUR"
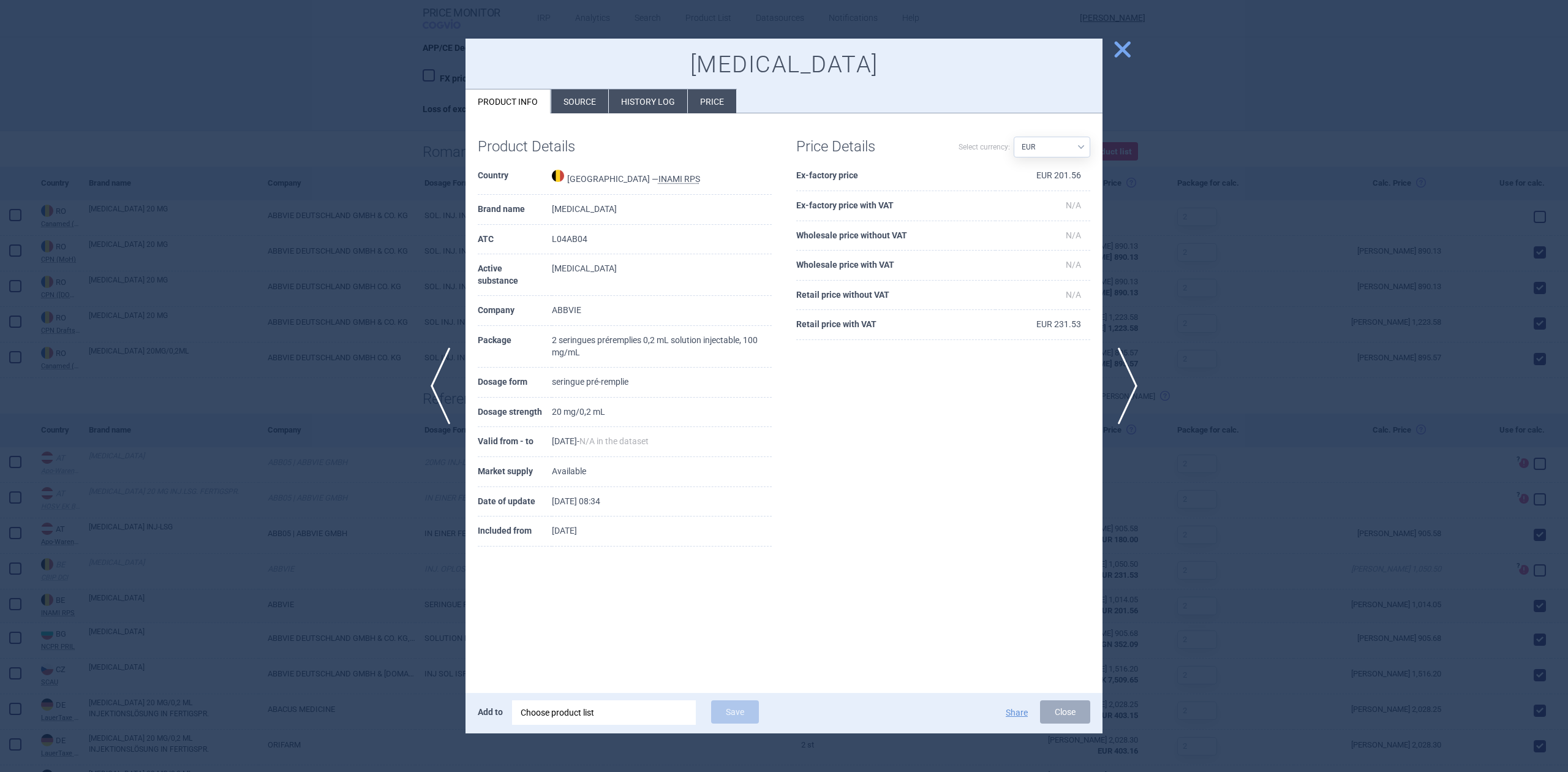
click at [644, 111] on li "History log" at bounding box center [648, 101] width 79 height 24
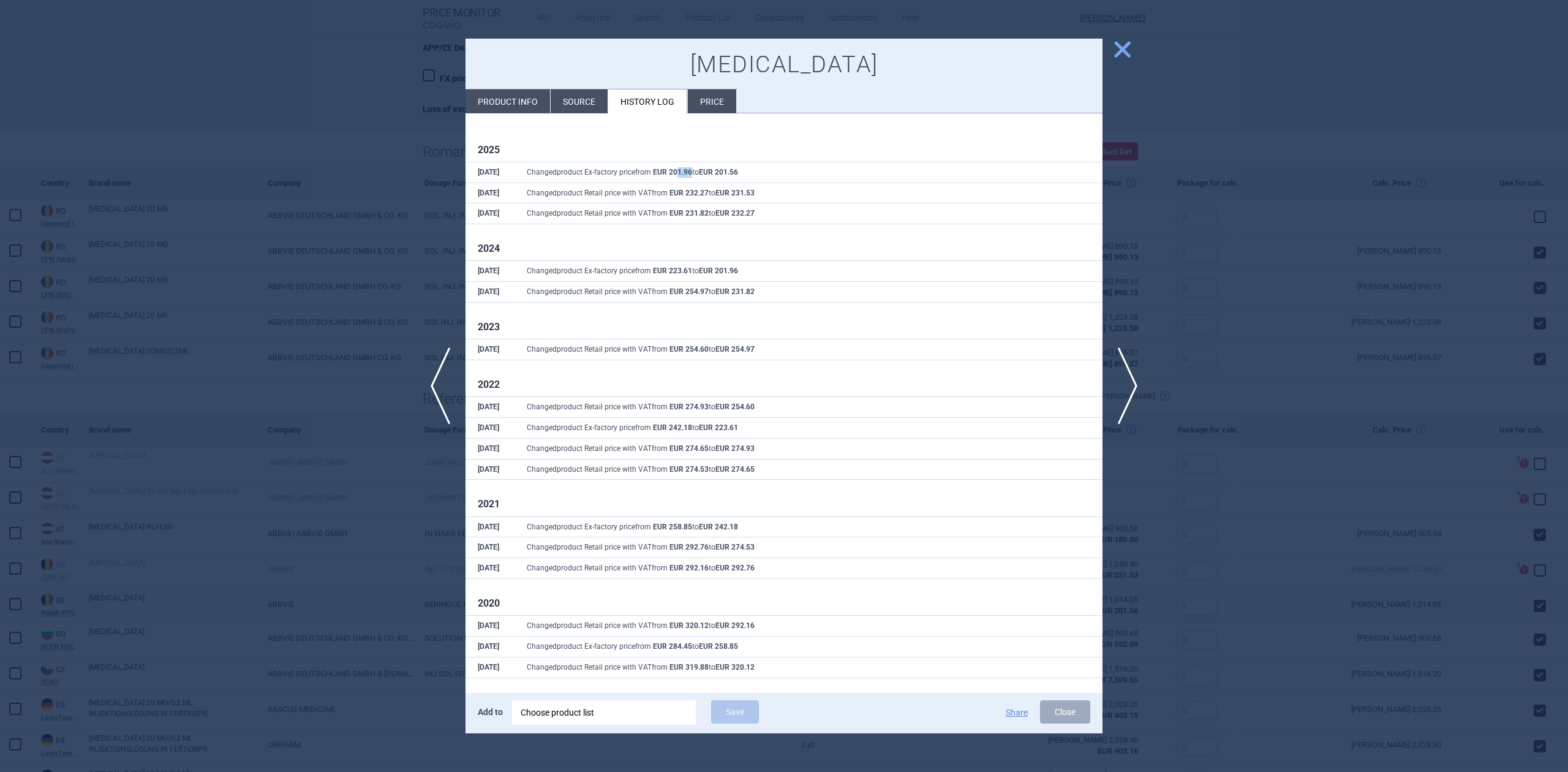
drag, startPoint x: 693, startPoint y: 172, endPoint x: 677, endPoint y: 172, distance: 16.0
click at [677, 172] on span "Changed product Ex-factory price from EUR 201.96 to EUR 201.56" at bounding box center [632, 172] width 212 height 9
click at [599, 166] on td "Changed product Ex-factory price from EUR 201.96 to EUR 201.56" at bounding box center [808, 172] width 587 height 21
click at [390, 213] on div at bounding box center [784, 386] width 1568 height 772
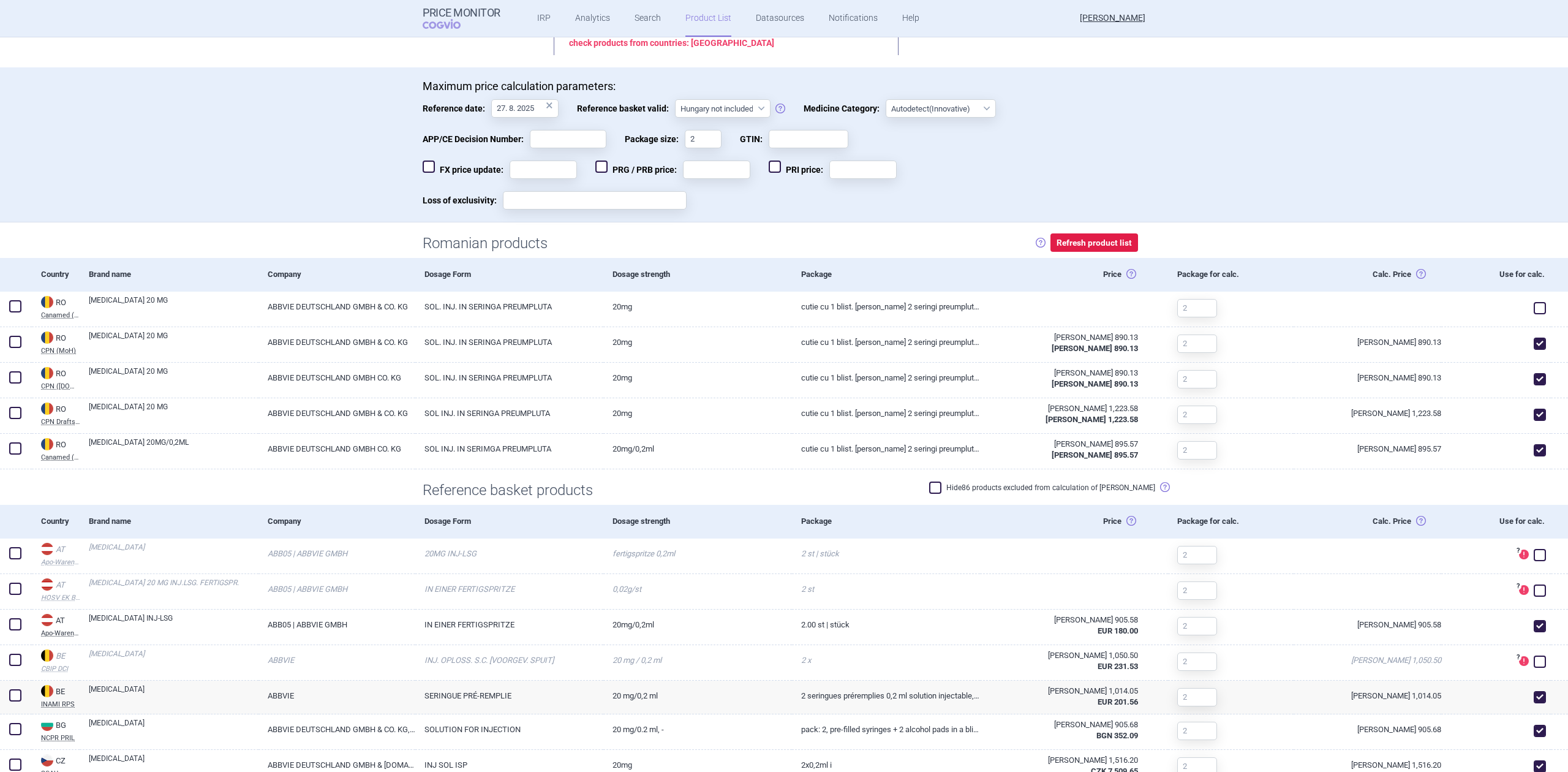
scroll to position [163, 0]
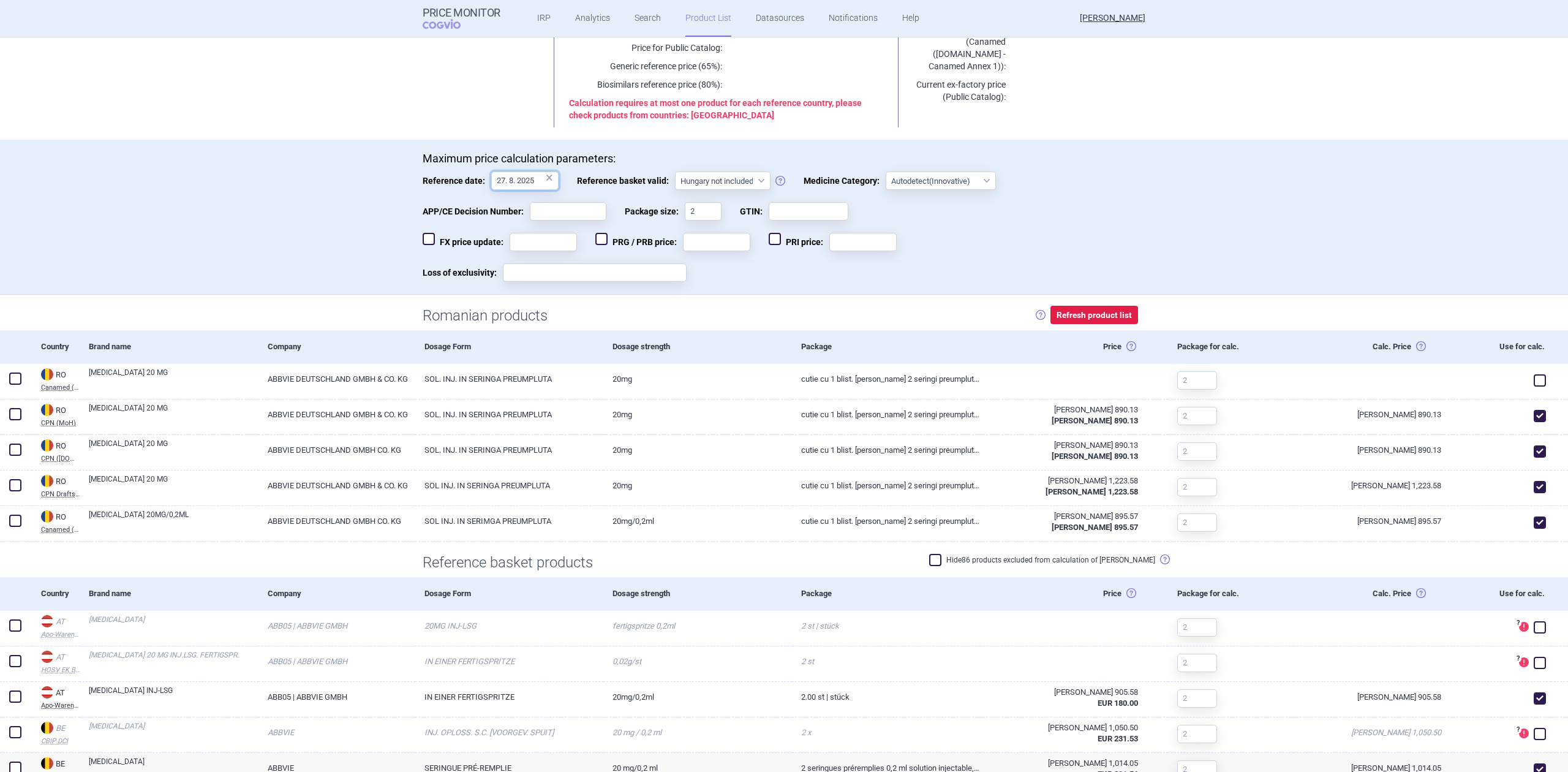
click at [505, 179] on input "27. 8. 2025" at bounding box center [524, 180] width 68 height 18
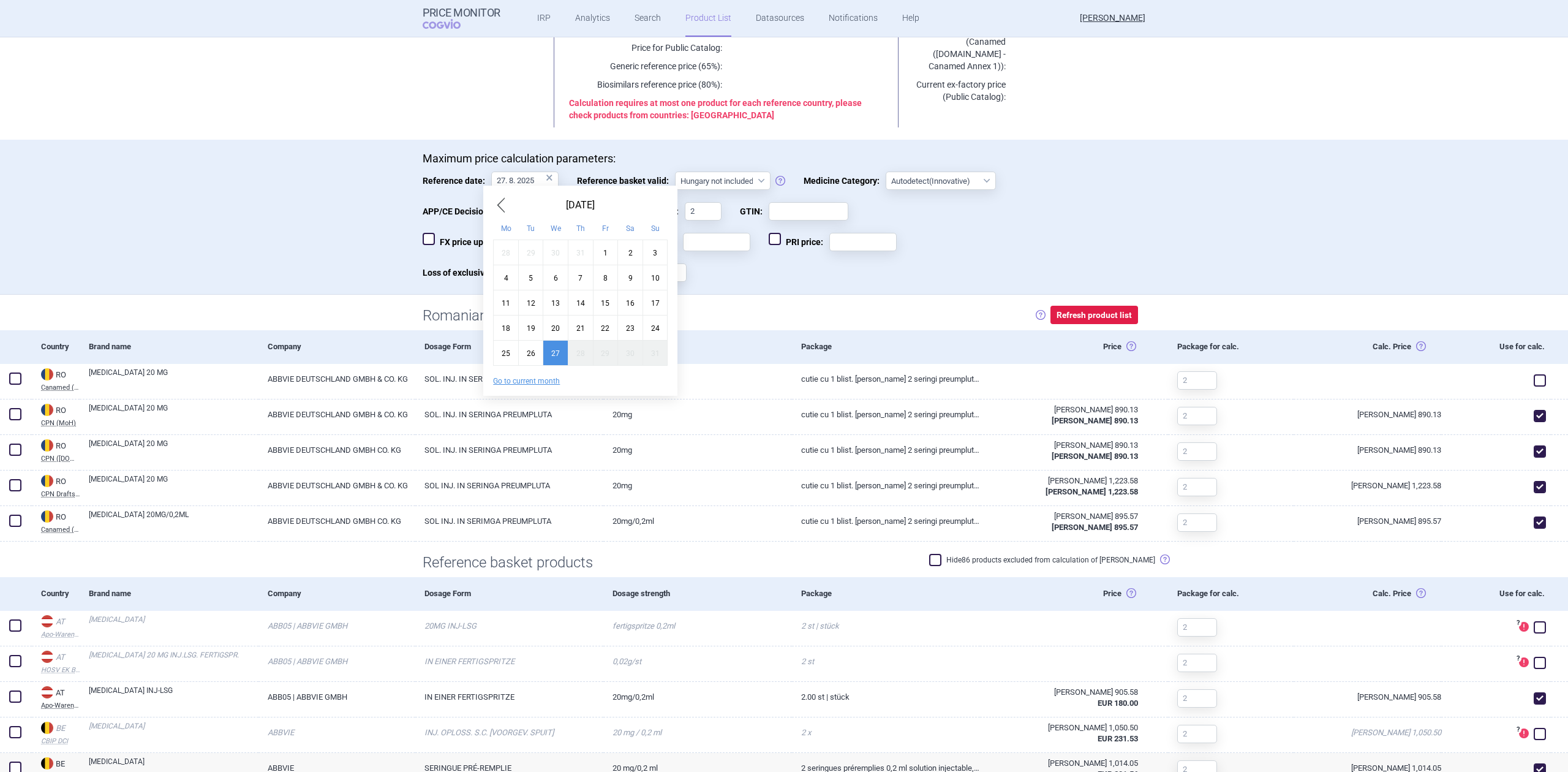
click at [499, 210] on span "Previous Month" at bounding box center [500, 205] width 15 height 20
click at [505, 208] on span "Previous Month" at bounding box center [500, 205] width 15 height 20
click at [573, 253] on div "1" at bounding box center [581, 252] width 25 height 25
type input "1. 5. 2025"
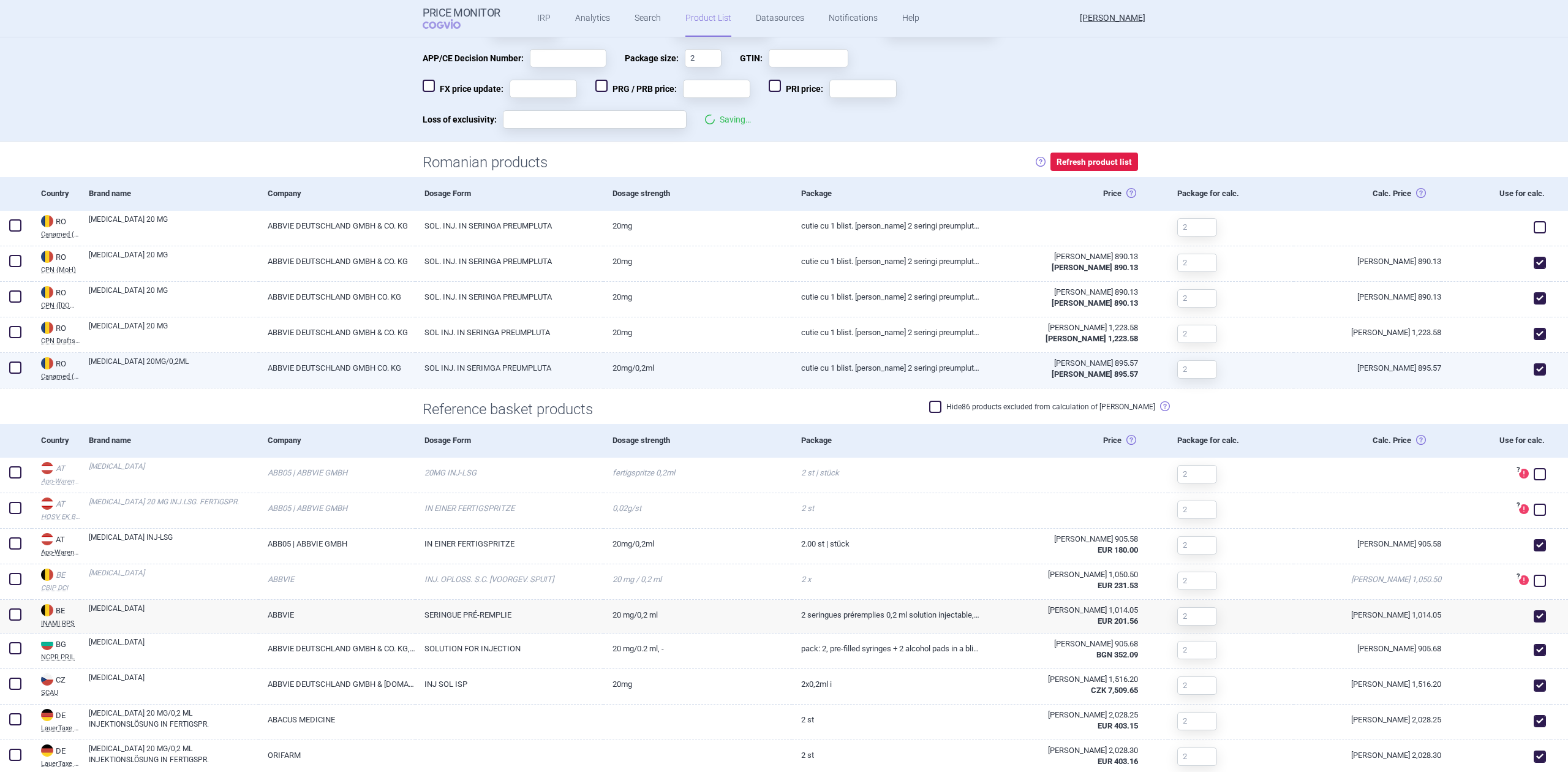
scroll to position [326, 0]
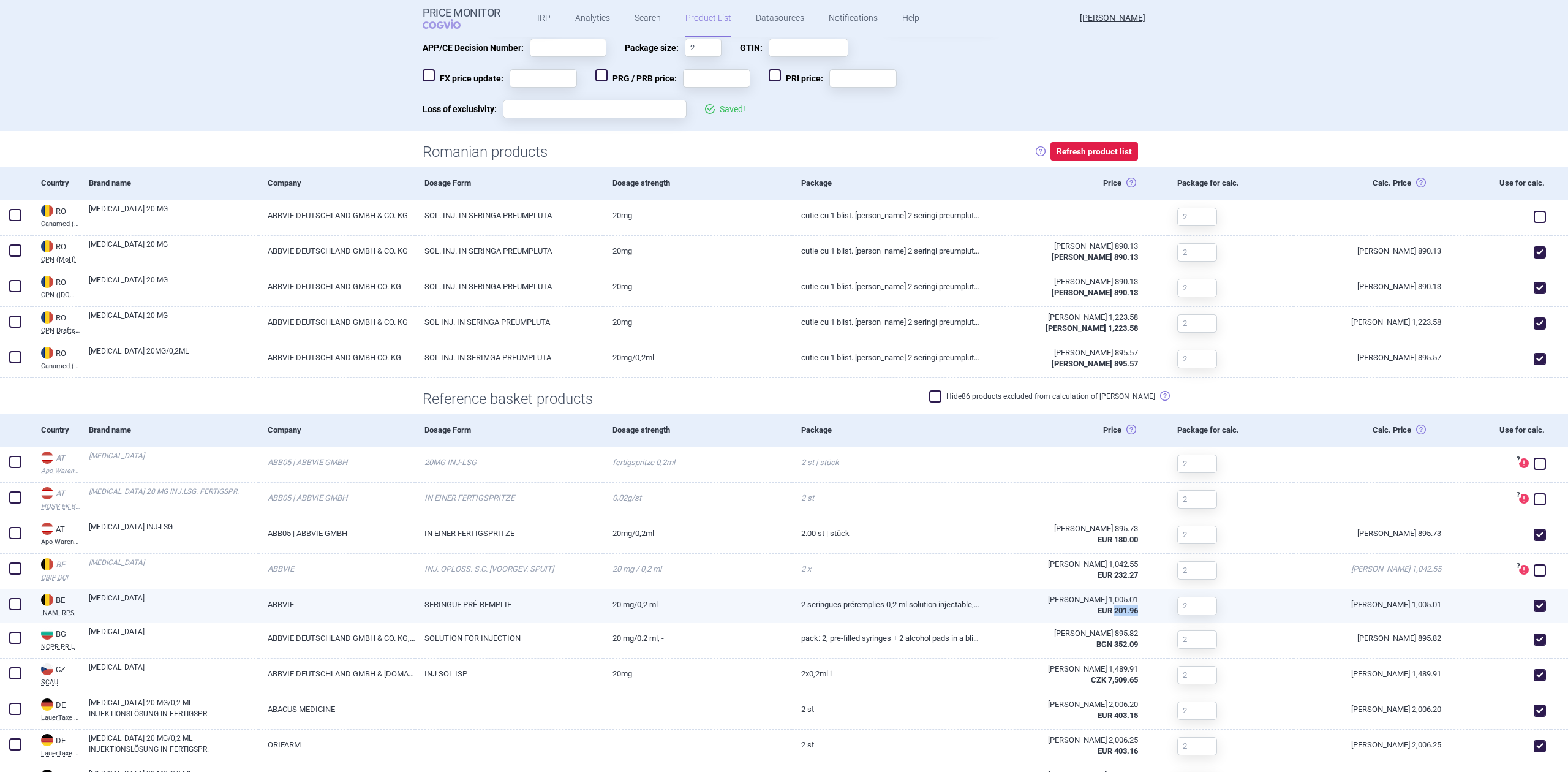
drag, startPoint x: 1132, startPoint y: 611, endPoint x: 1105, endPoint y: 613, distance: 27.1
click at [1105, 558] on div "RON 1,005.01 EUR 201.96" at bounding box center [1066, 605] width 173 height 32
click at [695, 422] on div "Dosage strength" at bounding box center [697, 430] width 188 height 33
click at [593, 558] on link "SERINGUE PRÉ-REMPLIE" at bounding box center [510, 604] width 188 height 30
select select "EUR"
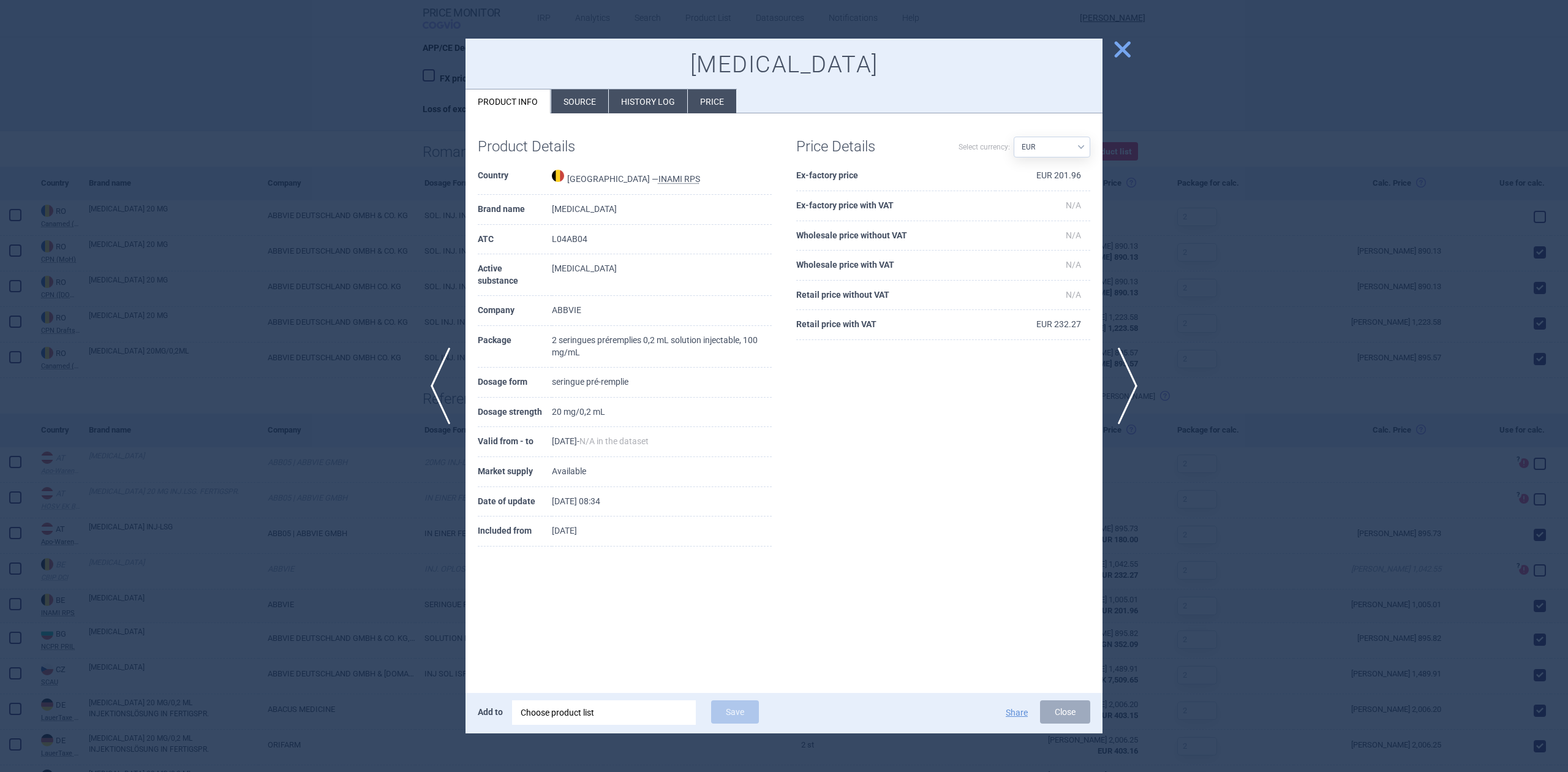
click at [403, 246] on div at bounding box center [784, 386] width 1568 height 772
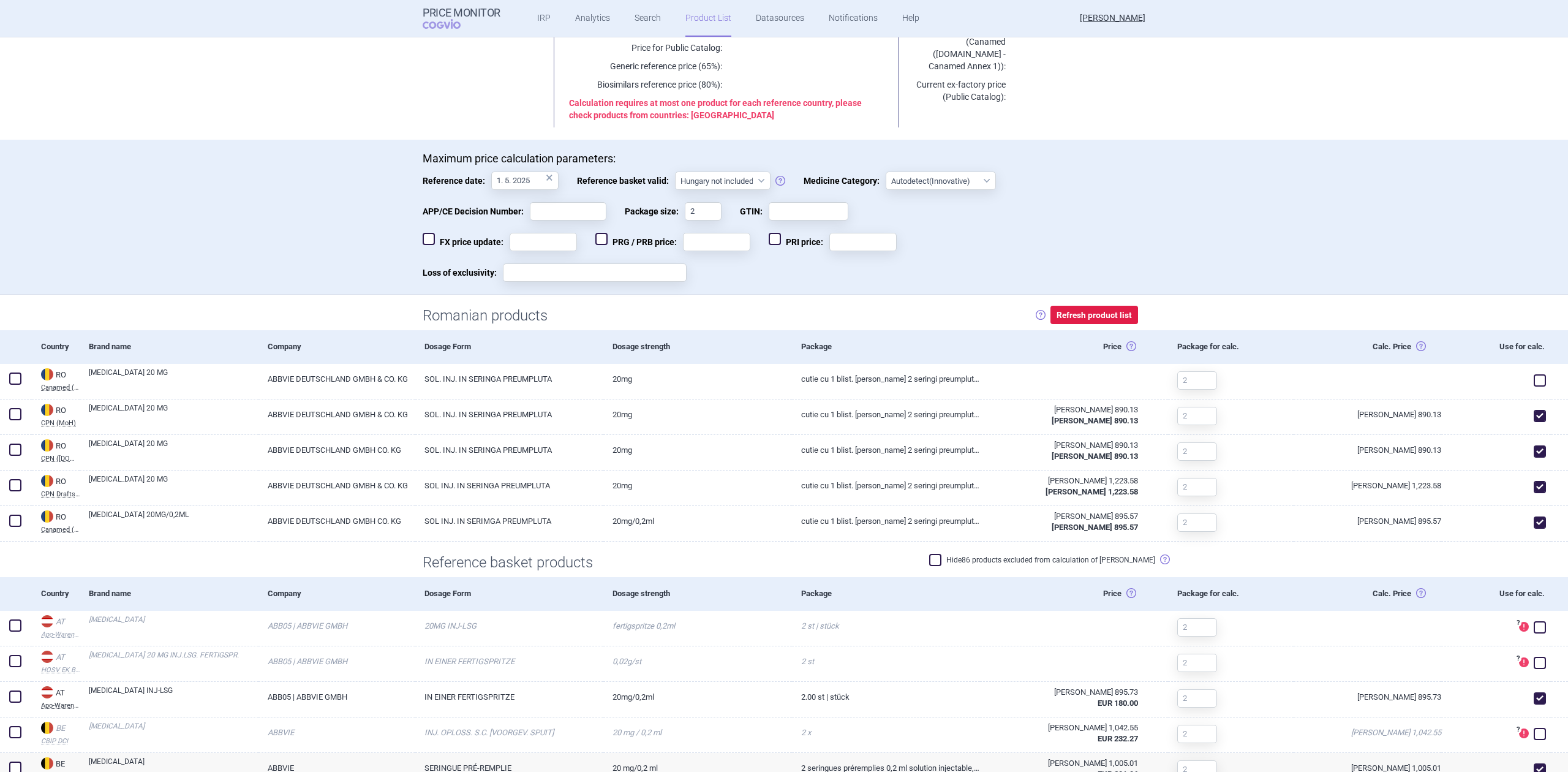
scroll to position [81, 0]
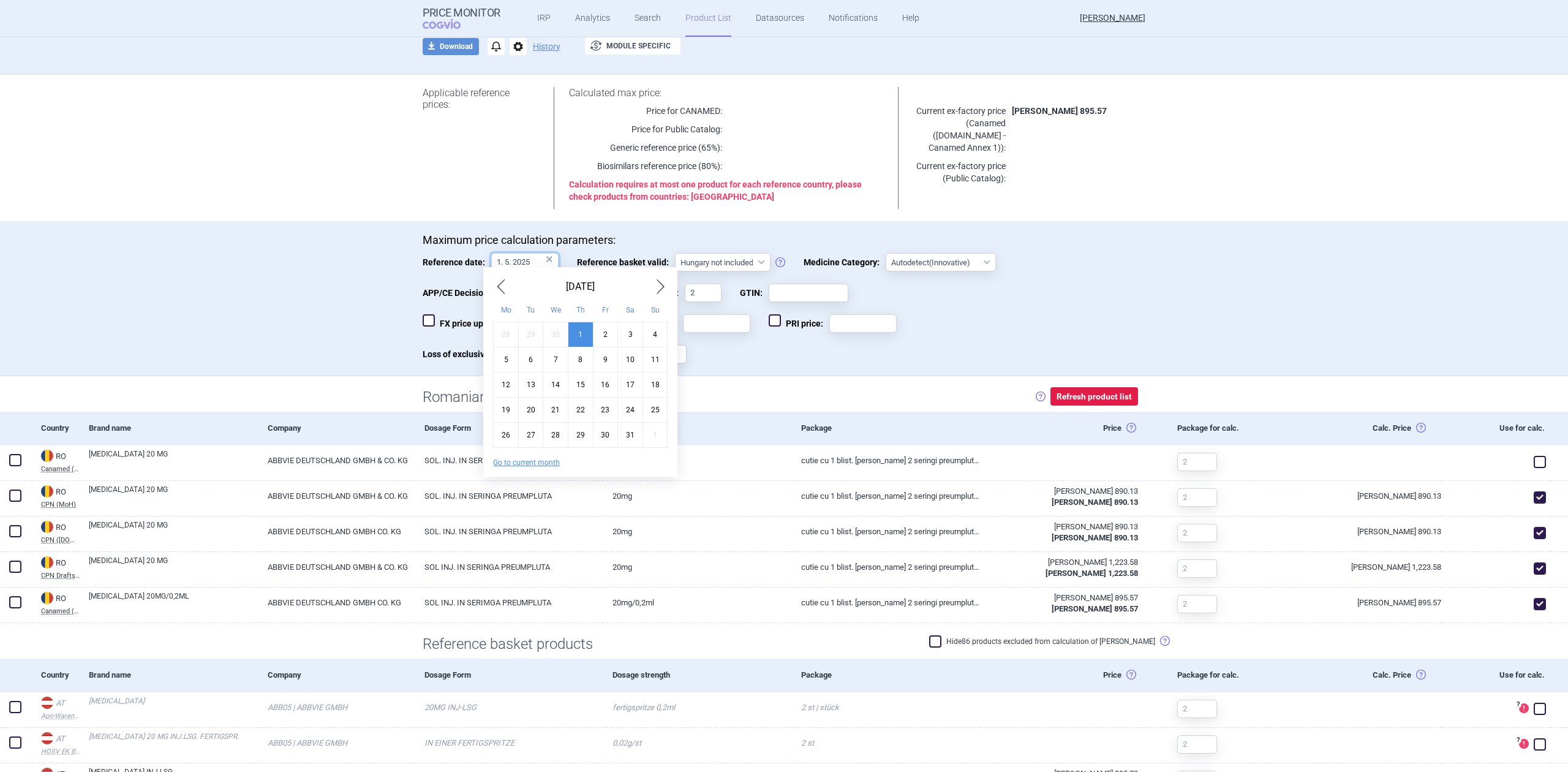
click at [506, 260] on input "1. 5. 2025" at bounding box center [524, 261] width 68 height 18
click at [398, 316] on div "Maximum price calculation parameters: Reference date: 1. 5. 2025 × Reference ba…" at bounding box center [784, 304] width 772 height 142
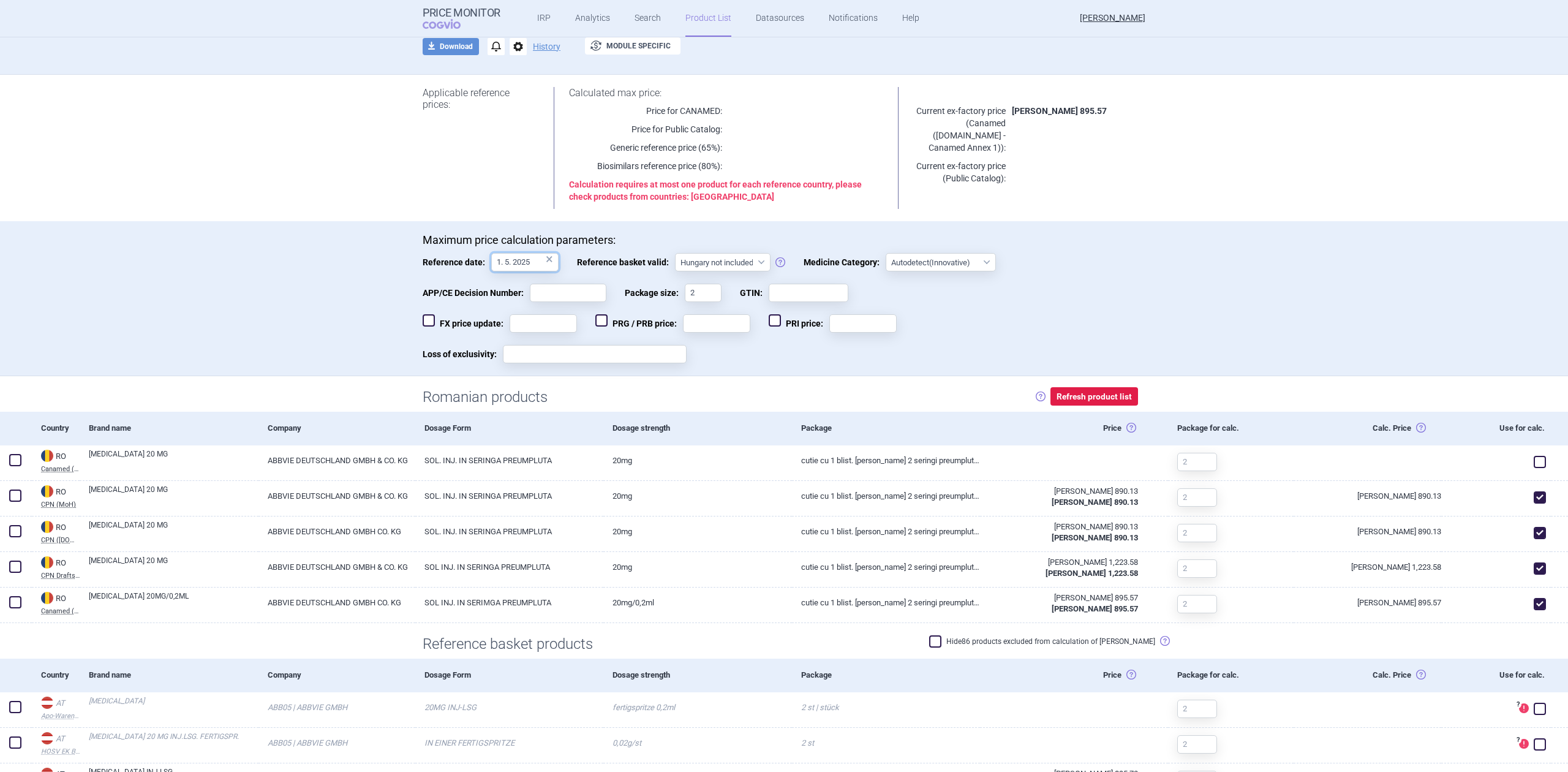
click at [517, 263] on input "1. 5. 2025" at bounding box center [524, 261] width 68 height 18
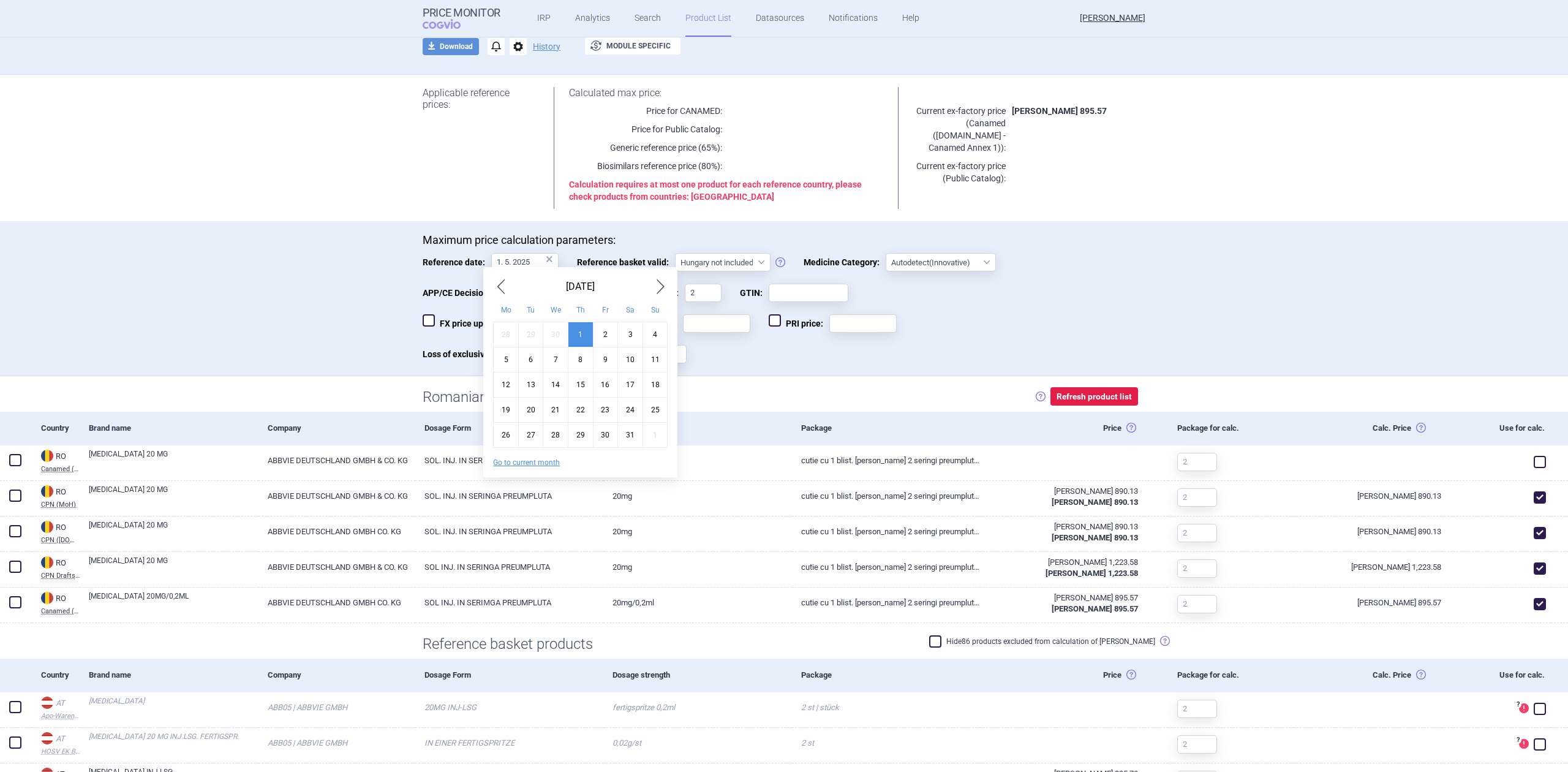
click at [434, 271] on div "Reference date: 1. 5. 2025 × Reference basket valid: Hungary not included Hunga…" at bounding box center [784, 268] width 723 height 31
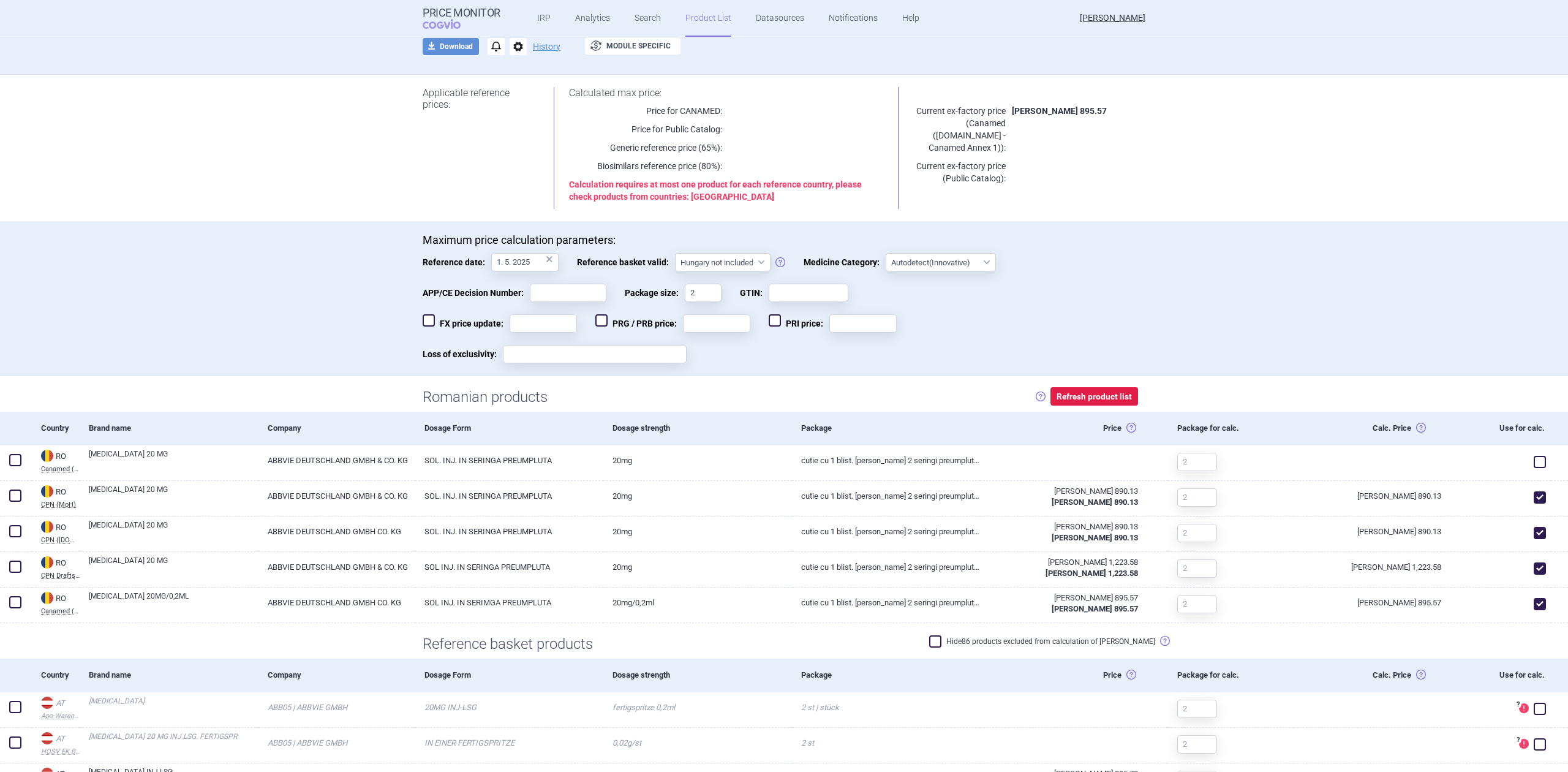
click at [546, 258] on div "×" at bounding box center [549, 260] width 8 height 14
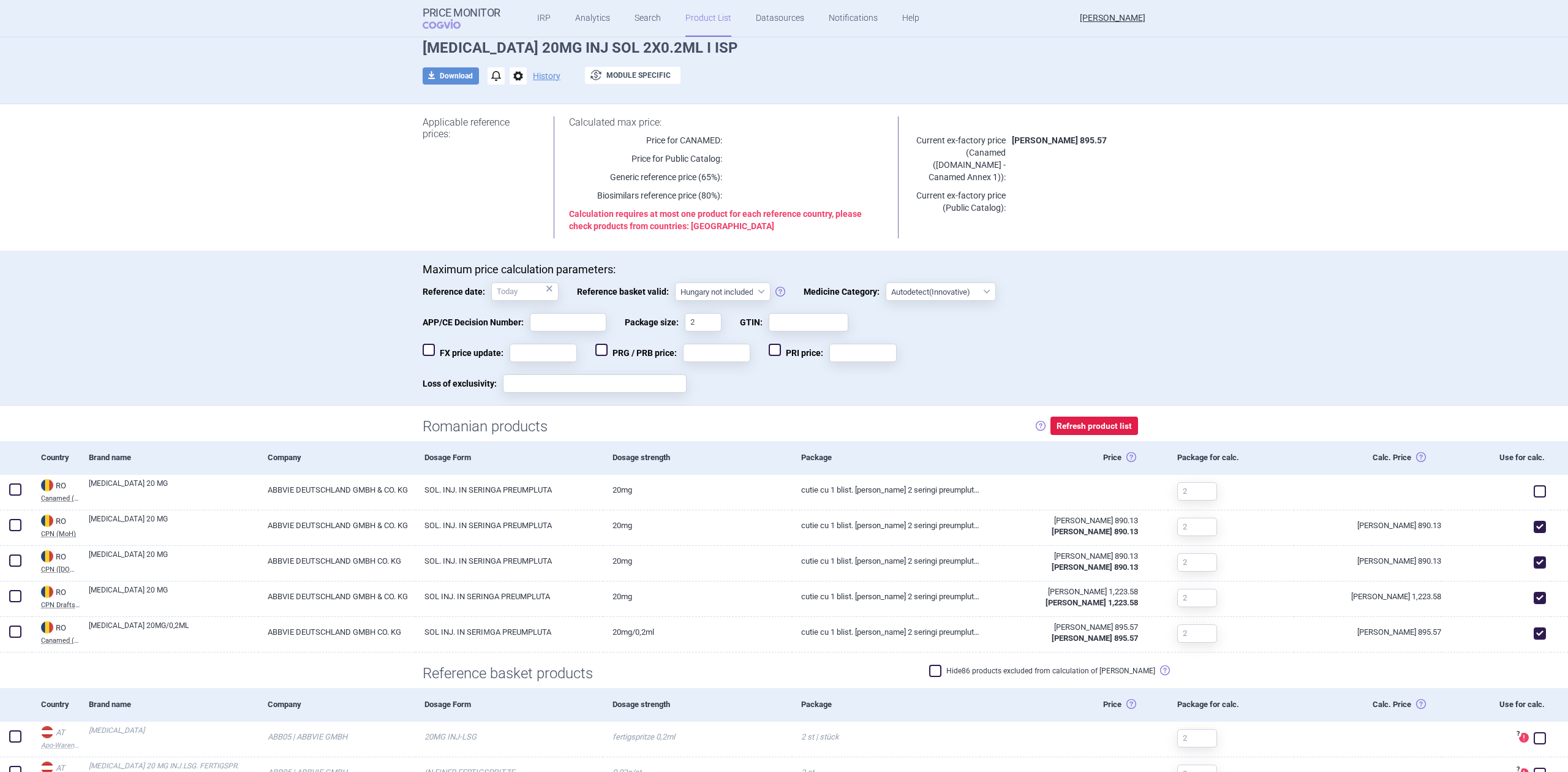
scroll to position [0, 0]
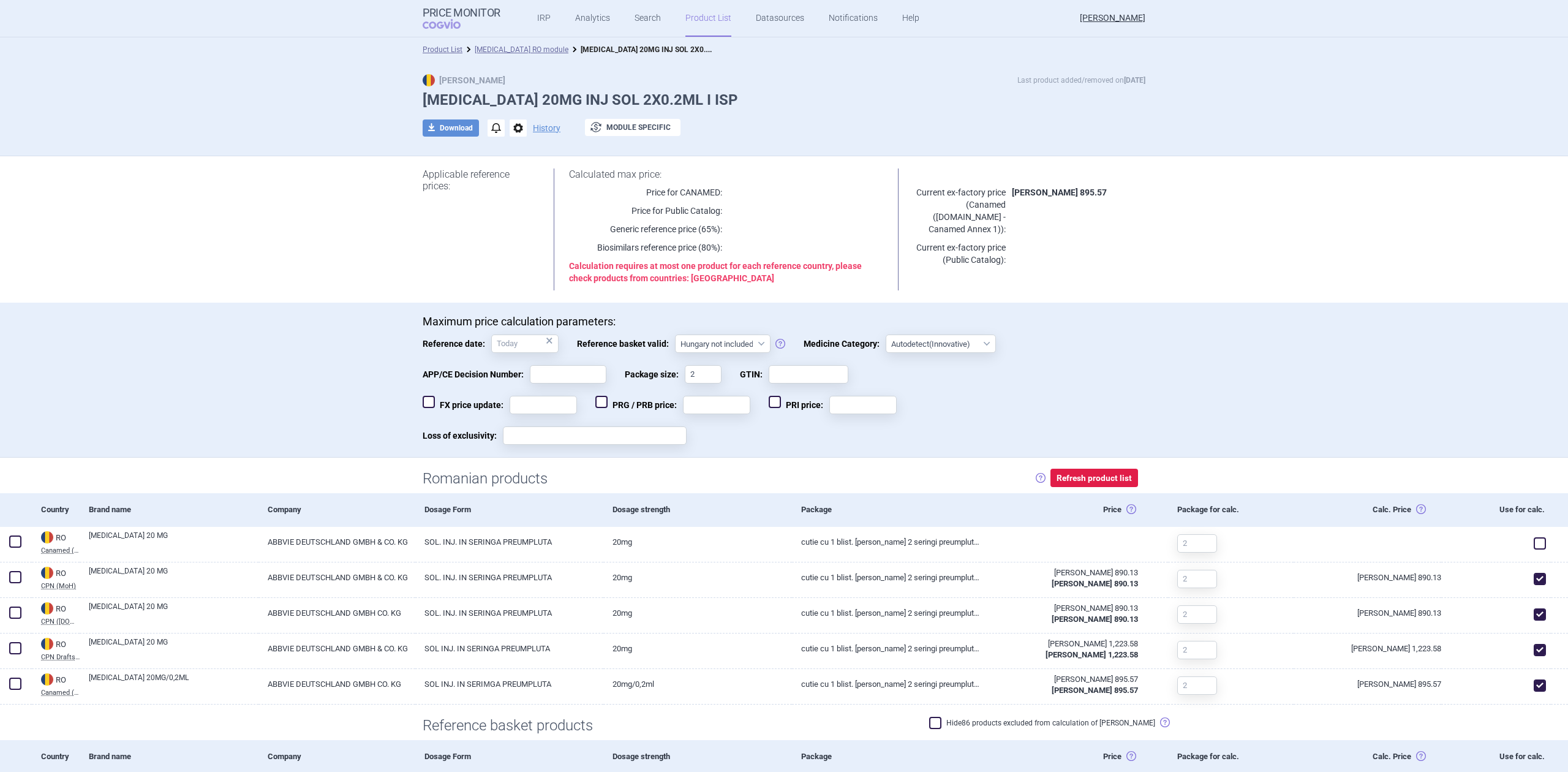
click at [444, 44] on li "Product List" at bounding box center [442, 50] width 39 height 12
click at [442, 46] on link "Product List" at bounding box center [442, 50] width 39 height 9
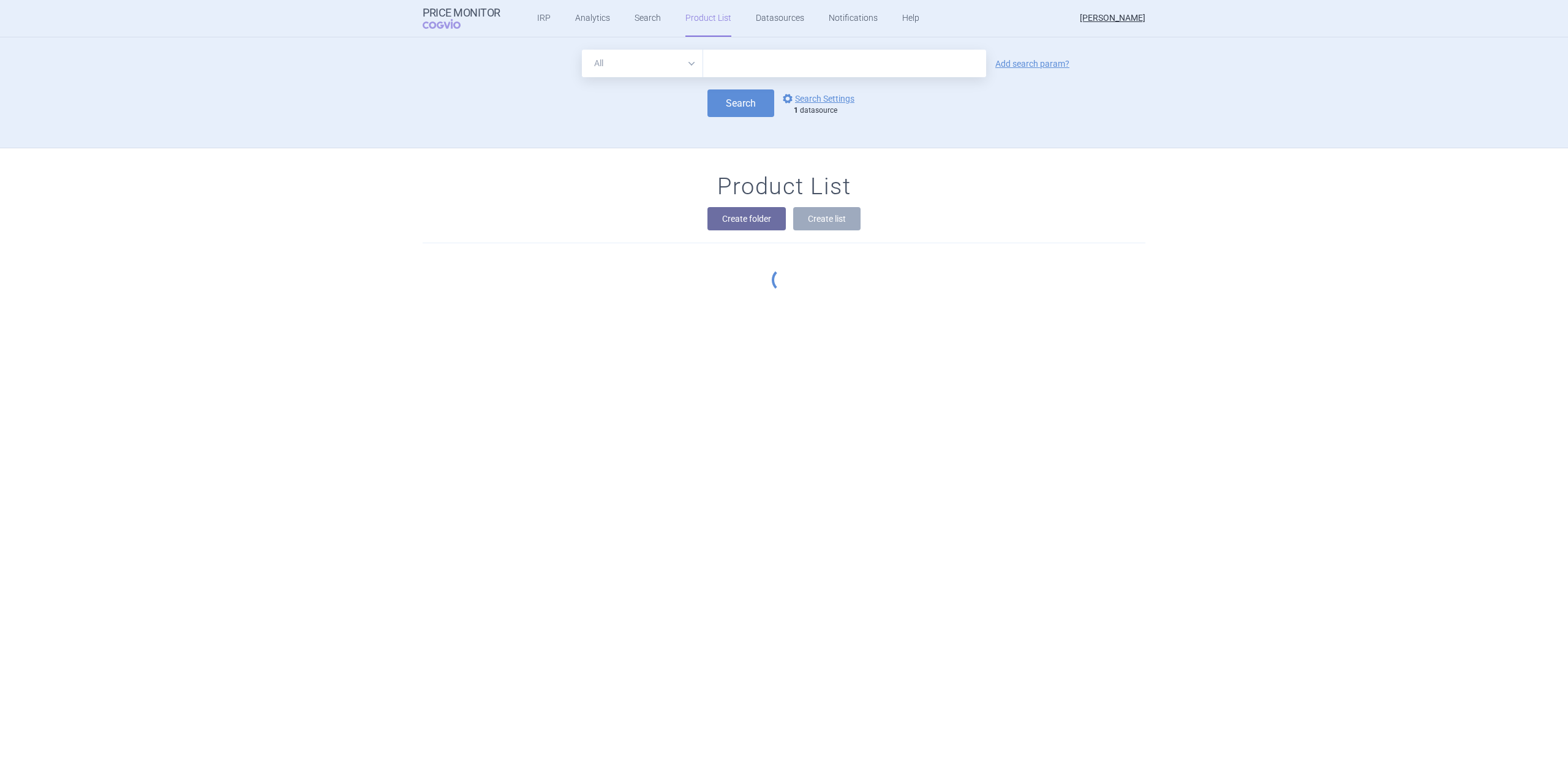
scroll to position [111, 0]
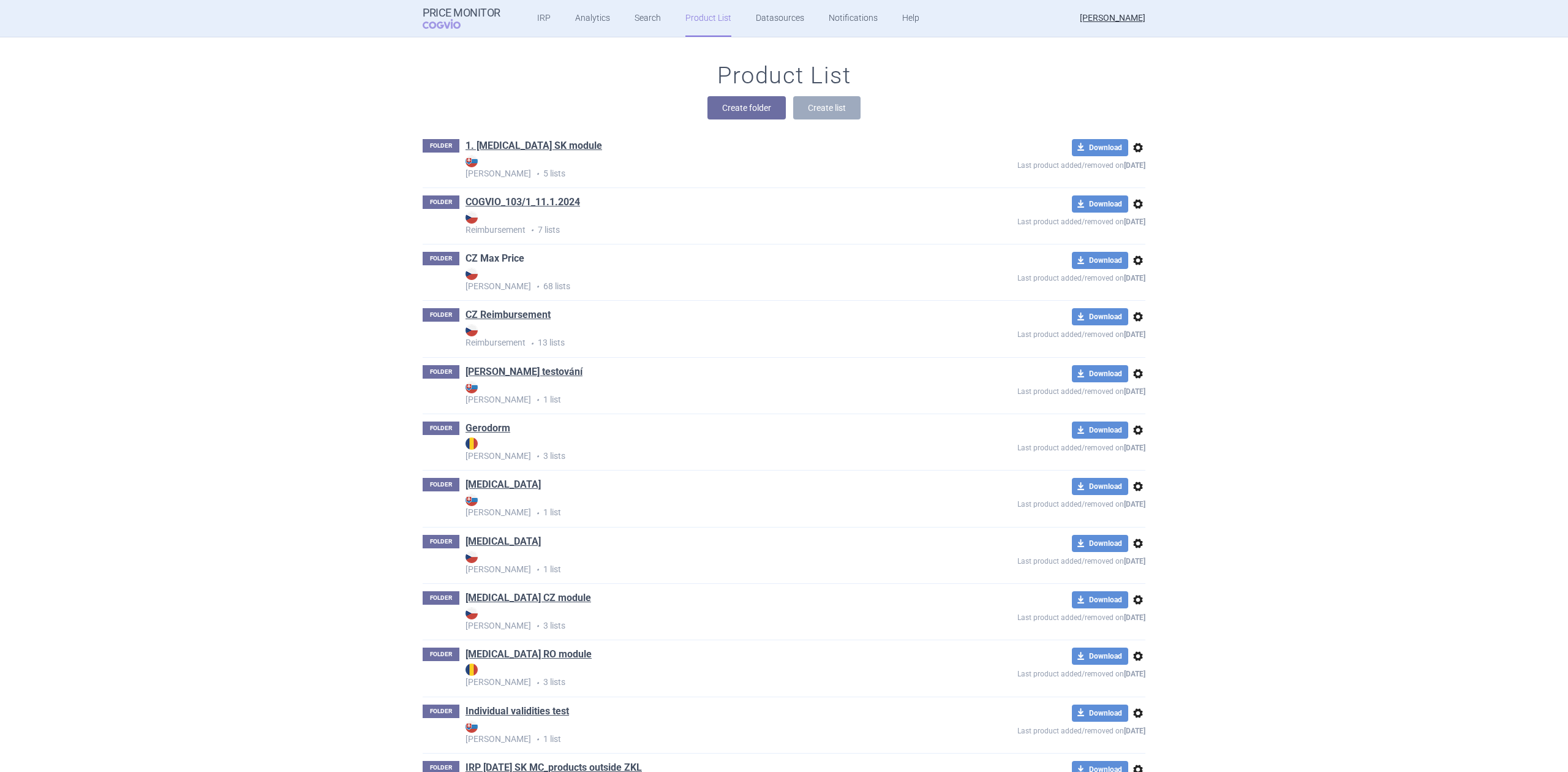
click at [490, 252] on link "CZ Max Price" at bounding box center [494, 259] width 59 height 14
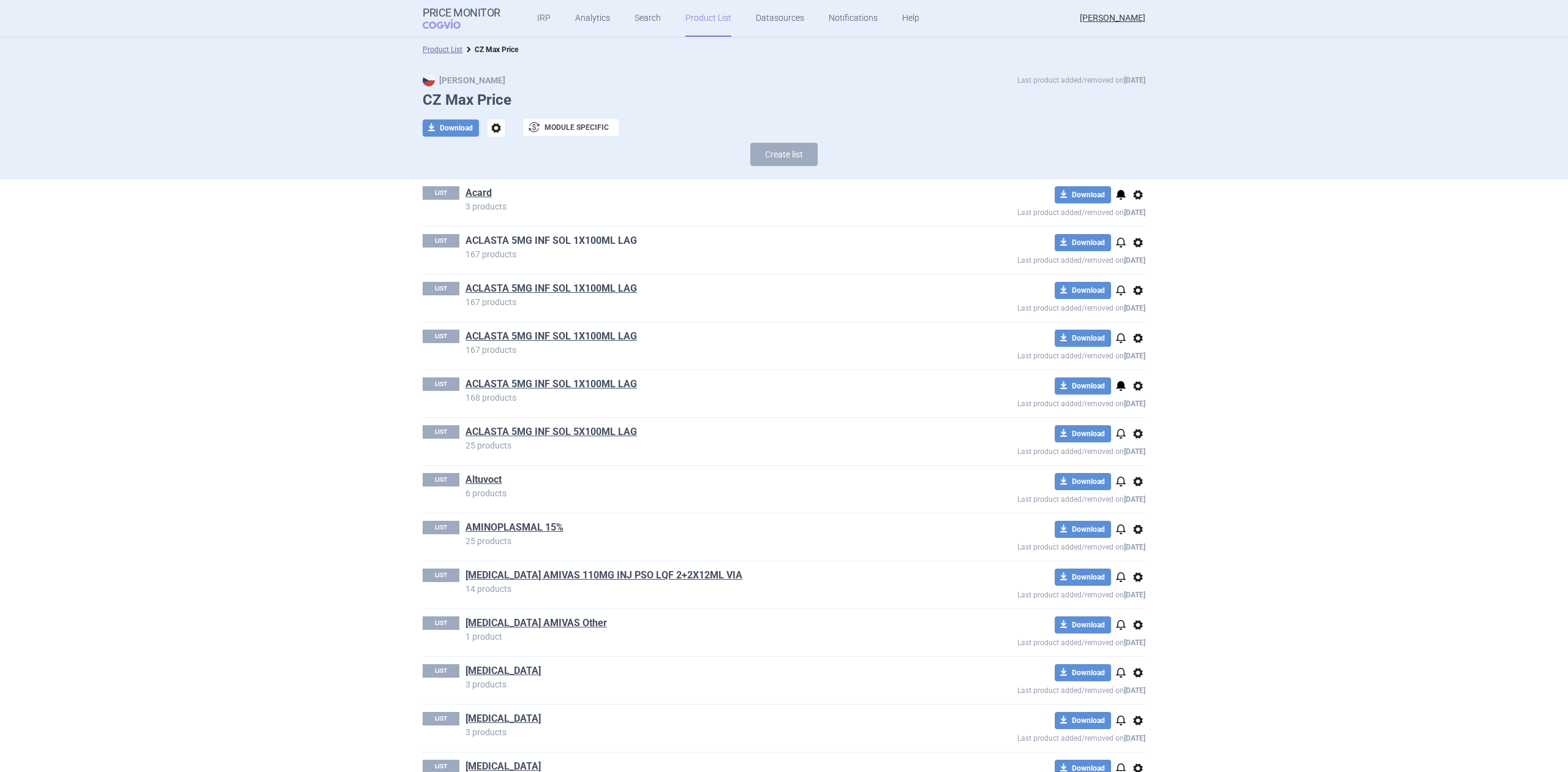
click at [530, 236] on link "ACLASTA 5MG INF SOL 1X100ML LAG" at bounding box center [551, 241] width 171 height 14
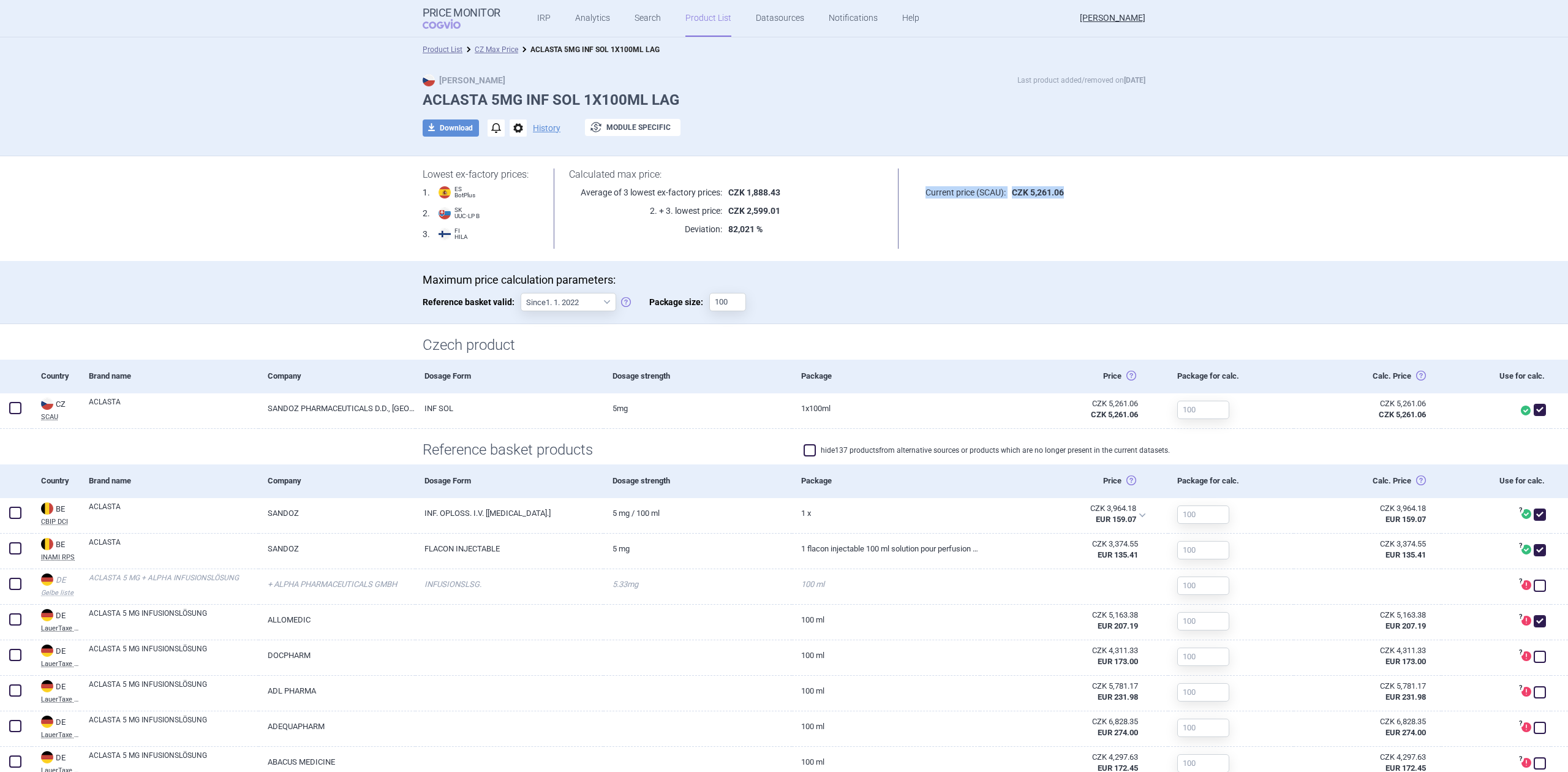
drag, startPoint x: 914, startPoint y: 194, endPoint x: 1076, endPoint y: 188, distance: 162.1
click at [1076, 188] on div "Current price (SCAU): CZK 5,261.06" at bounding box center [1029, 192] width 231 height 12
click at [1046, 209] on body "Price Monitor COGVIO IRP Analytics Search Product List Datasources Notification…" at bounding box center [784, 386] width 1568 height 772
click at [1053, 188] on strong "CZK 5,261.06" at bounding box center [1037, 192] width 52 height 9
click at [518, 47] on li "ACLASTA 5MG INF SOL 1X100ML LAG" at bounding box center [588, 50] width 141 height 12
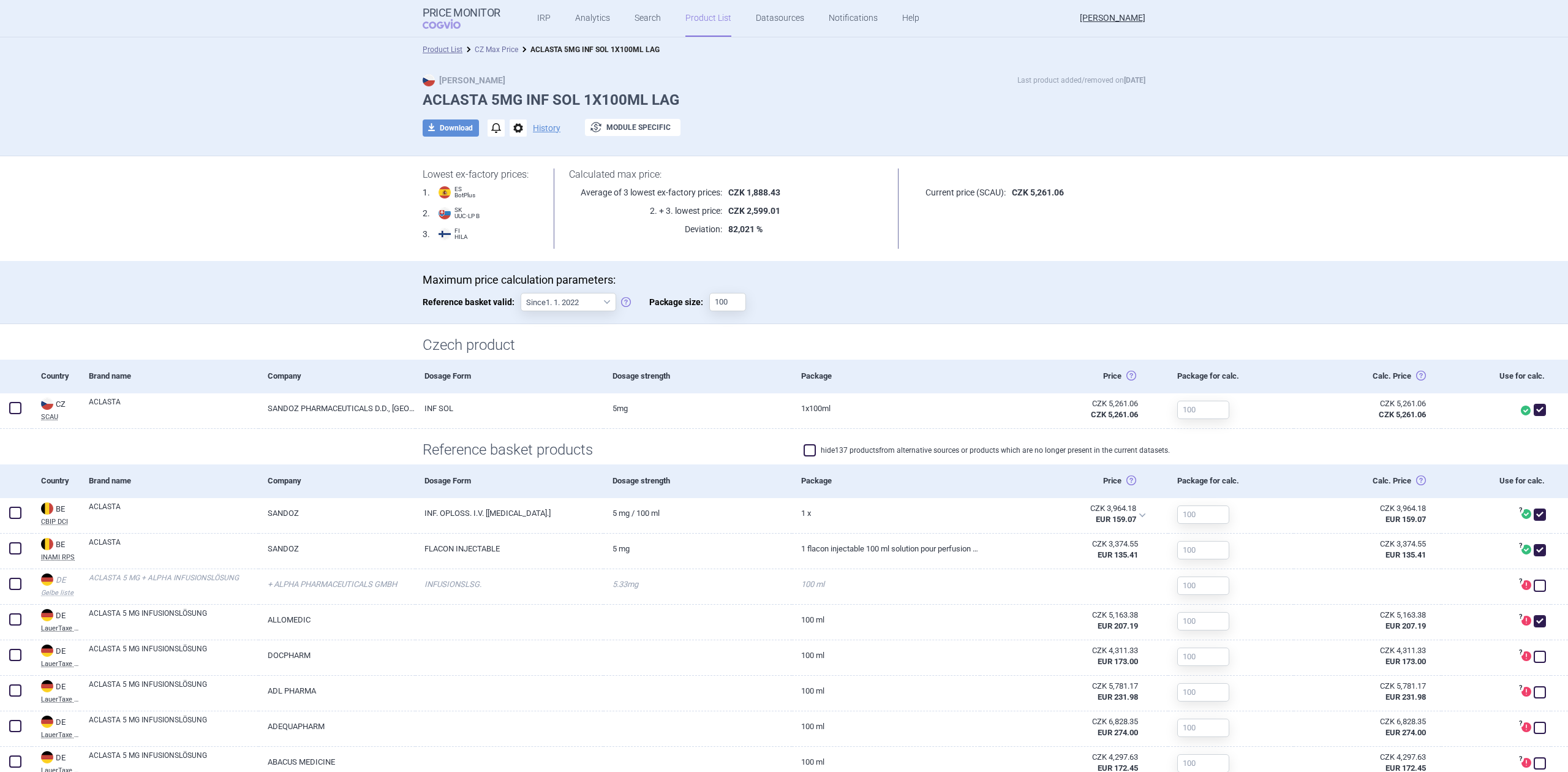
click at [504, 52] on link "CZ Max Price" at bounding box center [496, 50] width 44 height 9
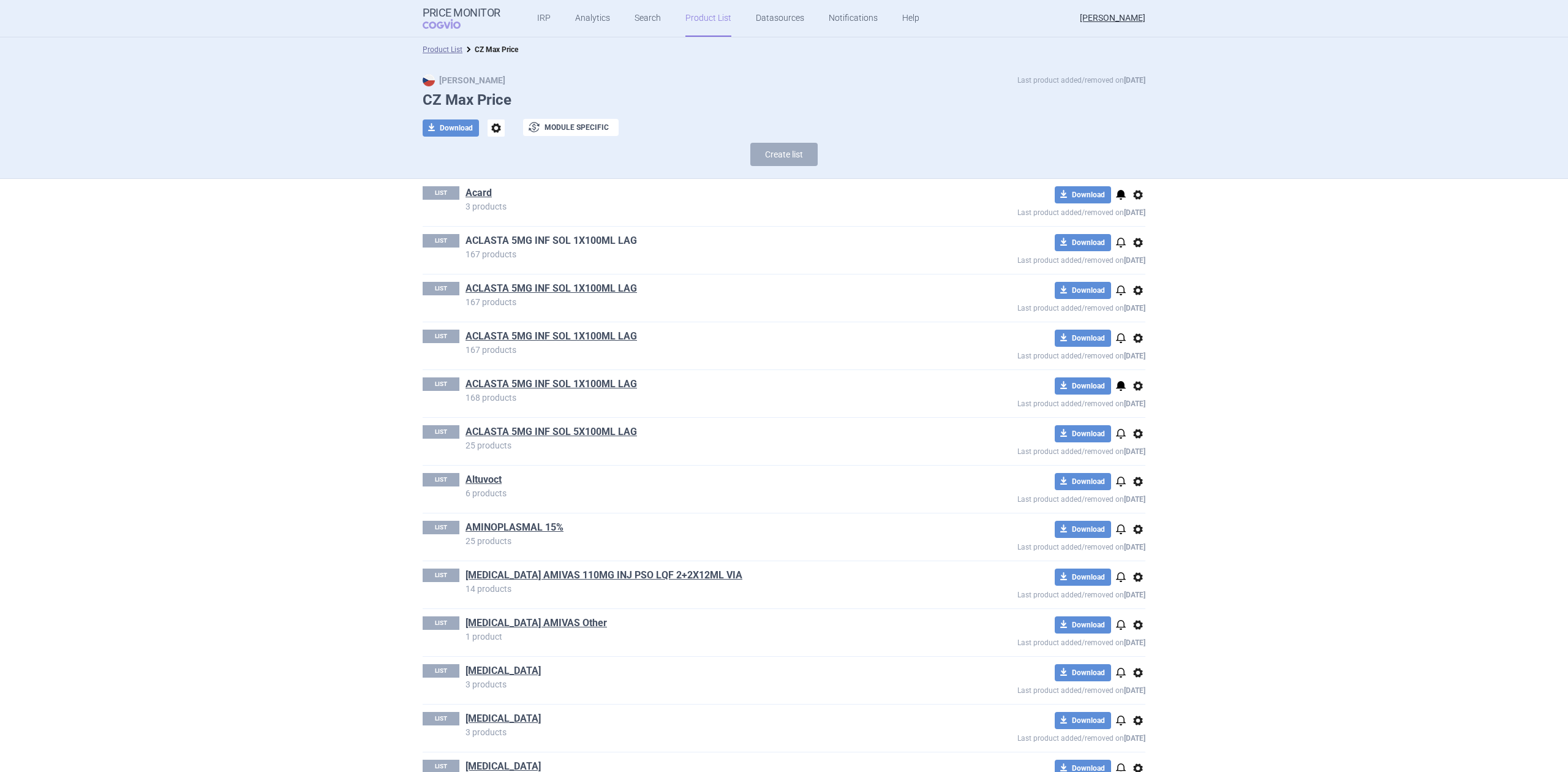
click at [574, 245] on link "ACLASTA 5MG INF SOL 1X100ML LAG" at bounding box center [551, 241] width 171 height 14
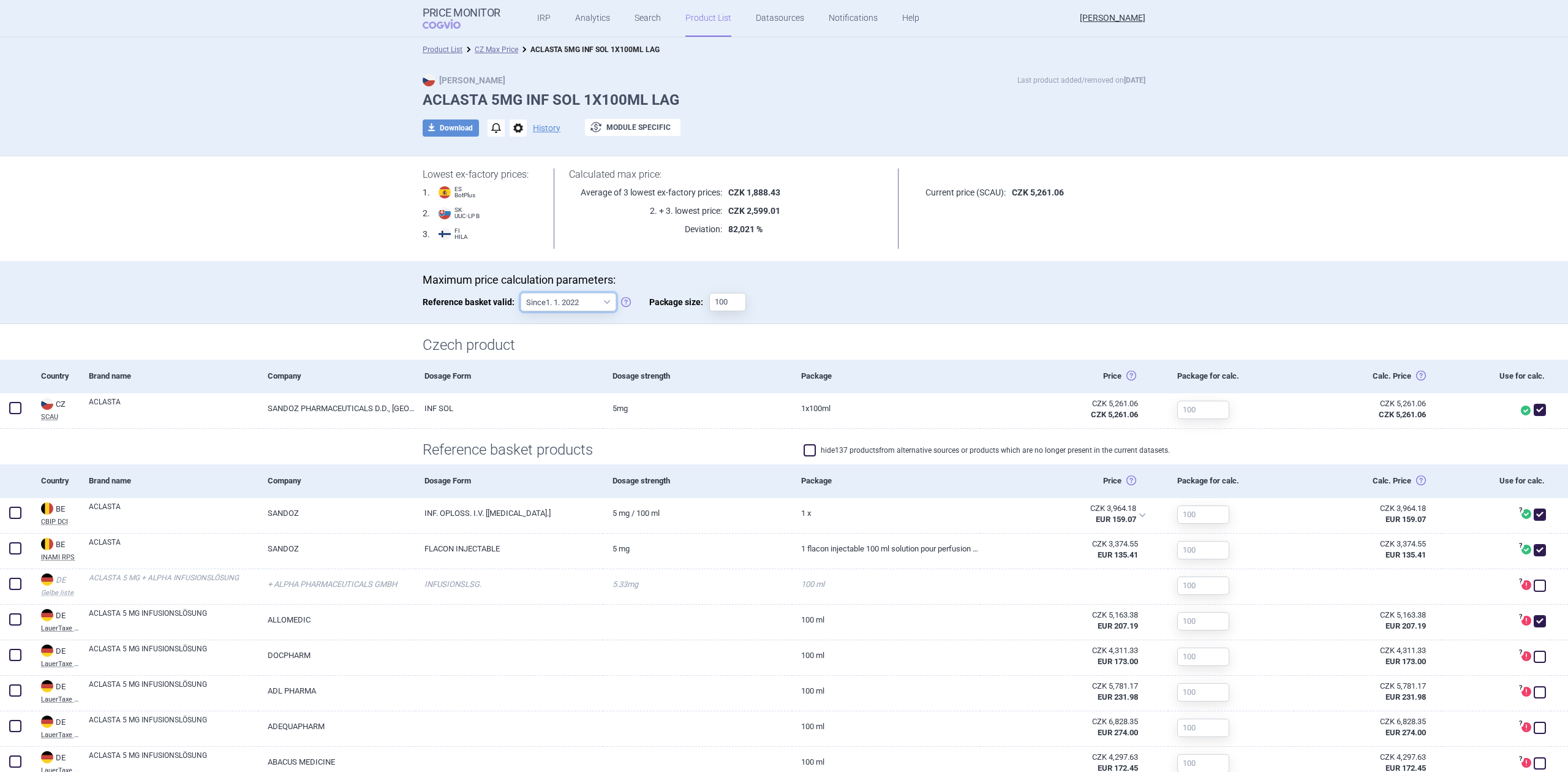
click at [543, 305] on select "Since 1. 1. 2022 Since 1. 2. 2020 Since 1. 1. 2018 Since 1. 4. 2012" at bounding box center [569, 302] width 96 height 18
click at [620, 321] on div "Maximum price calculation parameters: Reference basket valid: Since 1. 1. 2022 …" at bounding box center [784, 298] width 723 height 51
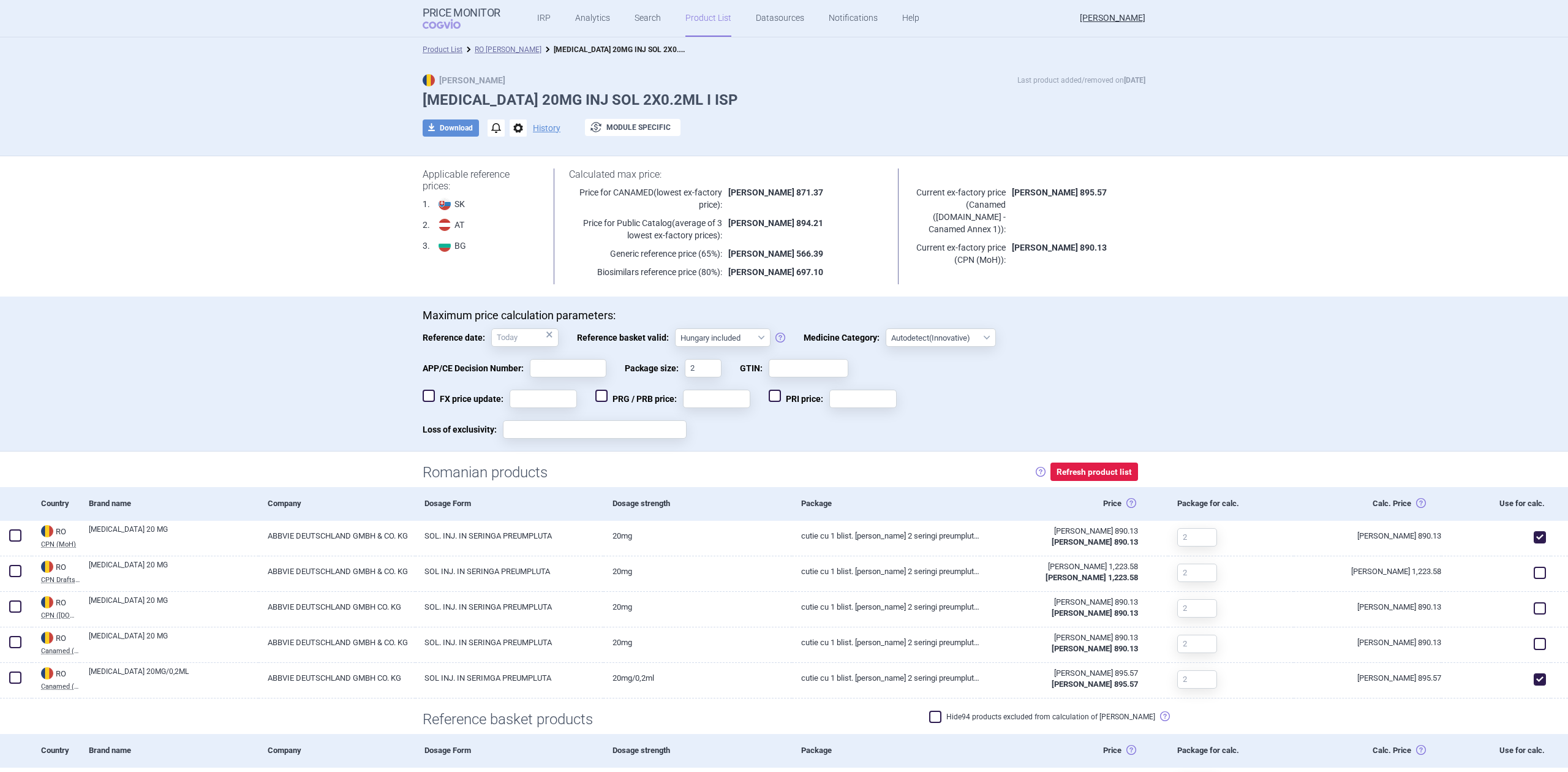
select select "hungary-included"
click at [506, 51] on link "RO [PERSON_NAME]" at bounding box center [508, 50] width 67 height 9
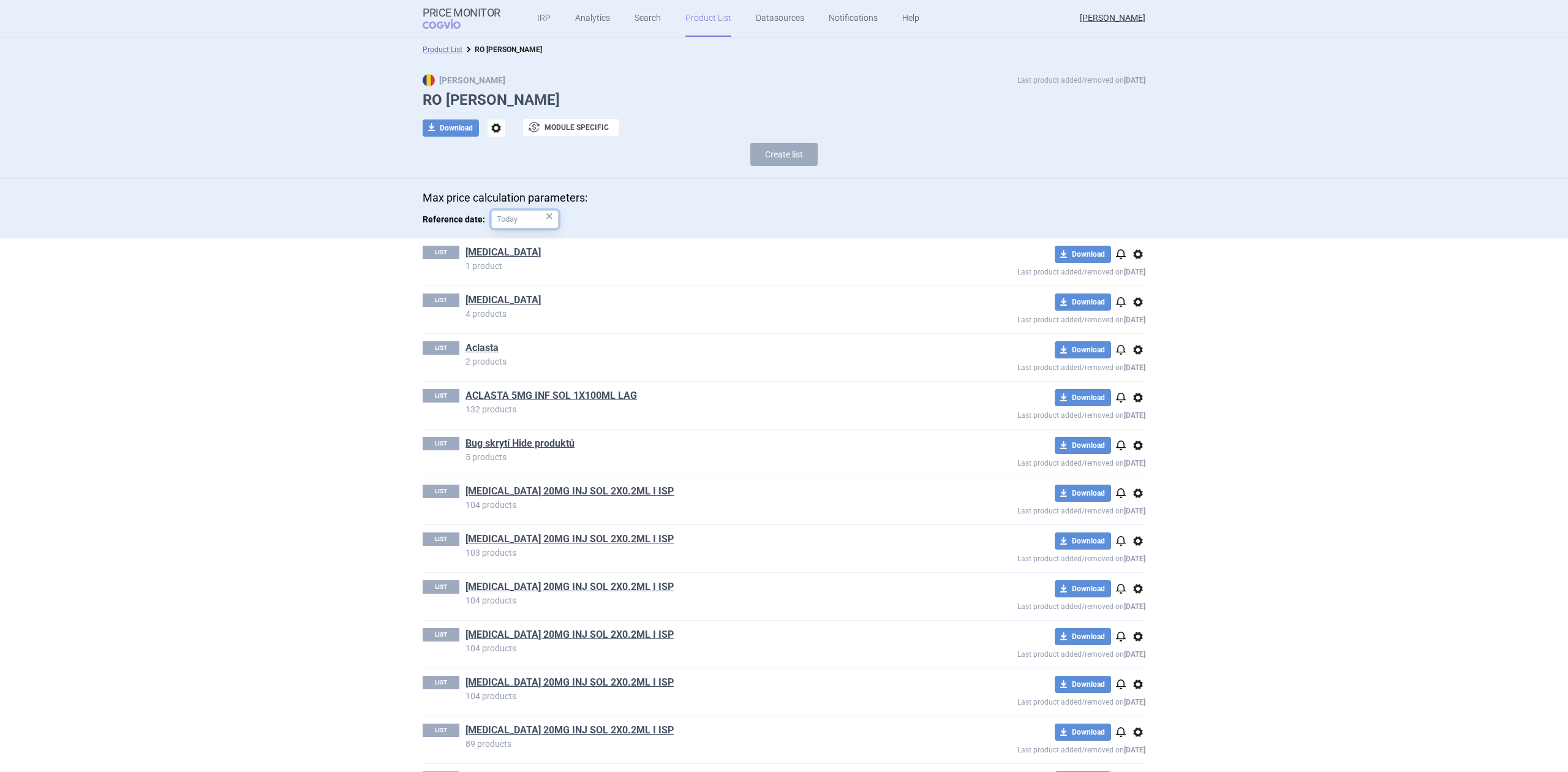
click at [498, 218] on input "Reference date: ×" at bounding box center [524, 218] width 68 height 18
click at [607, 296] on div "1" at bounding box center [605, 291] width 25 height 25
type input "1. 8. 2025"
click at [475, 251] on link "[MEDICAL_DATA]" at bounding box center [503, 253] width 75 height 14
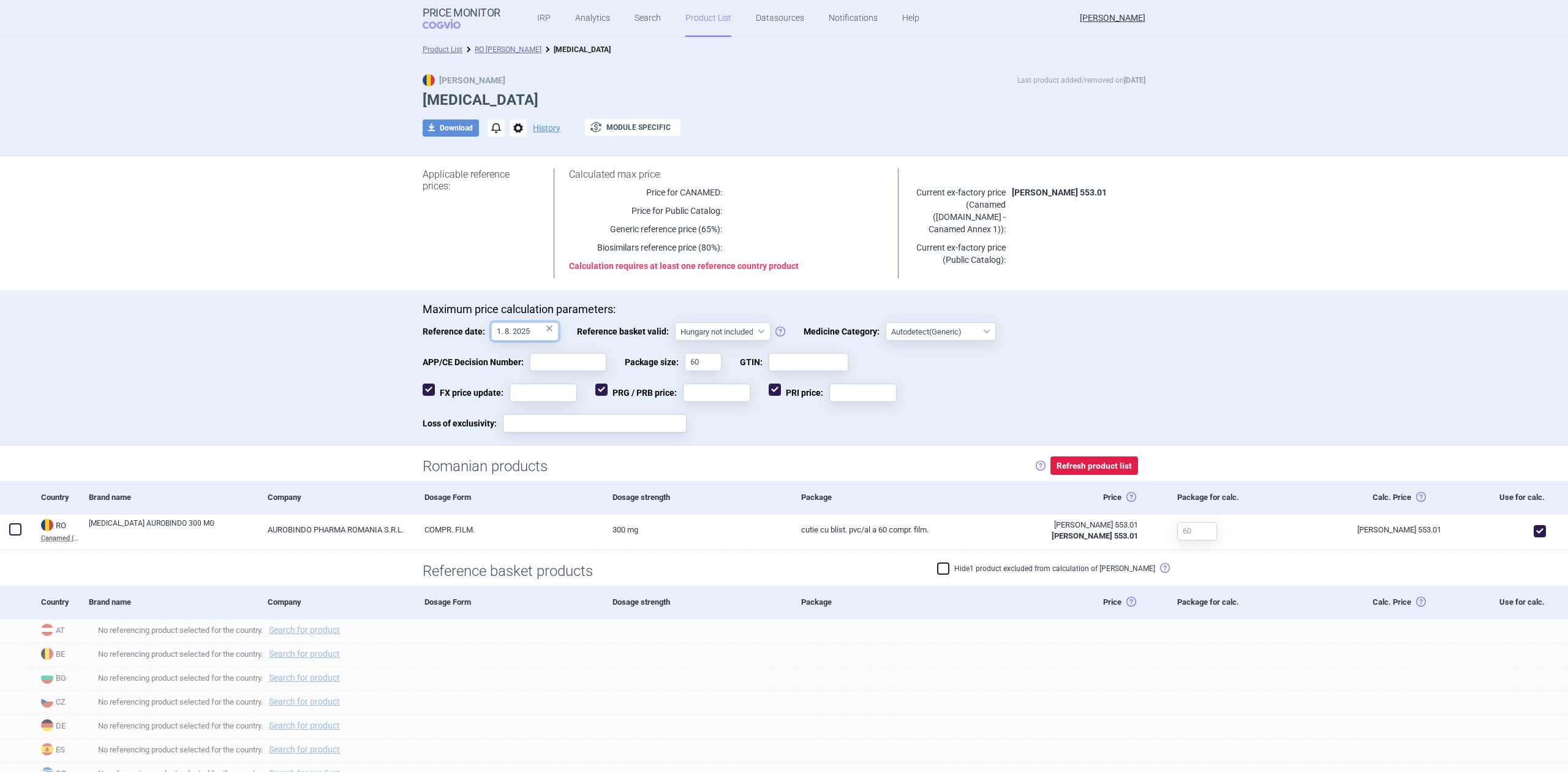
click at [498, 326] on input "1. 8. 2025" at bounding box center [524, 331] width 68 height 18
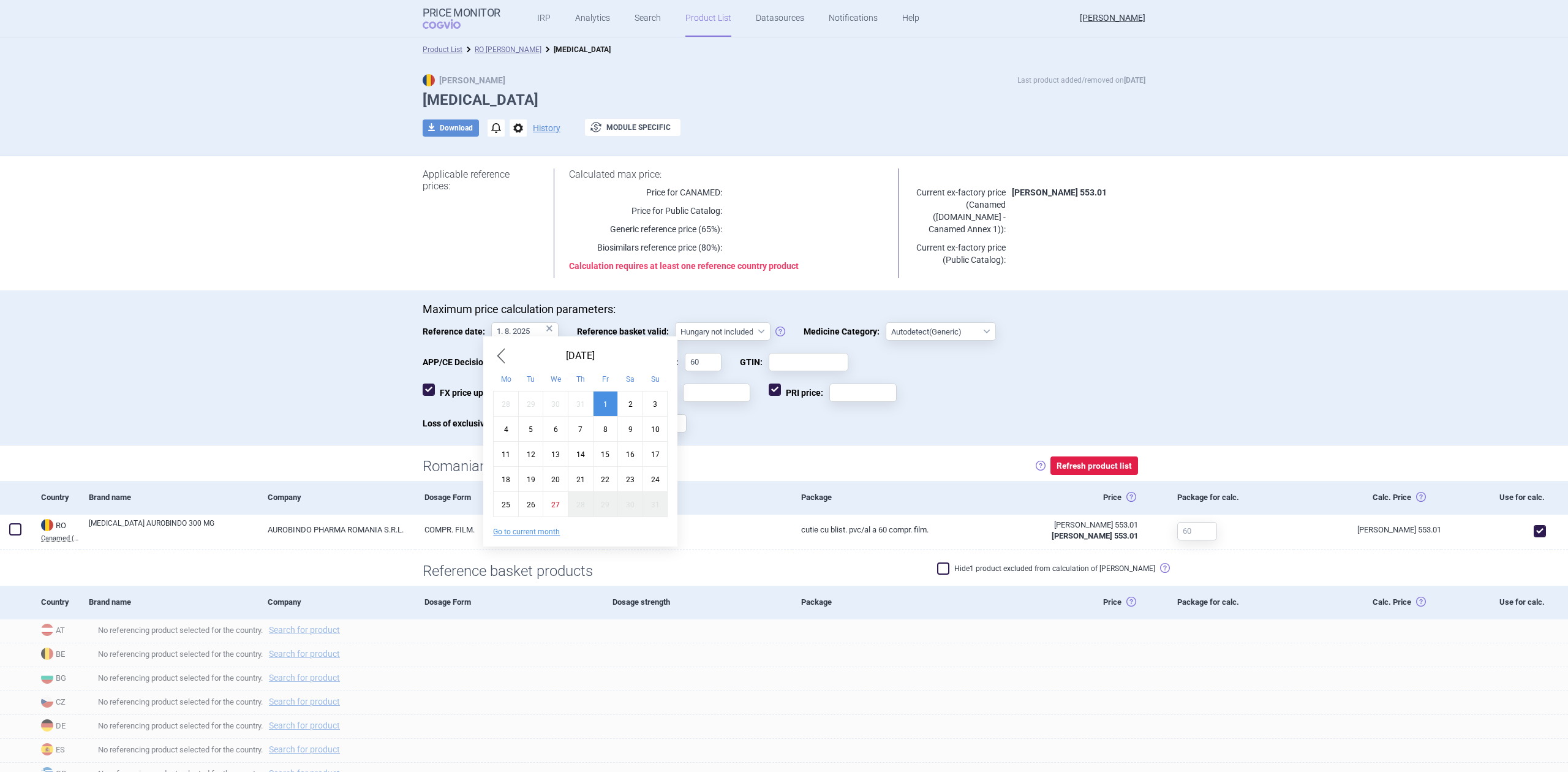
click at [547, 433] on div "6" at bounding box center [555, 428] width 25 height 25
type input "6. 8. 2025"
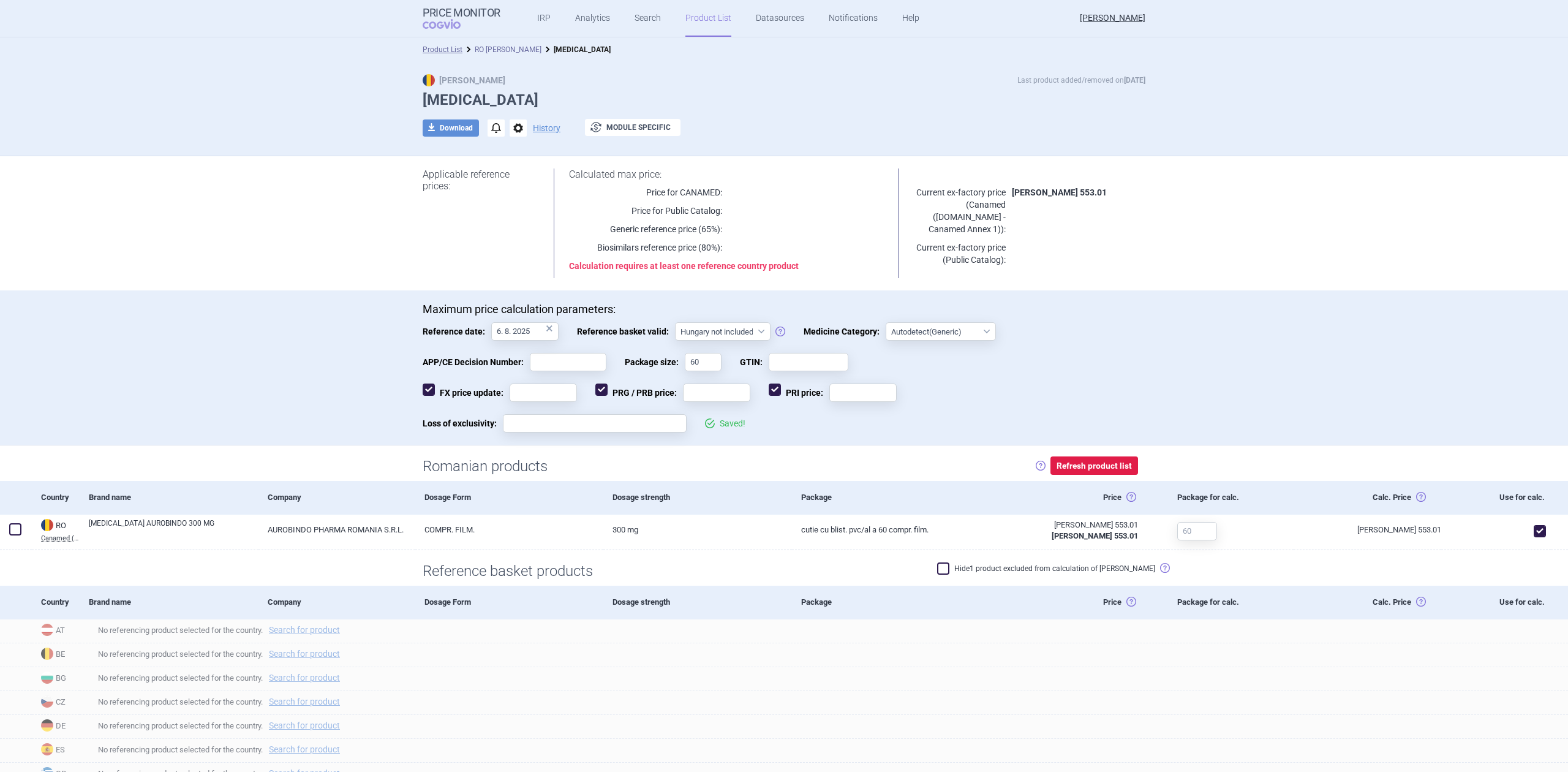
click at [488, 45] on link "RO [PERSON_NAME]" at bounding box center [508, 50] width 67 height 9
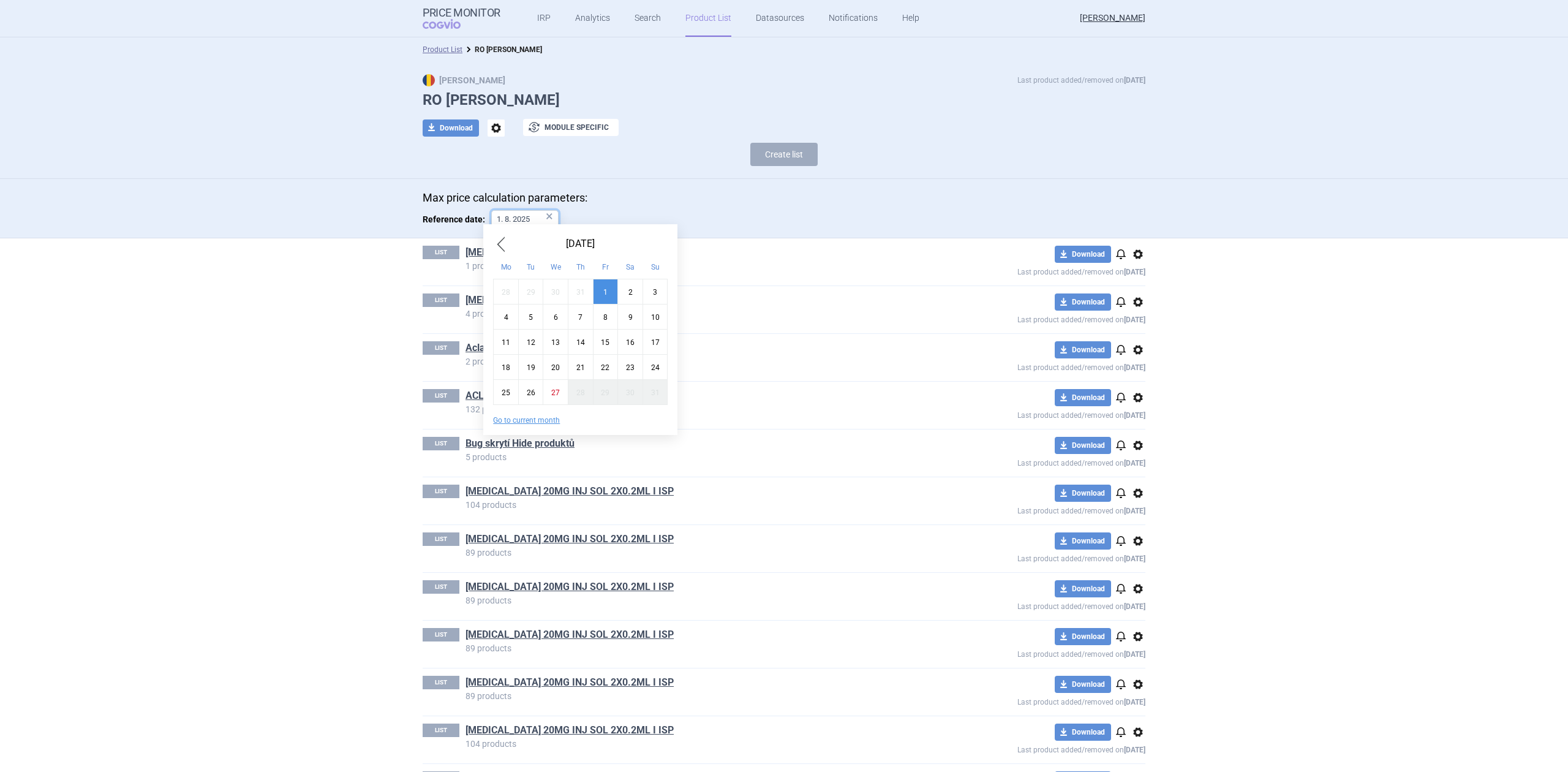
click at [512, 217] on input "1. 8. 2025" at bounding box center [524, 218] width 68 height 18
click at [532, 319] on div "5" at bounding box center [530, 316] width 25 height 25
type input "5. 8. 2025"
click at [490, 246] on link "[MEDICAL_DATA]" at bounding box center [503, 253] width 75 height 14
click at [456, 302] on div "LIST [MEDICAL_DATA] 4 products" at bounding box center [675, 306] width 506 height 25
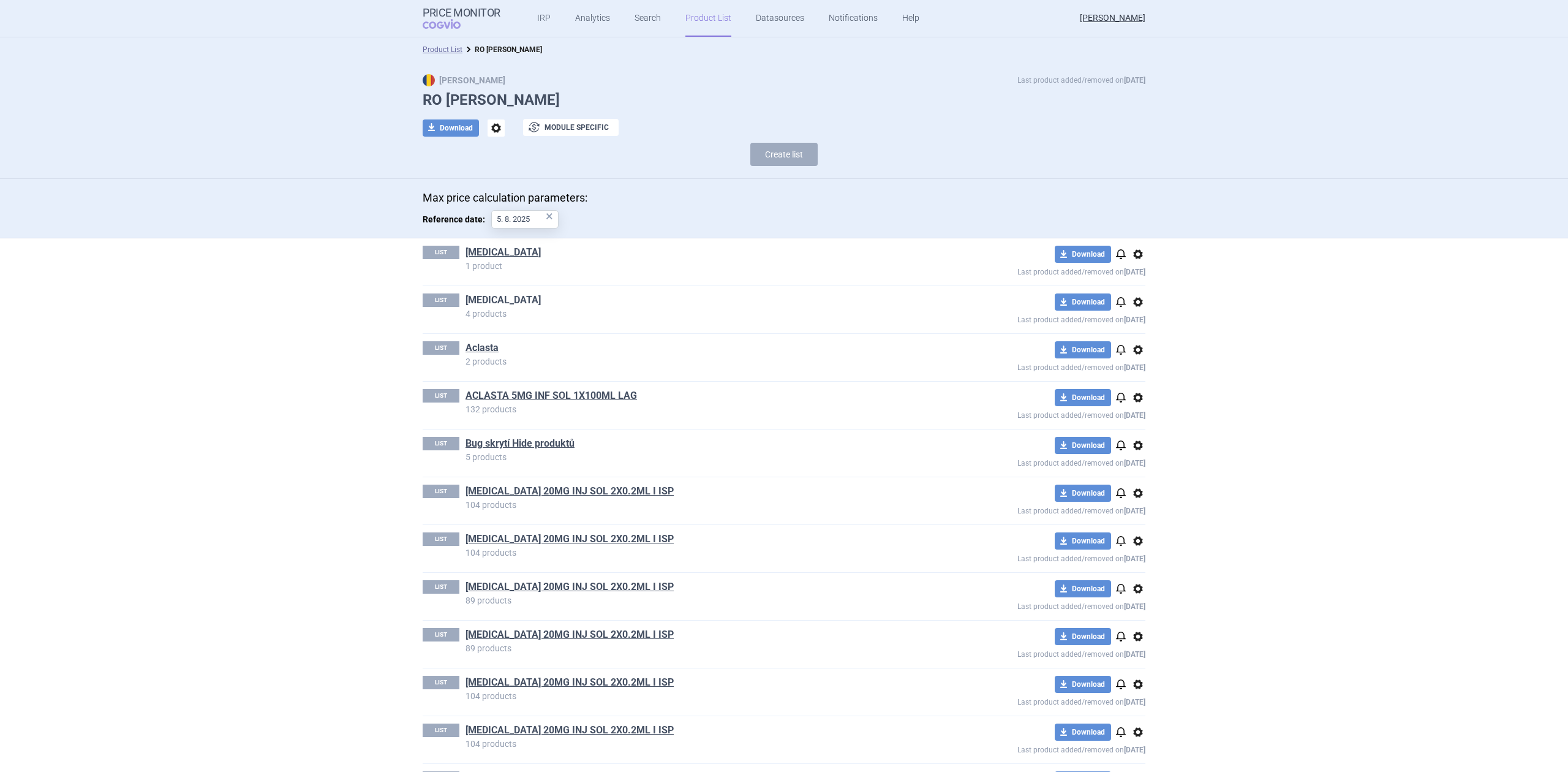
click at [465, 300] on link "[MEDICAL_DATA]" at bounding box center [503, 301] width 75 height 14
click at [500, 398] on link "ACLASTA 5MG INF SOL 1X100ML LAG" at bounding box center [551, 396] width 171 height 14
click at [504, 398] on link "ACLASTA 5MG INF SOL 1X100ML LAG" at bounding box center [551, 396] width 171 height 14
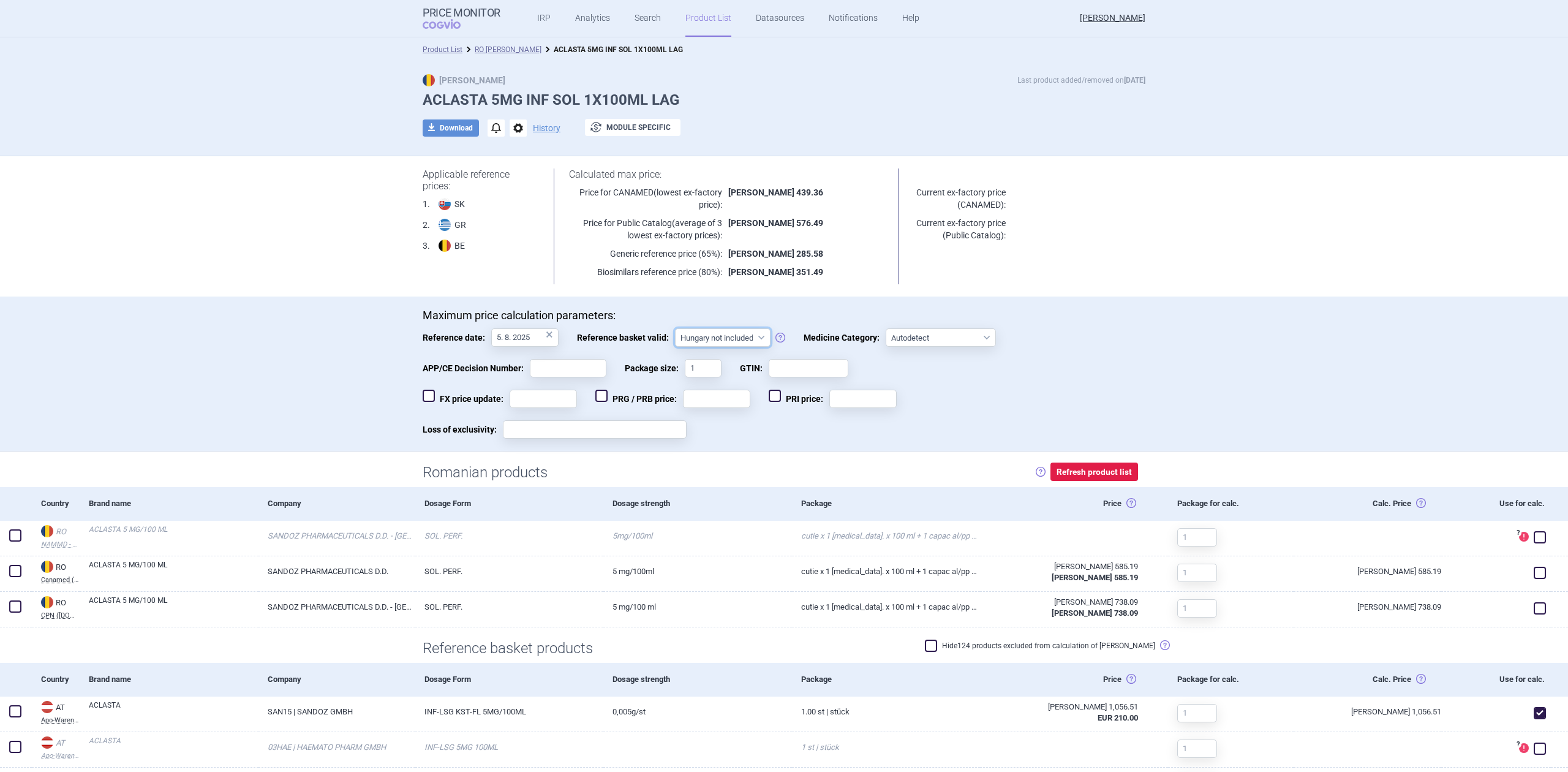
click at [724, 343] on select "Hungary not included [GEOGRAPHIC_DATA] included Since 29. 3. 2017 Since 9. 12. …" at bounding box center [723, 337] width 96 height 18
select select "[DATE]"
click at [675, 328] on select "Hungary not included [GEOGRAPHIC_DATA] included Since 29. 3. 2017 Since 9. 12. …" at bounding box center [723, 337] width 96 height 18
click at [687, 338] on select "Hungary not included [GEOGRAPHIC_DATA] included Since 29. 3. 2017 Since 9. 12. …" at bounding box center [723, 337] width 96 height 18
click at [632, 387] on div "APP/CE Decision Number: Package size: 1 GTIN:" at bounding box center [784, 374] width 723 height 31
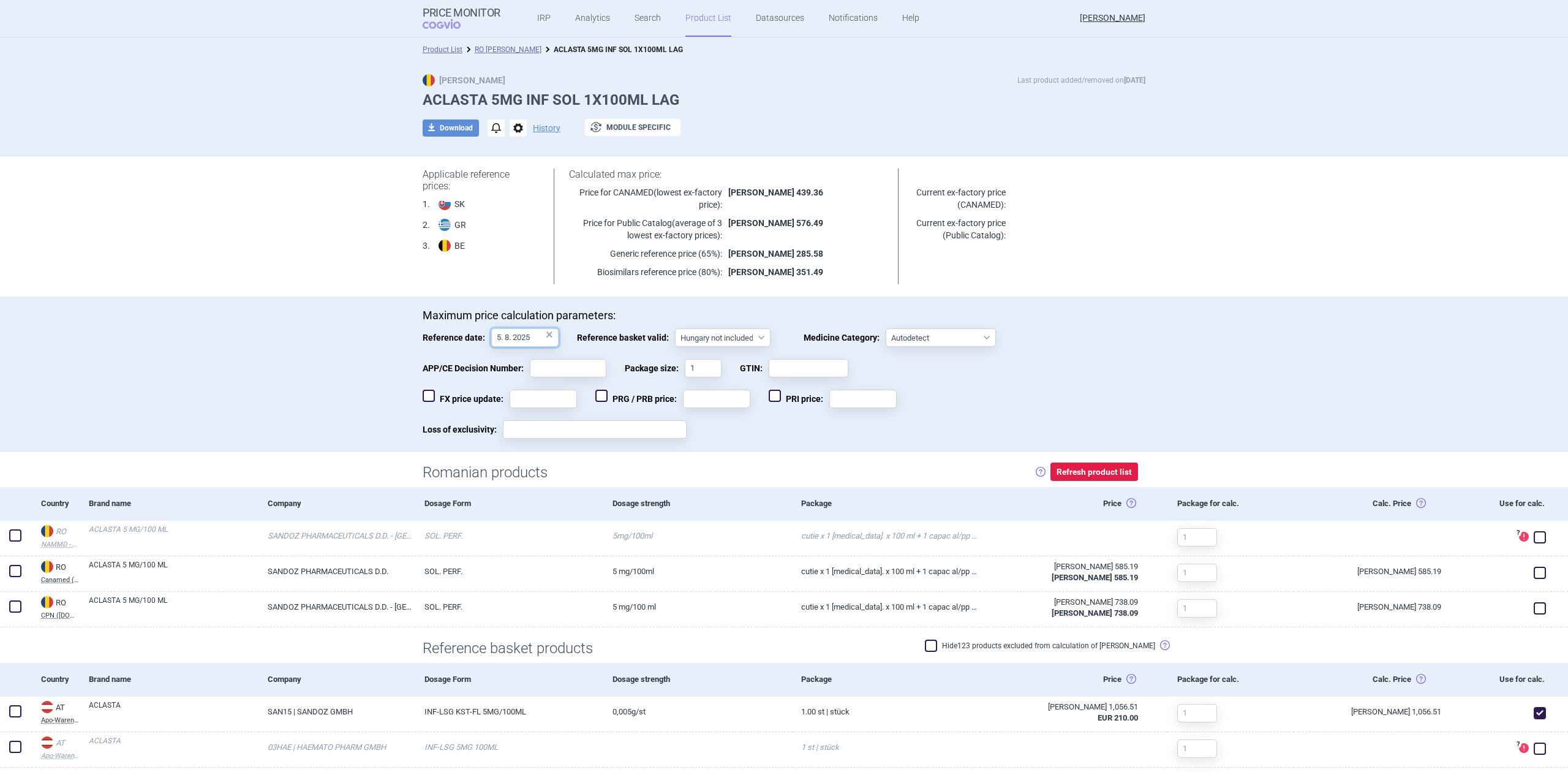
click at [491, 345] on body "Price Monitor COGVIO IRP Analytics Search Product List Datasources Notification…" at bounding box center [784, 386] width 1568 height 772
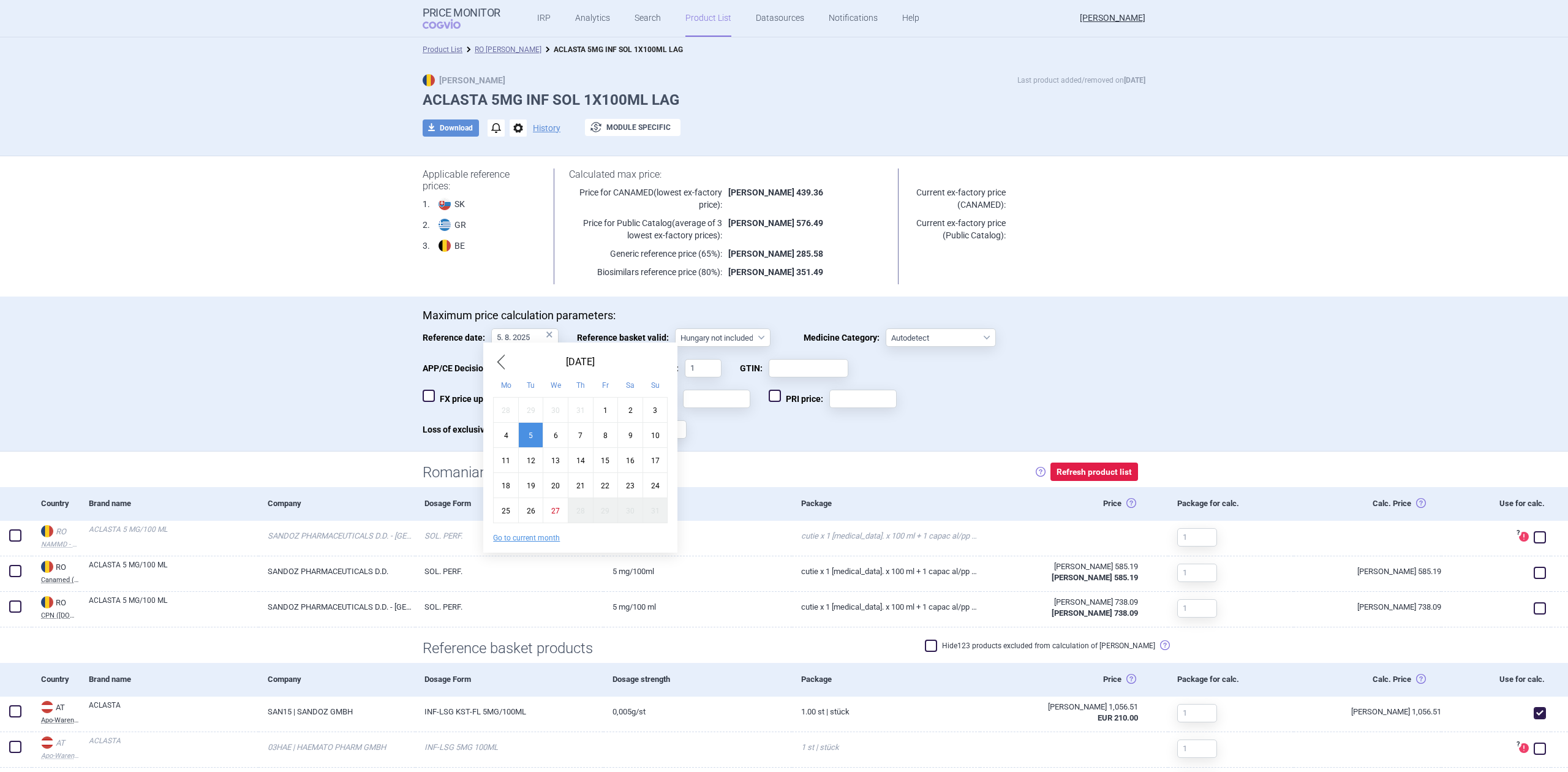
click at [524, 467] on div "12" at bounding box center [530, 459] width 25 height 25
type input "12. 8. 2025"
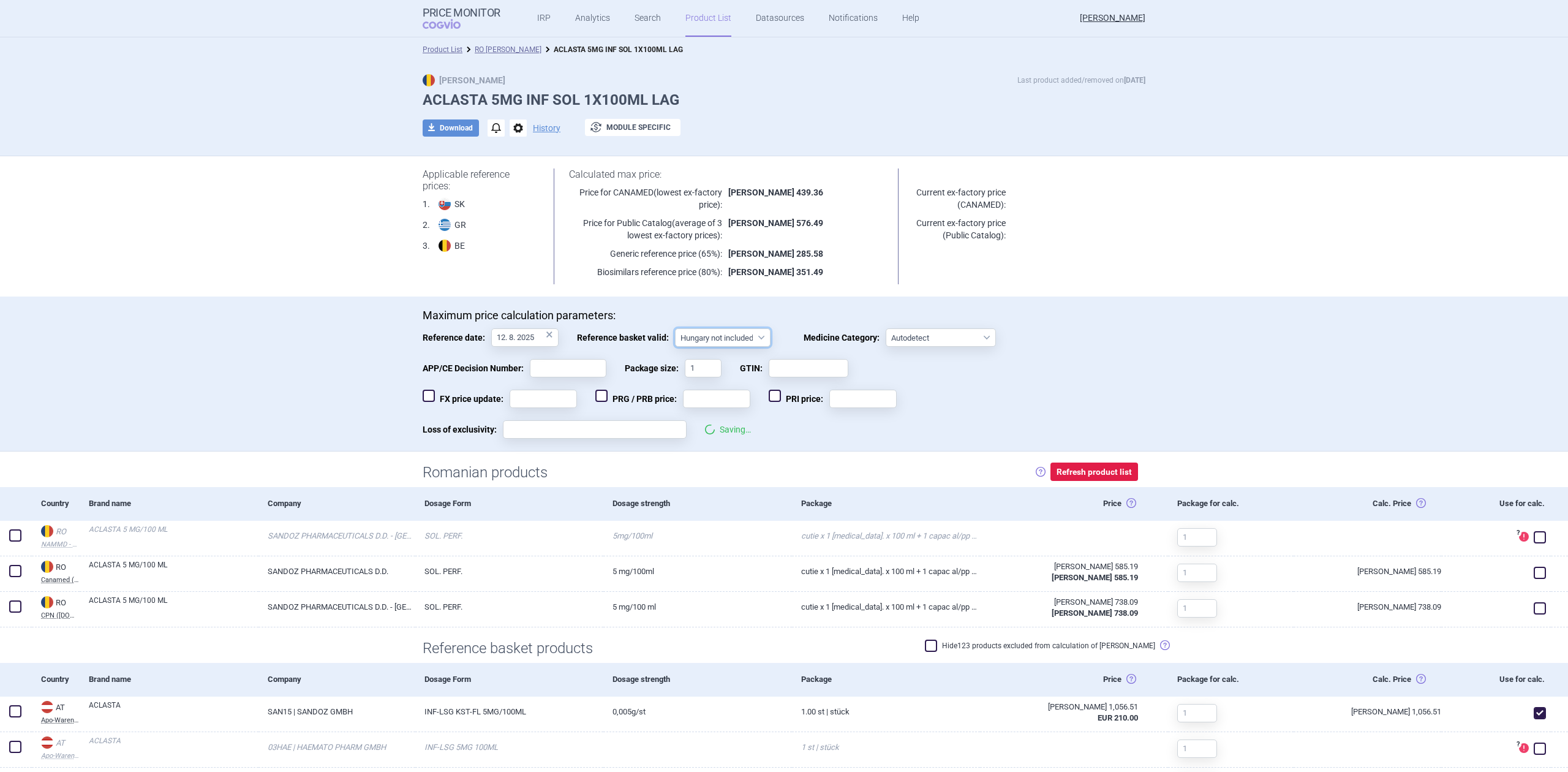
drag, startPoint x: 698, startPoint y: 341, endPoint x: 691, endPoint y: 341, distance: 7.0
click at [698, 341] on select "Hungary not included [GEOGRAPHIC_DATA] included Since 29. 3. 2017 Since 9. 12. …" at bounding box center [723, 337] width 96 height 18
click at [675, 328] on select "Hungary not included [GEOGRAPHIC_DATA] included Since 29. 3. 2017 Since 9. 12. …" at bounding box center [723, 337] width 96 height 18
click at [706, 345] on select "Hungary not included [GEOGRAPHIC_DATA] included Since 29. 3. 2017 Since 9. 12. …" at bounding box center [723, 337] width 96 height 18
select select "[DATE]"
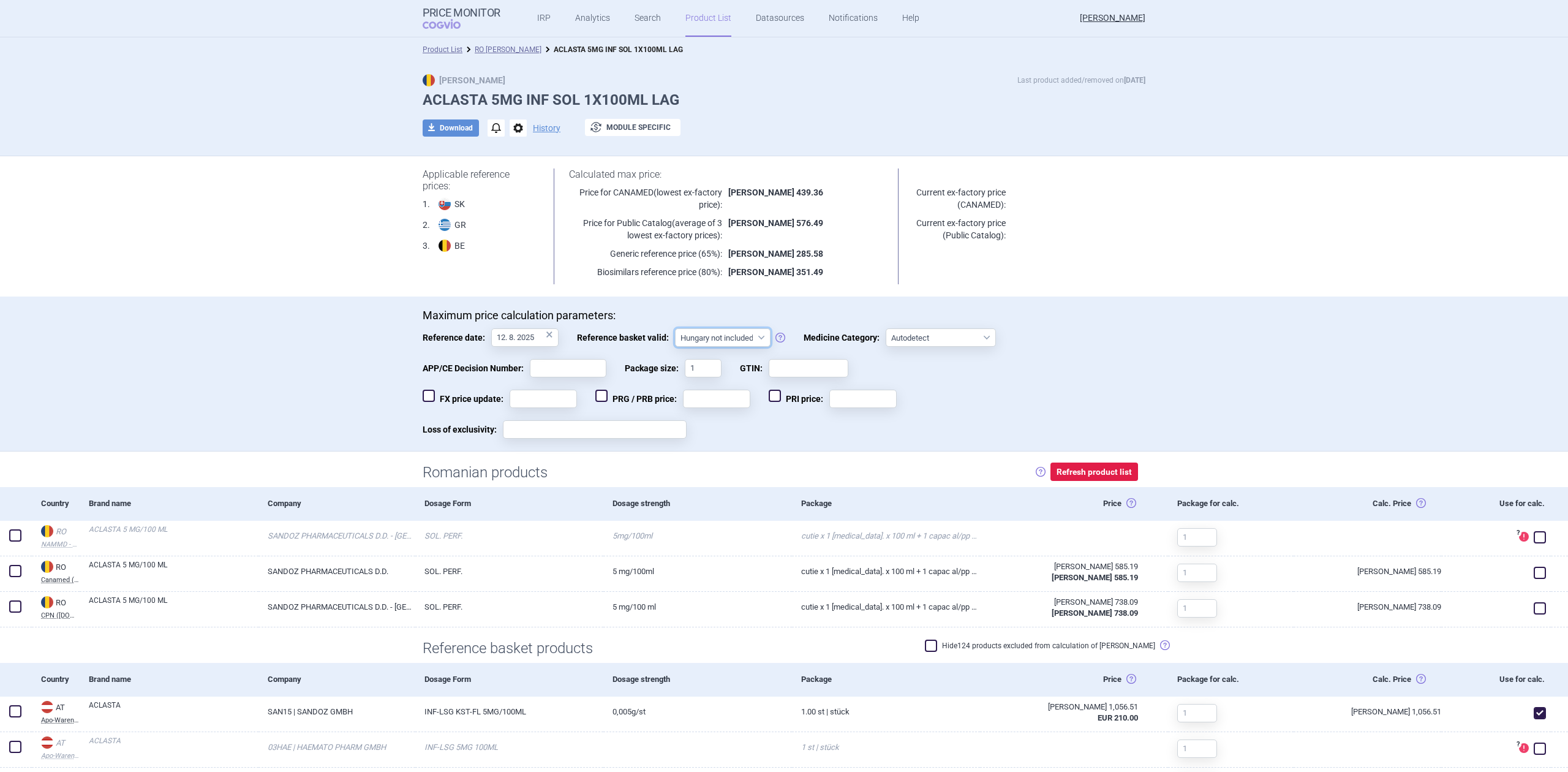
click at [675, 328] on select "Hungary not included [GEOGRAPHIC_DATA] included Since 29. 3. 2017 Since 9. 12. …" at bounding box center [723, 337] width 96 height 18
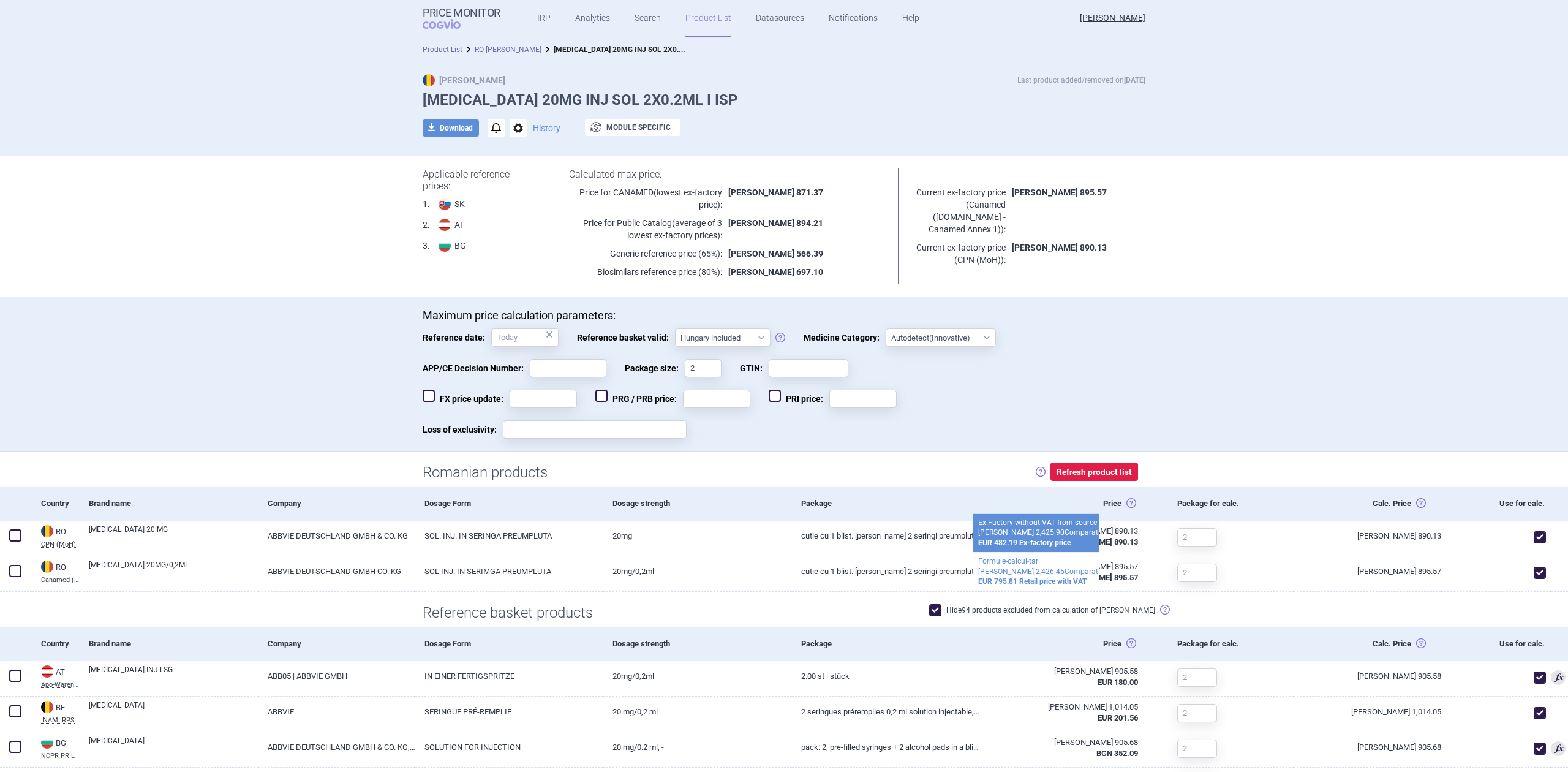
select select "hungary-included"
click at [442, 35] on div "Price Monitor COGVIO IRP Analytics Search Product List Datasources Notification…" at bounding box center [673, 18] width 503 height 37
click at [426, 47] on link "Product List" at bounding box center [442, 50] width 39 height 9
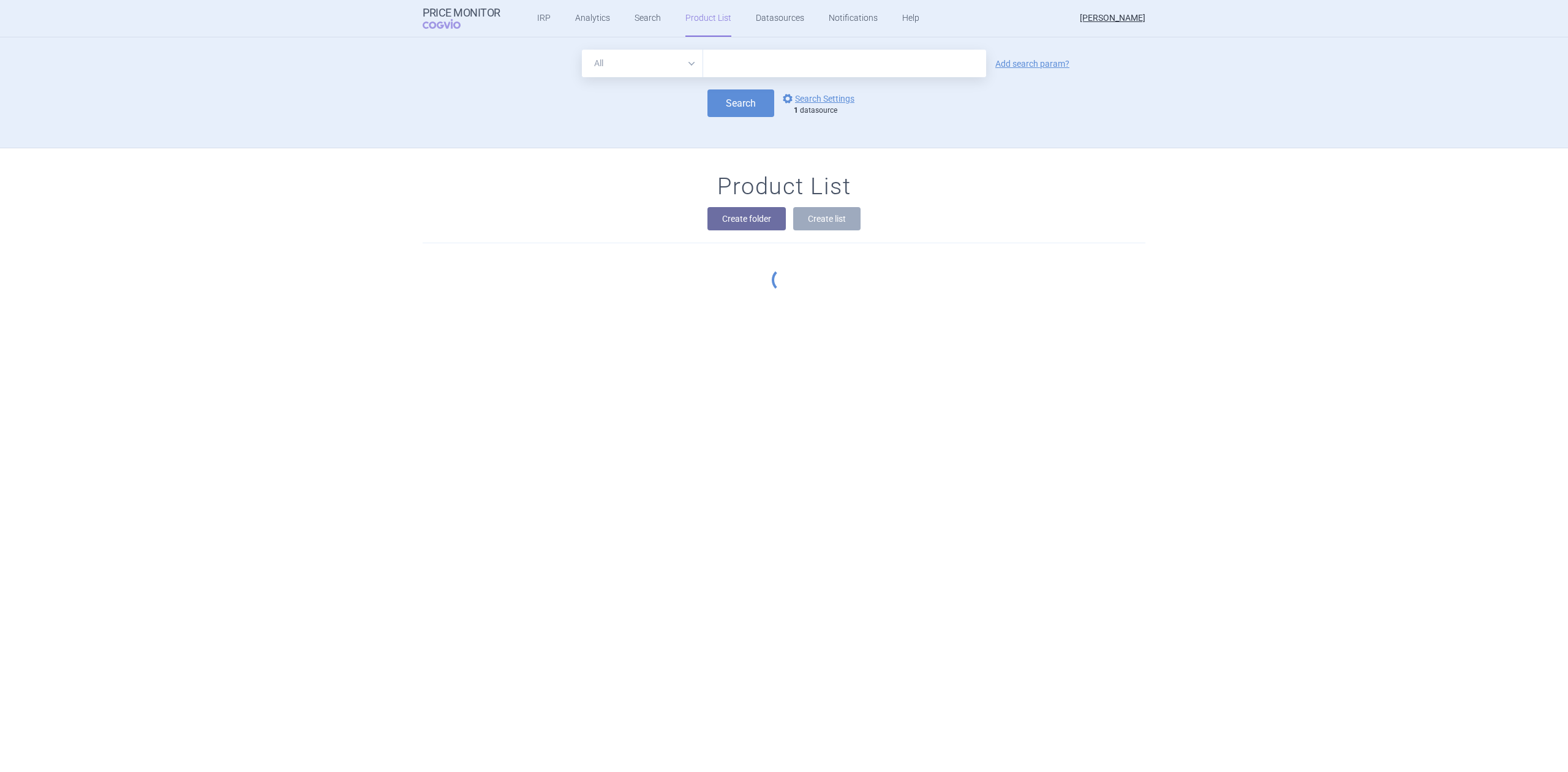
scroll to position [111, 0]
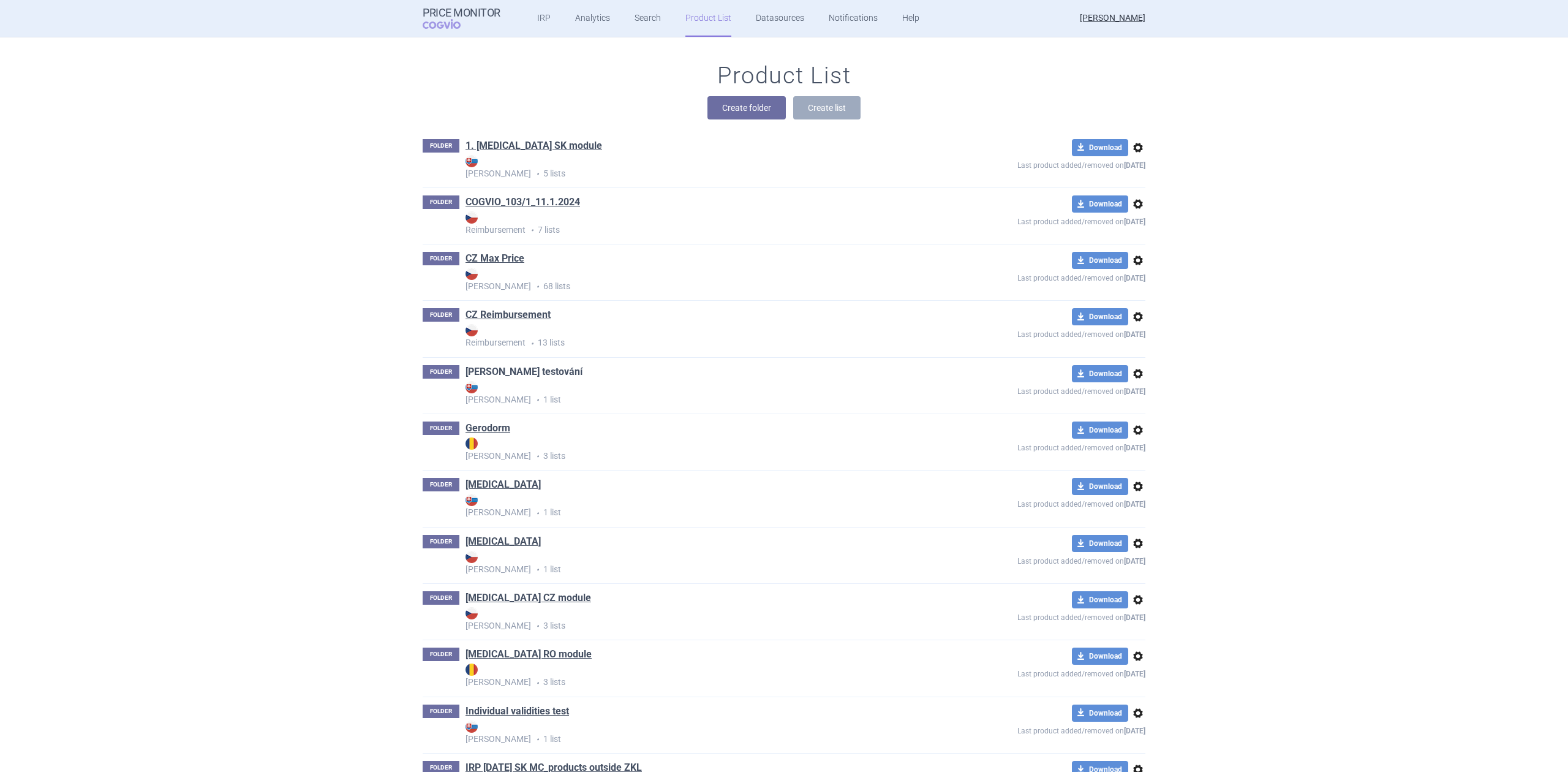
click at [490, 373] on link "Eli testování" at bounding box center [523, 372] width 117 height 14
